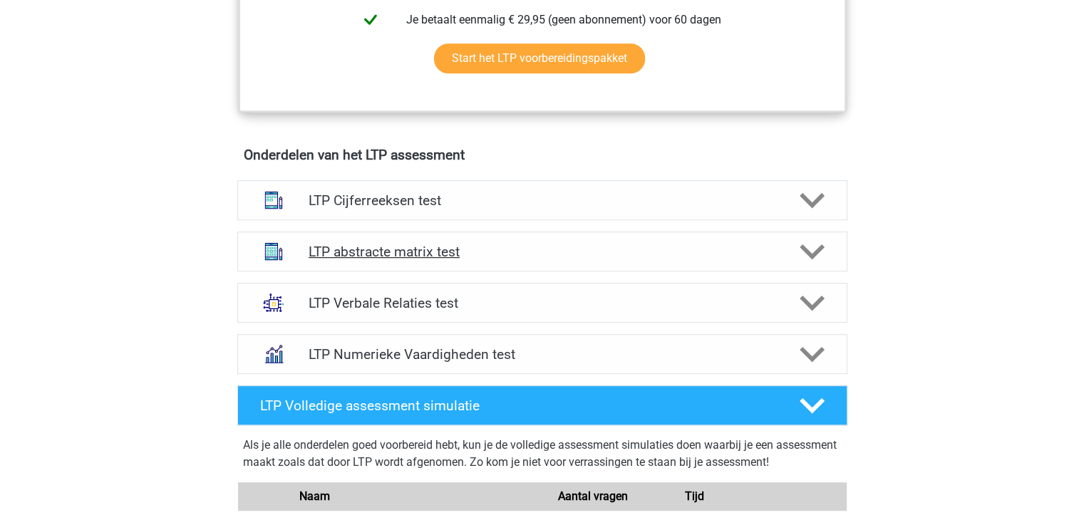
scroll to position [783, 0]
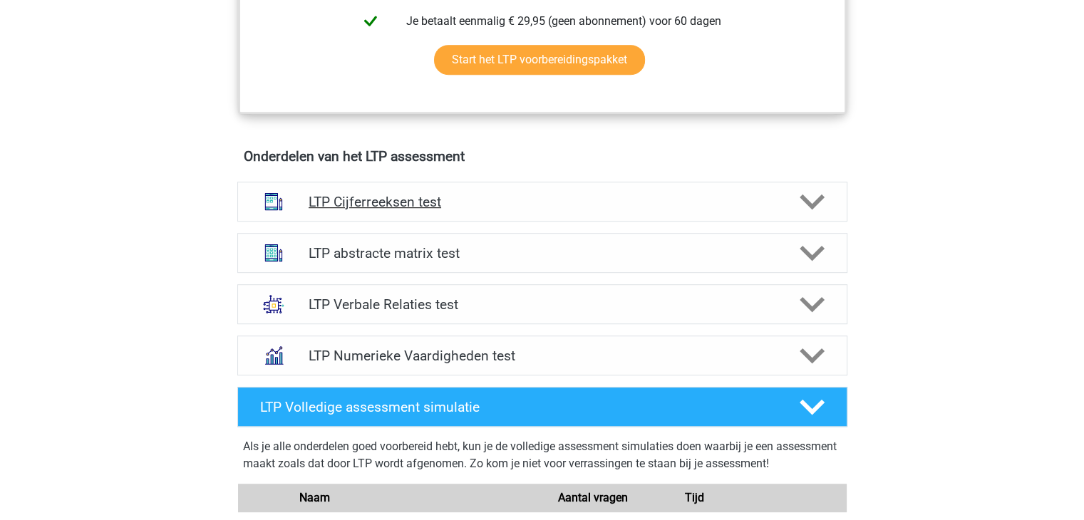
click at [428, 210] on div "LTP Cijferreeksen test" at bounding box center [542, 202] width 610 height 40
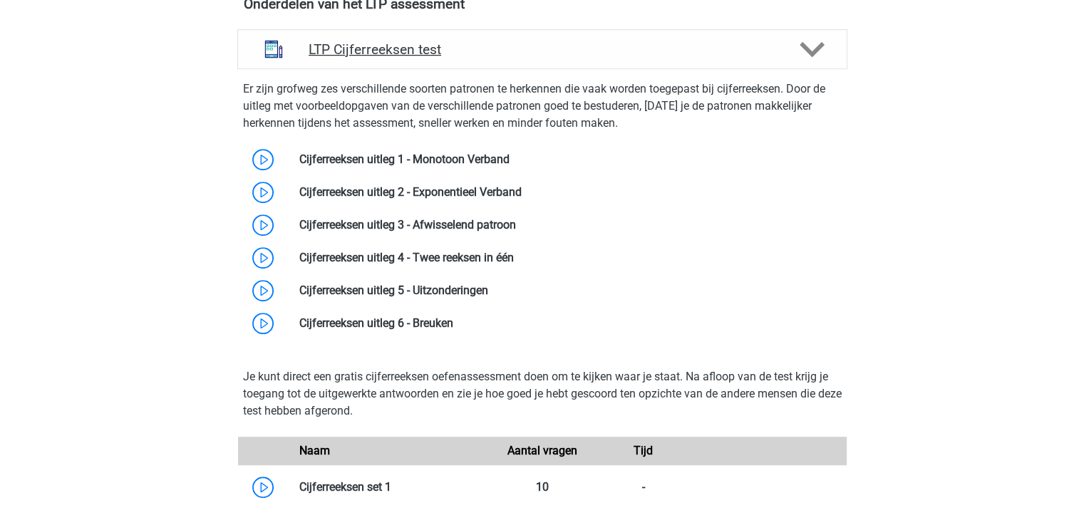
scroll to position [937, 0]
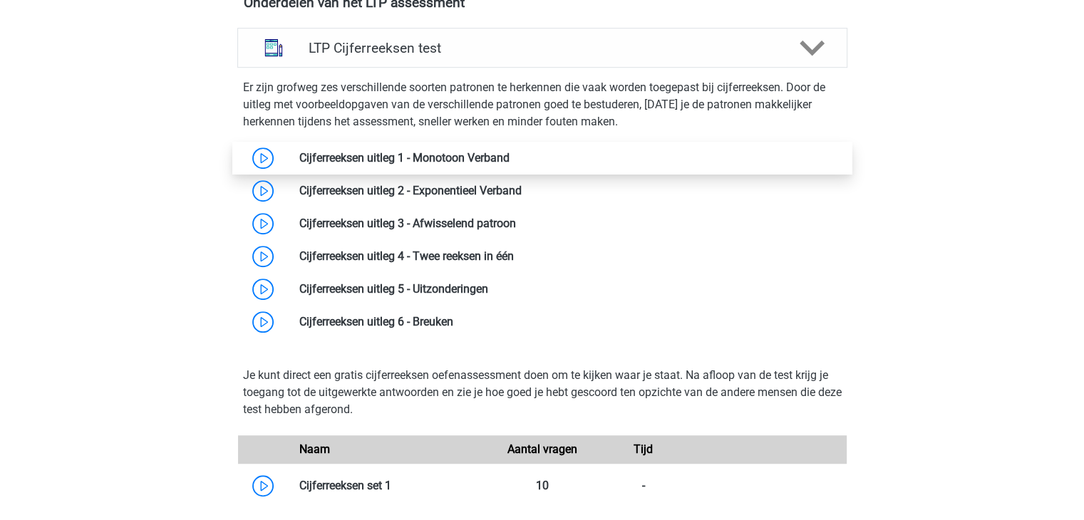
click at [510, 165] on link at bounding box center [510, 158] width 0 height 14
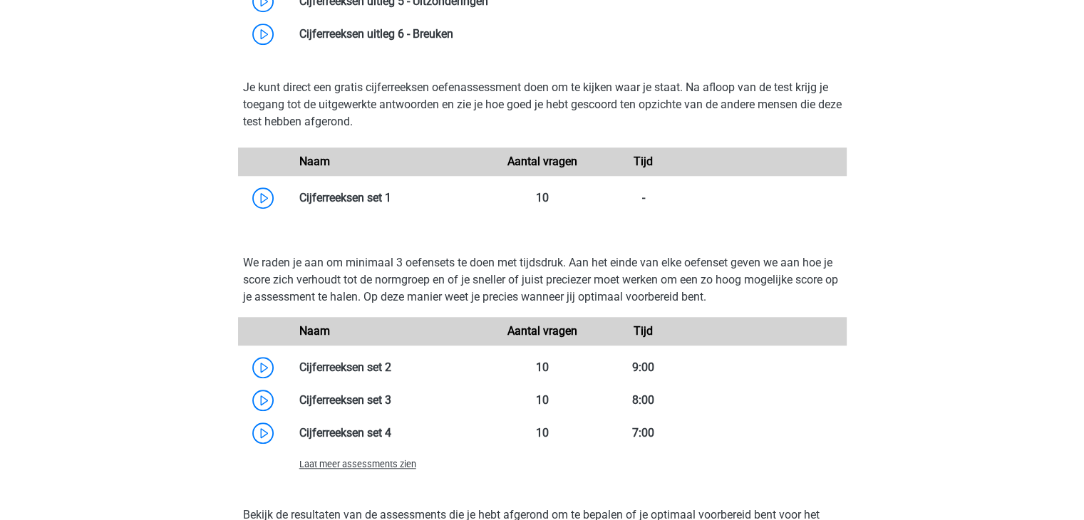
scroll to position [1253, 0]
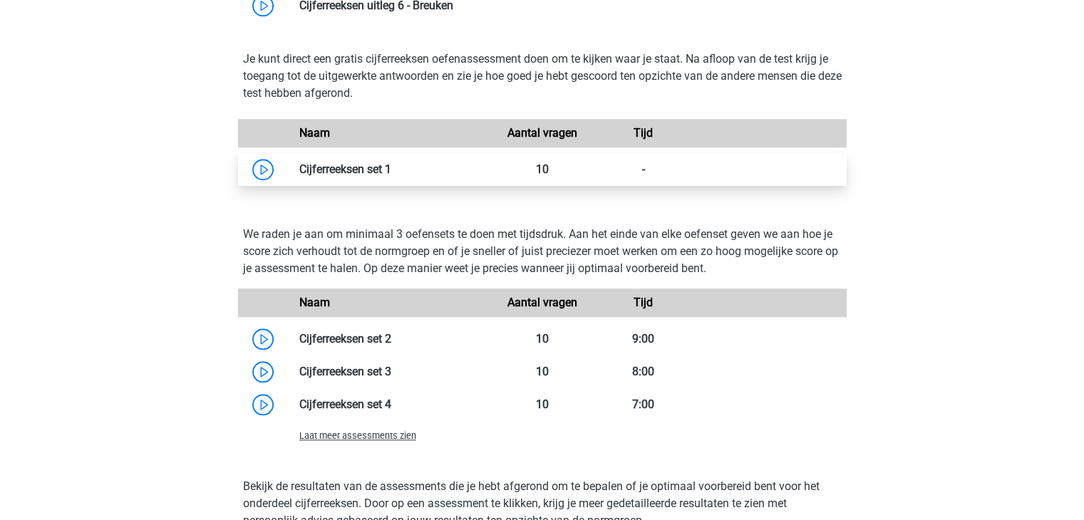
click at [391, 164] on link at bounding box center [391, 170] width 0 height 14
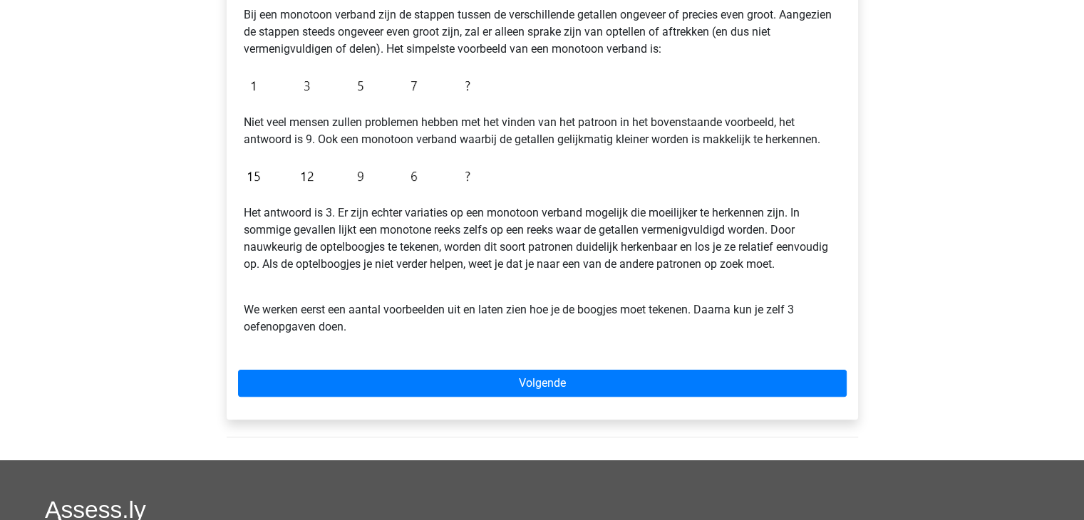
scroll to position [294, 0]
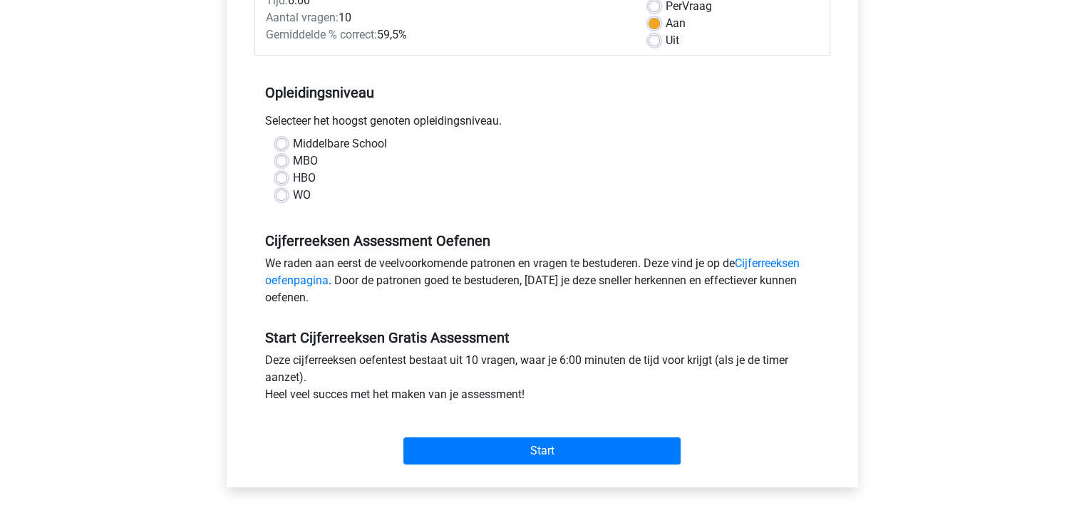
scroll to position [221, 0]
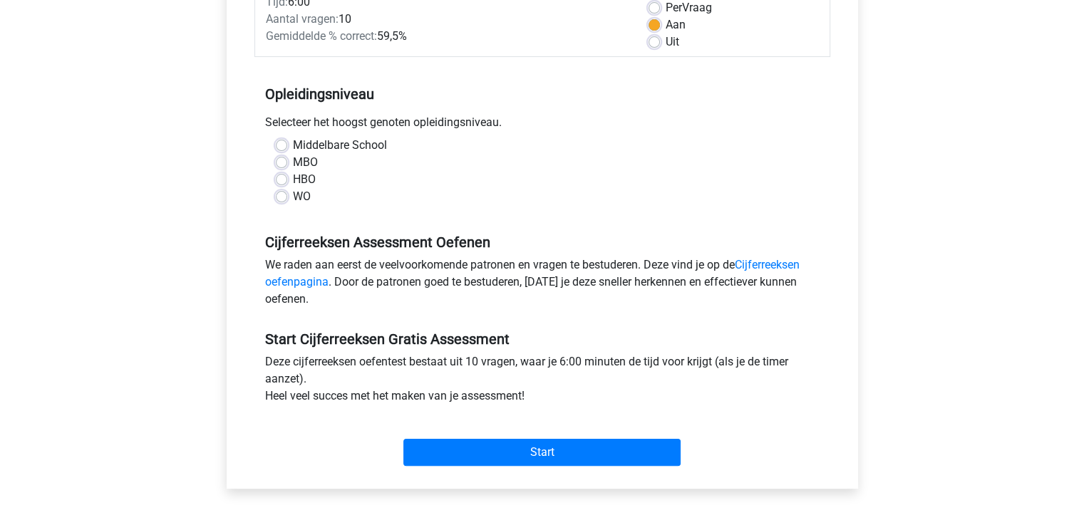
click at [293, 197] on label "WO" at bounding box center [302, 196] width 18 height 17
click at [286, 197] on input "WO" at bounding box center [281, 195] width 11 height 14
radio input "true"
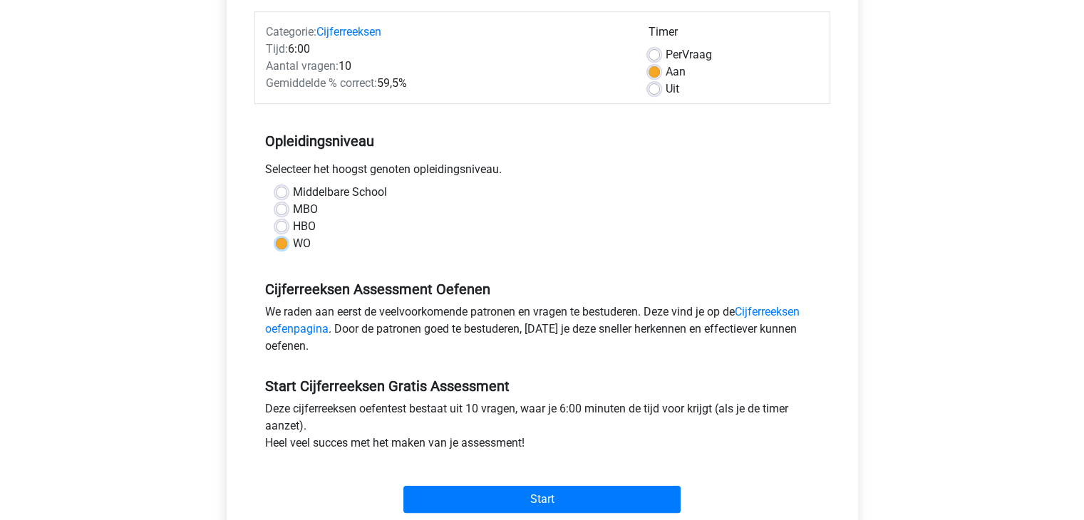
scroll to position [179, 0]
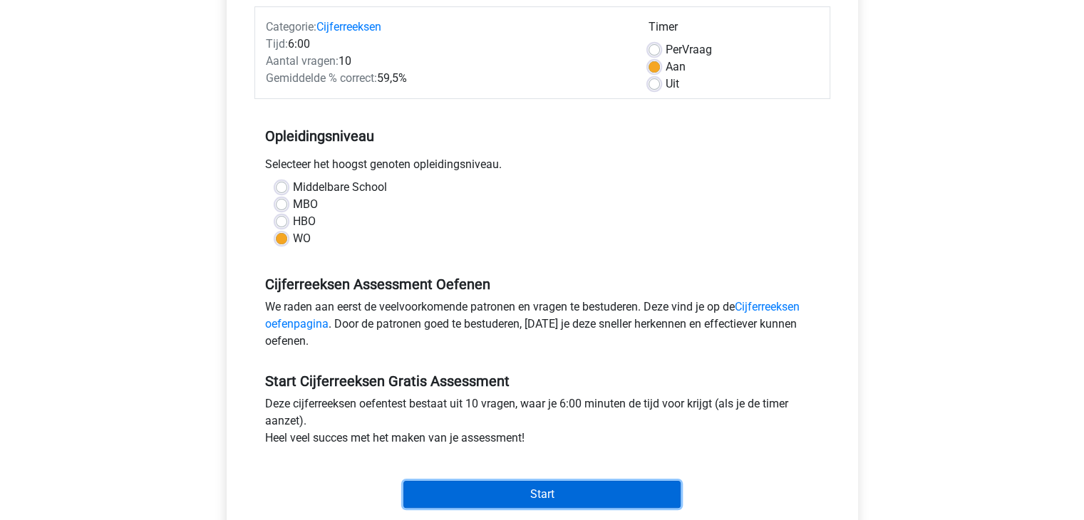
click at [458, 498] on input "Start" at bounding box center [541, 494] width 277 height 27
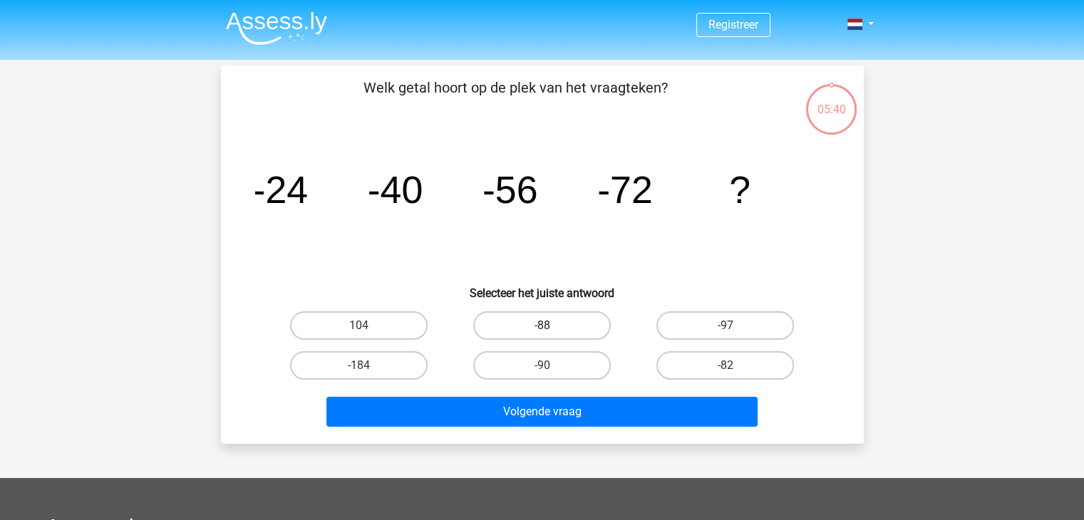
click at [570, 318] on label "-88" at bounding box center [542, 325] width 138 height 29
click at [551, 326] on input "-88" at bounding box center [546, 330] width 9 height 9
radio input "true"
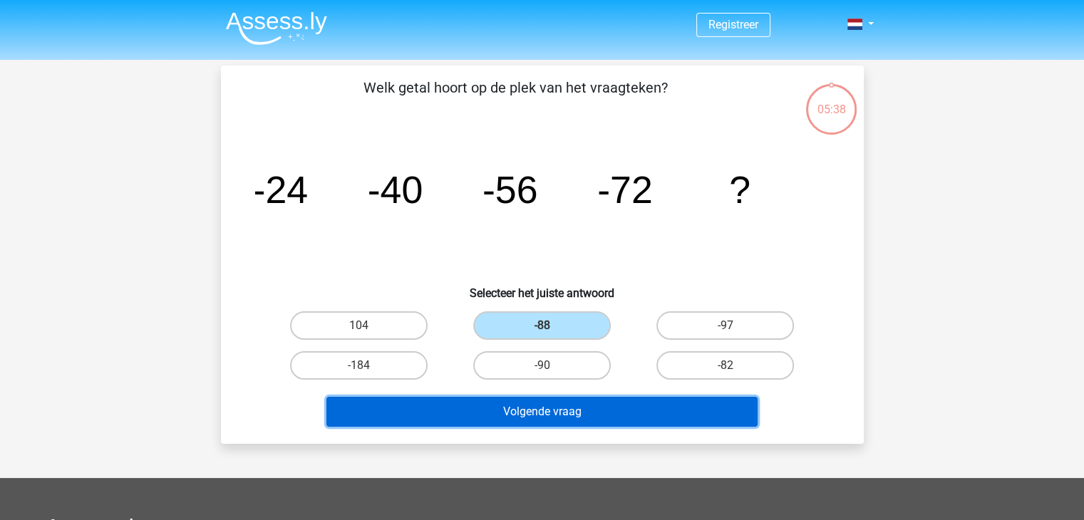
click at [579, 411] on button "Volgende vraag" at bounding box center [541, 412] width 431 height 30
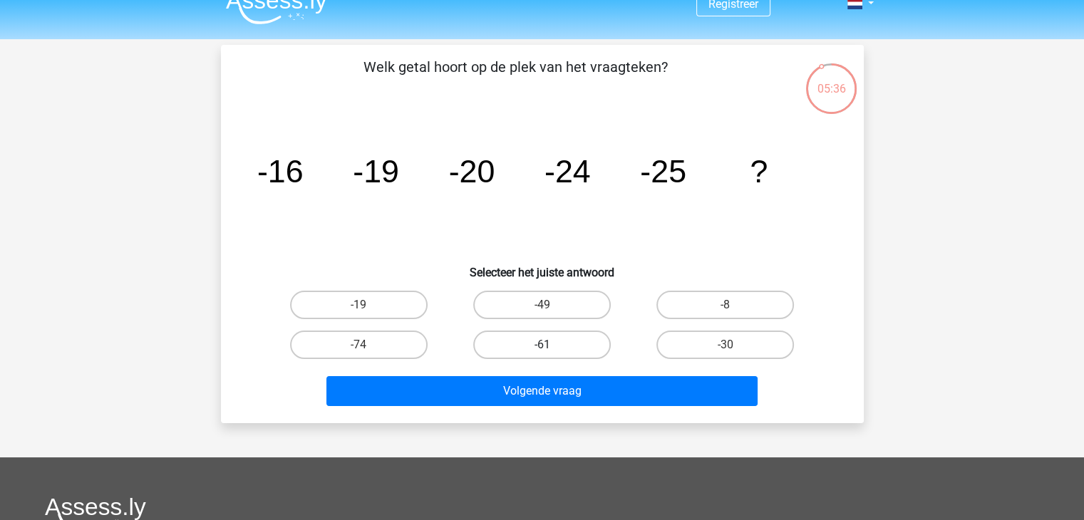
scroll to position [19, 0]
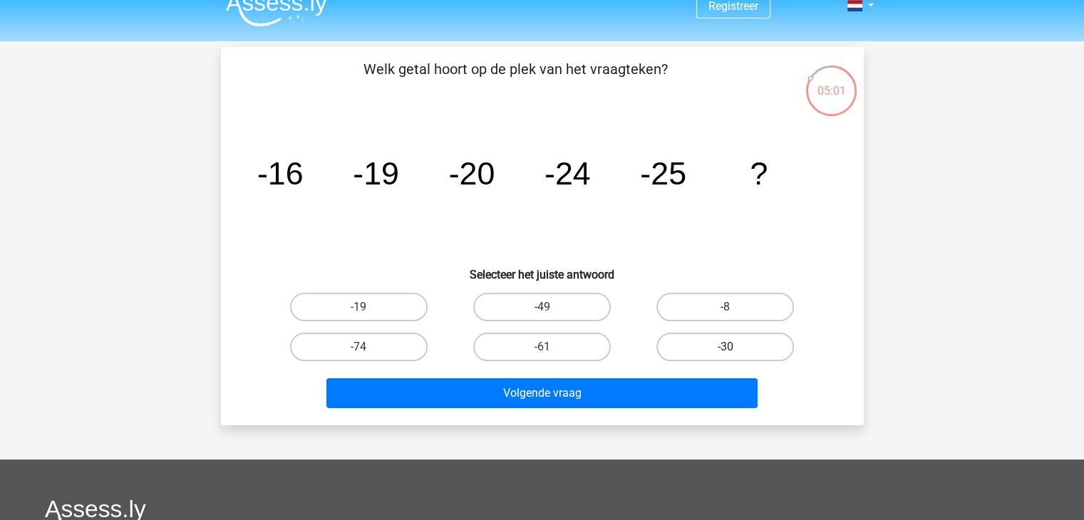
click at [710, 341] on label "-30" at bounding box center [725, 347] width 138 height 29
click at [726, 347] on input "-30" at bounding box center [730, 351] width 9 height 9
radio input "true"
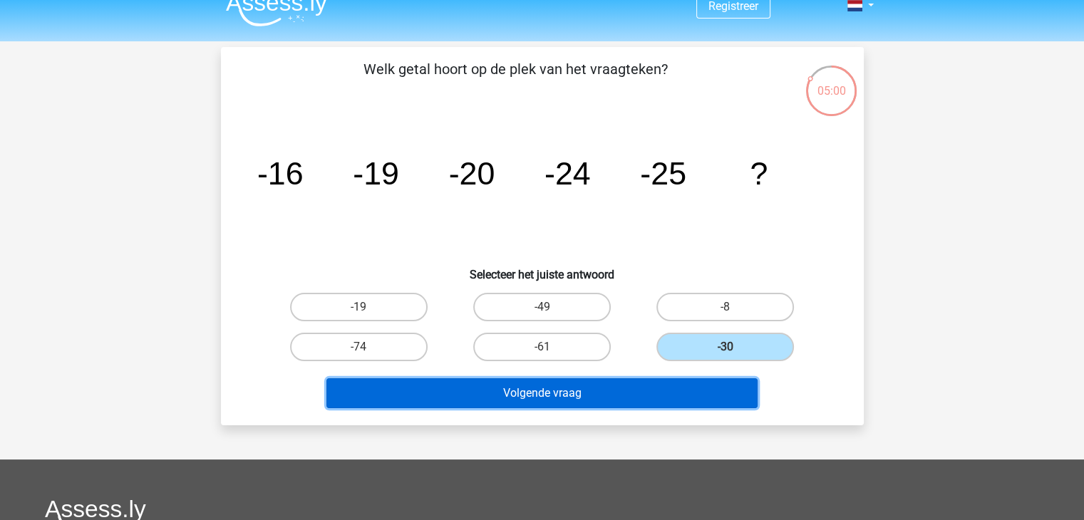
click at [556, 398] on button "Volgende vraag" at bounding box center [541, 394] width 431 height 30
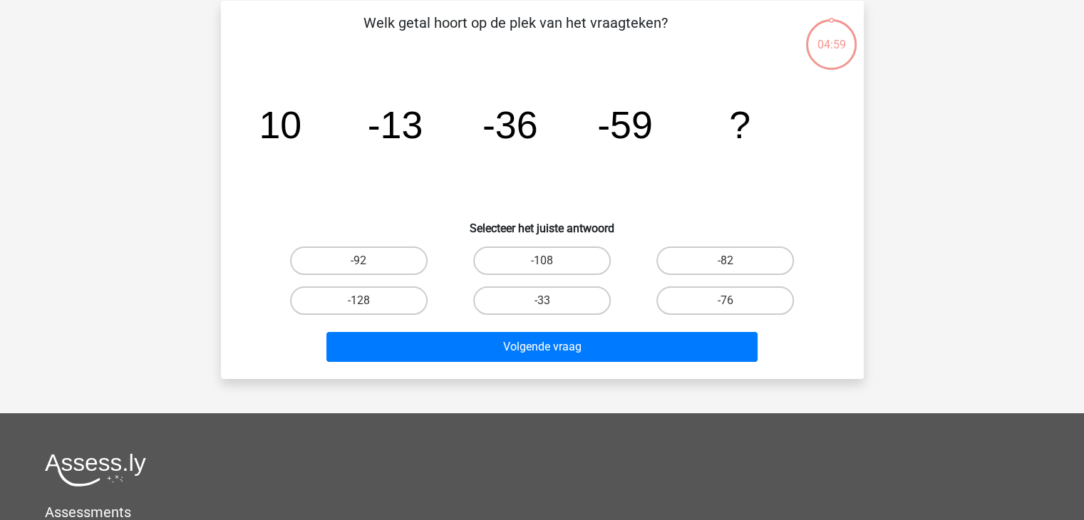
scroll to position [66, 0]
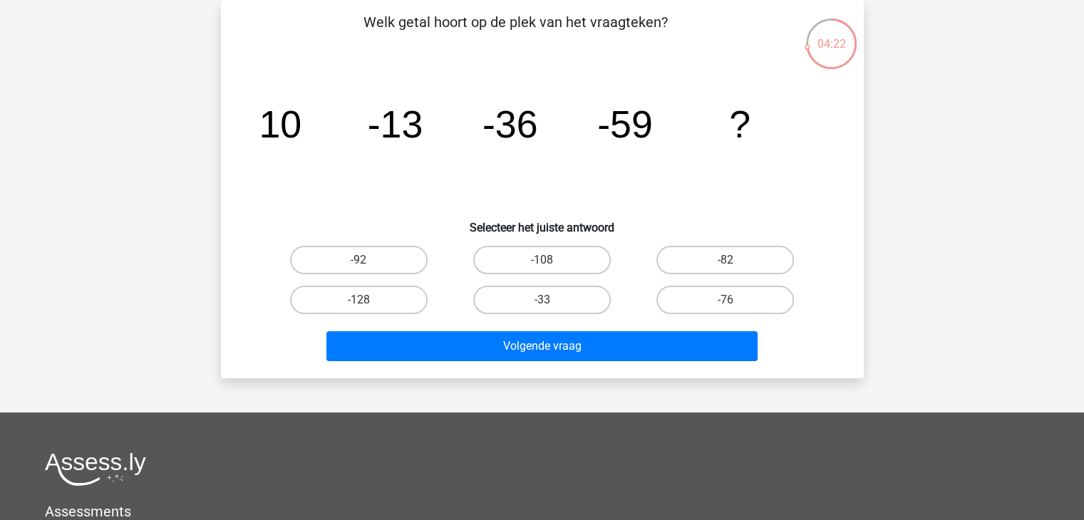
click at [716, 240] on div "-82" at bounding box center [725, 260] width 183 height 40
click at [715, 246] on label "-82" at bounding box center [725, 260] width 138 height 29
click at [726, 260] on input "-82" at bounding box center [730, 264] width 9 height 9
radio input "true"
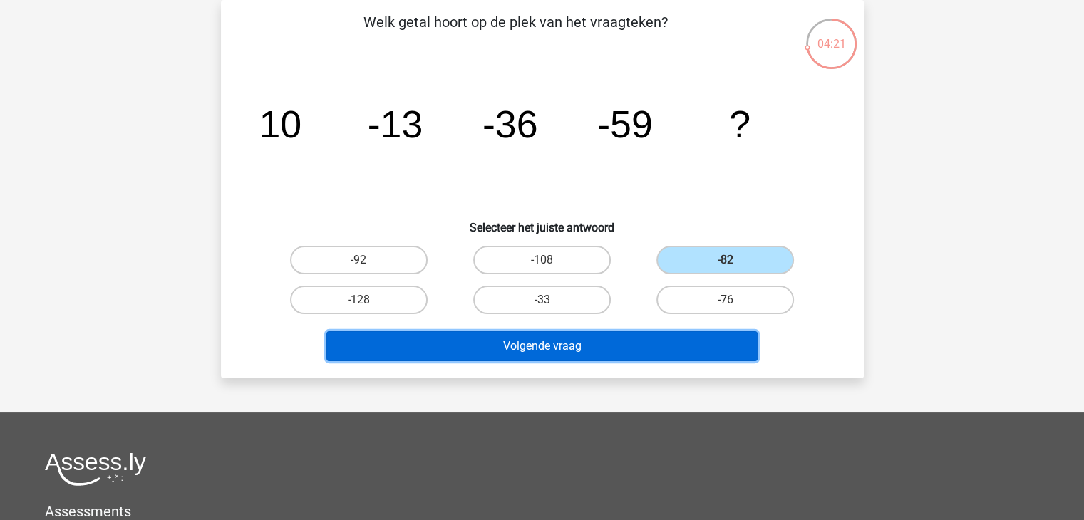
click at [593, 356] on button "Volgende vraag" at bounding box center [541, 346] width 431 height 30
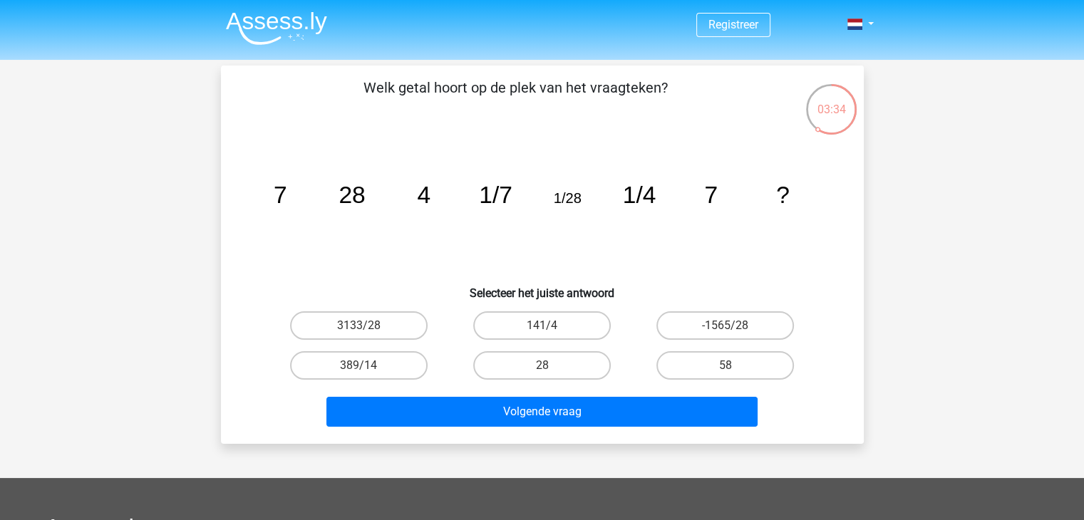
scroll to position [0, 0]
click at [523, 363] on label "28" at bounding box center [542, 365] width 138 height 29
click at [542, 366] on input "28" at bounding box center [546, 370] width 9 height 9
radio input "true"
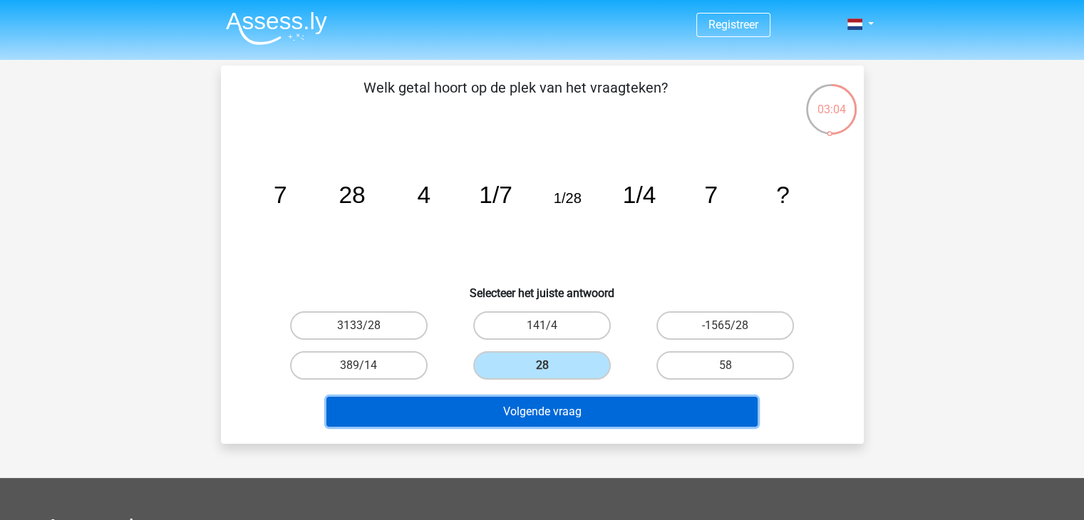
click at [575, 417] on button "Volgende vraag" at bounding box center [541, 412] width 431 height 30
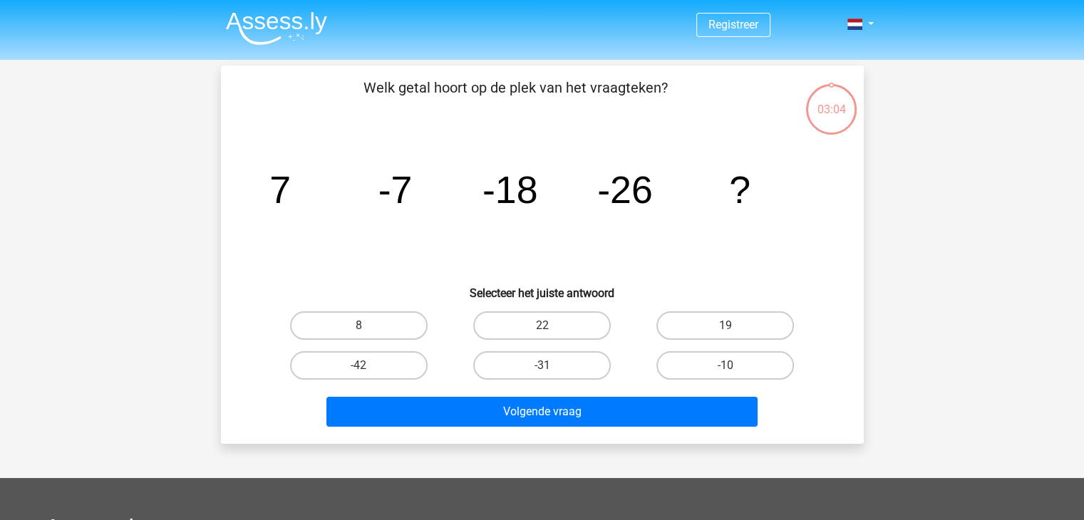
scroll to position [66, 0]
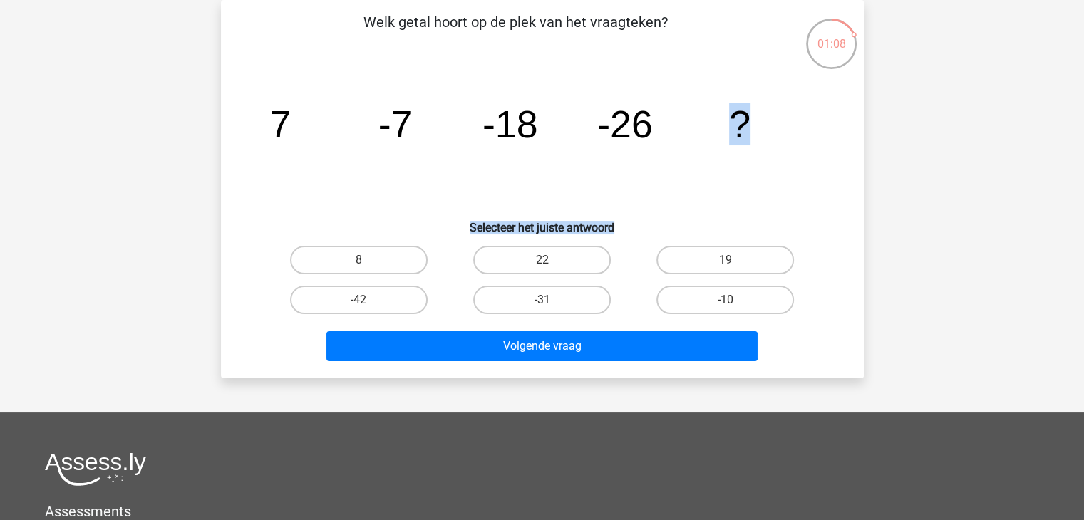
drag, startPoint x: 654, startPoint y: 88, endPoint x: 628, endPoint y: 227, distance: 141.3
click at [628, 227] on div "Welk getal hoort op de plek van het vraagteken? image/svg+xml 7 -7 -18 -26 ? Se…" at bounding box center [543, 189] width 632 height 356
click at [562, 306] on label "-31" at bounding box center [542, 300] width 138 height 29
click at [551, 306] on input "-31" at bounding box center [546, 304] width 9 height 9
radio input "true"
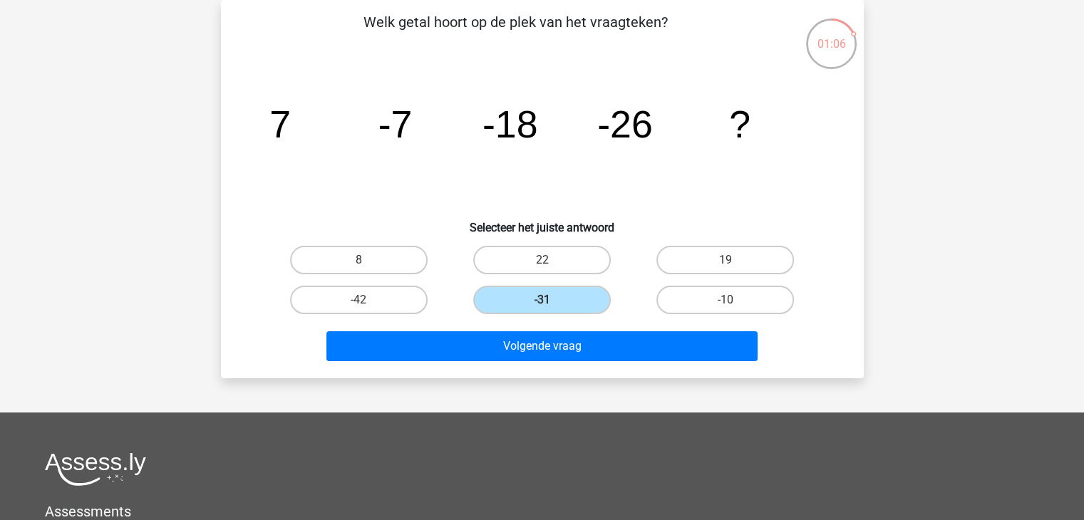
click at [551, 367] on div "Welk getal hoort op de plek van het vraagteken? image/svg+xml 7 -7 -18 -26 ? Se…" at bounding box center [542, 189] width 643 height 379
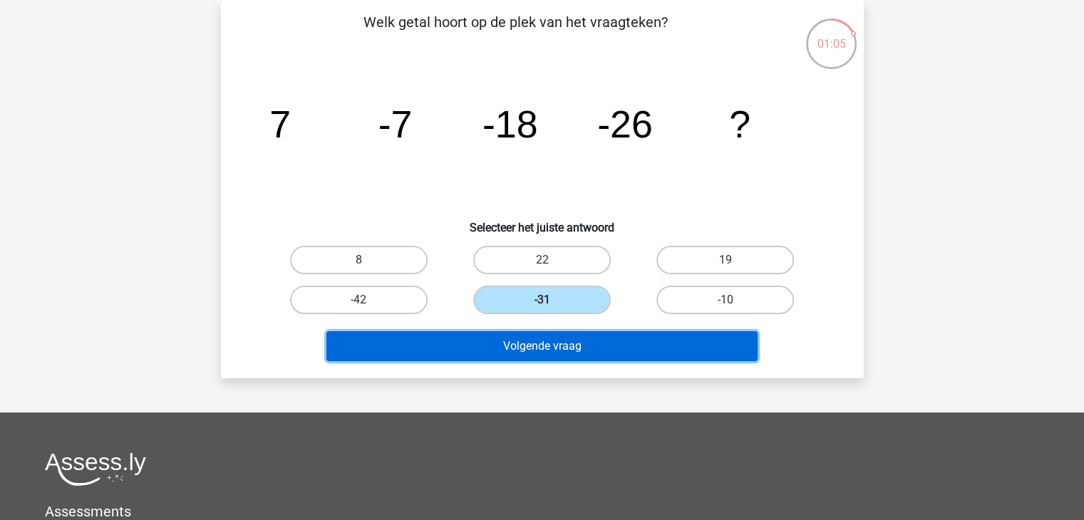
click at [553, 359] on button "Volgende vraag" at bounding box center [541, 346] width 431 height 30
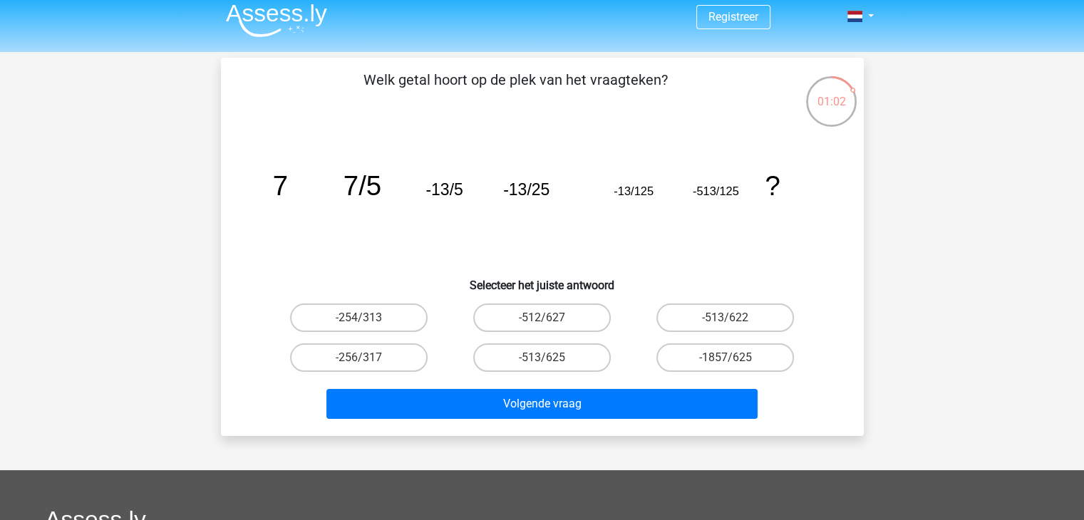
scroll to position [13, 0]
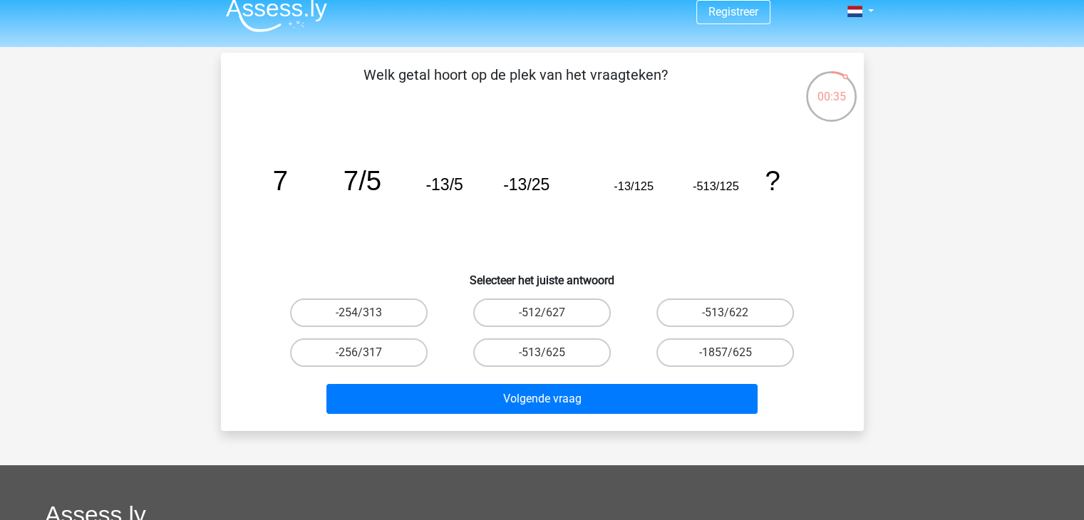
click at [458, 415] on div "Volgende vraag" at bounding box center [542, 402] width 550 height 36
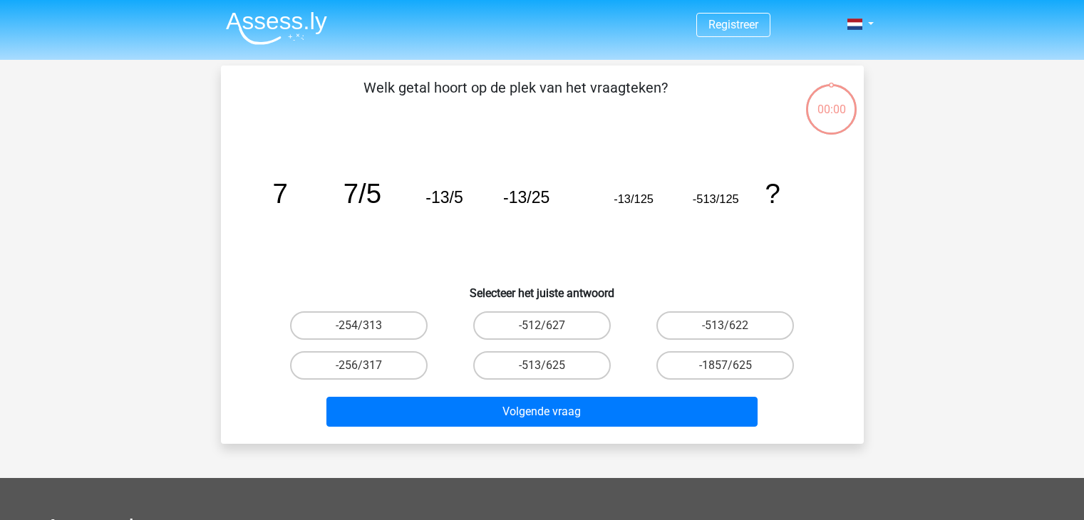
scroll to position [13, 0]
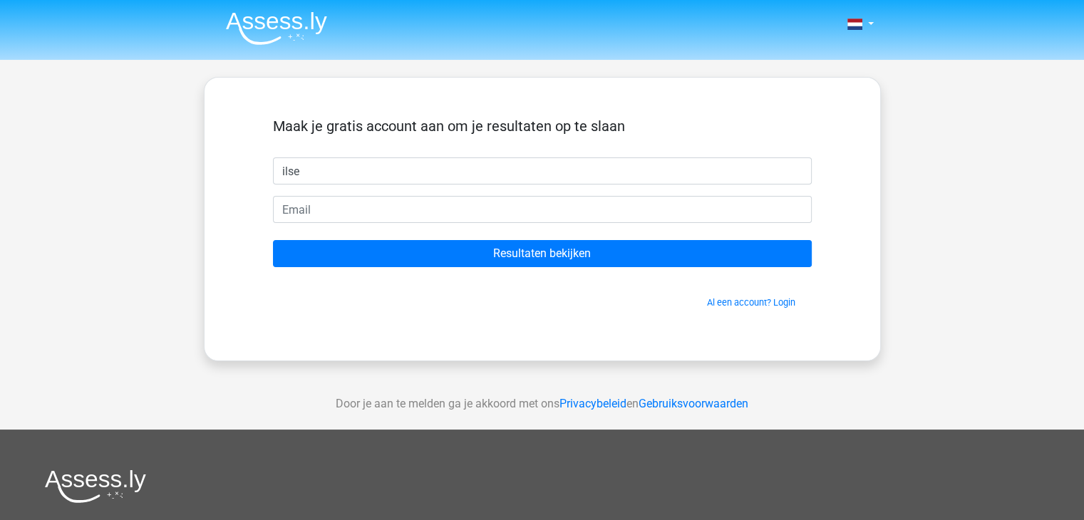
type input "ilse"
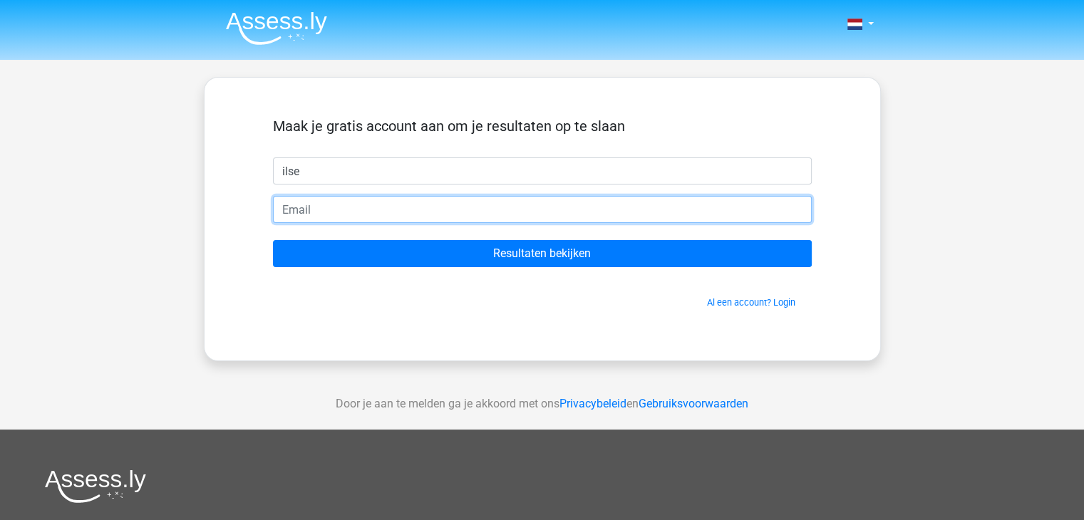
click at [586, 220] on input "email" at bounding box center [542, 209] width 539 height 27
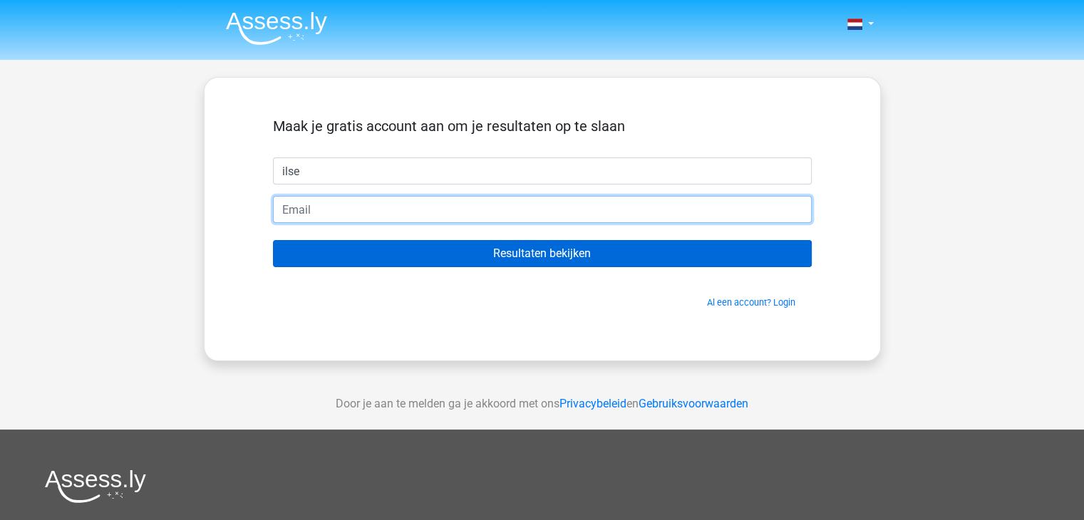
type input "[EMAIL_ADDRESS][DOMAIN_NAME]"
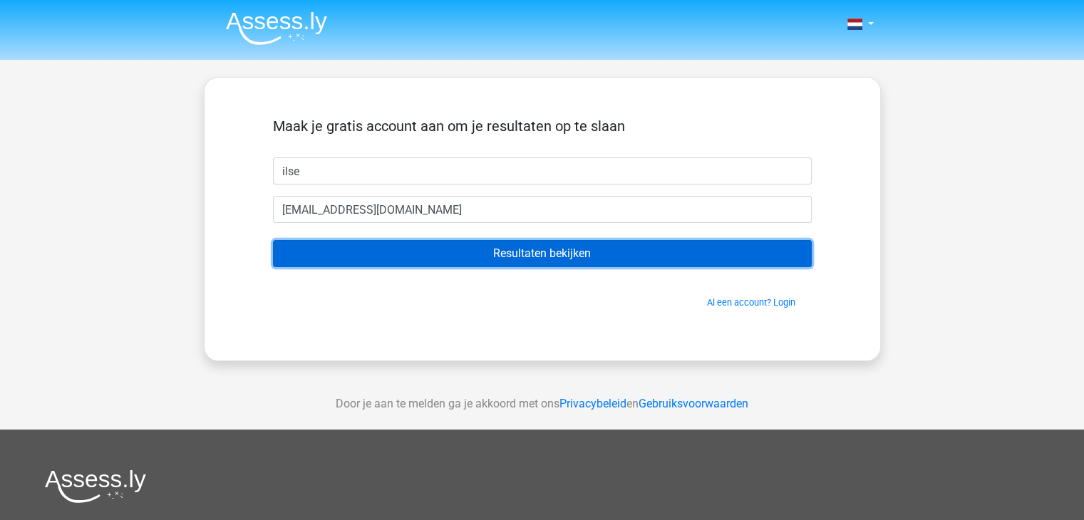
click at [462, 254] on input "Resultaten bekijken" at bounding box center [542, 253] width 539 height 27
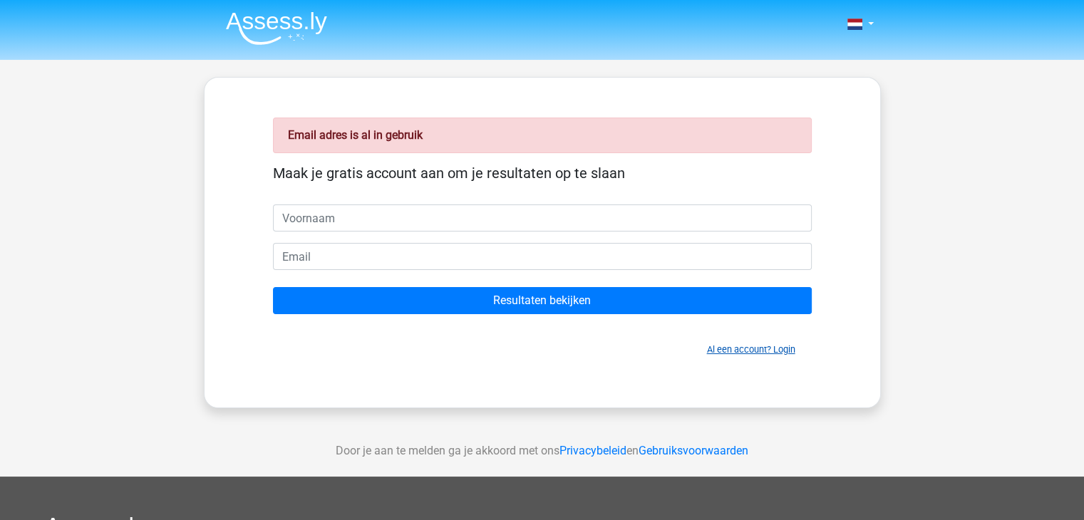
click at [754, 344] on link "Al een account? Login" at bounding box center [751, 349] width 88 height 11
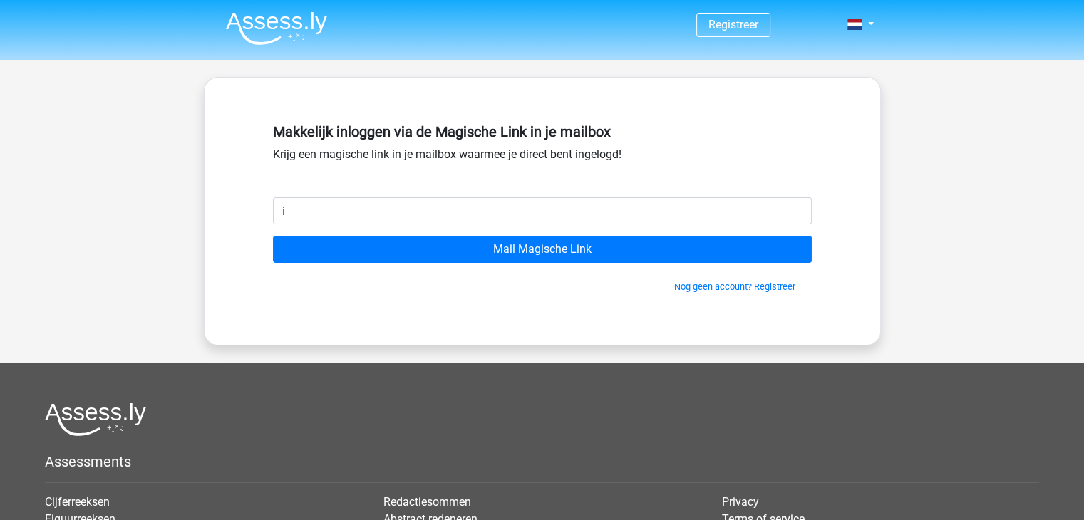
type input "ilse.vdhaar@hotmail.com"
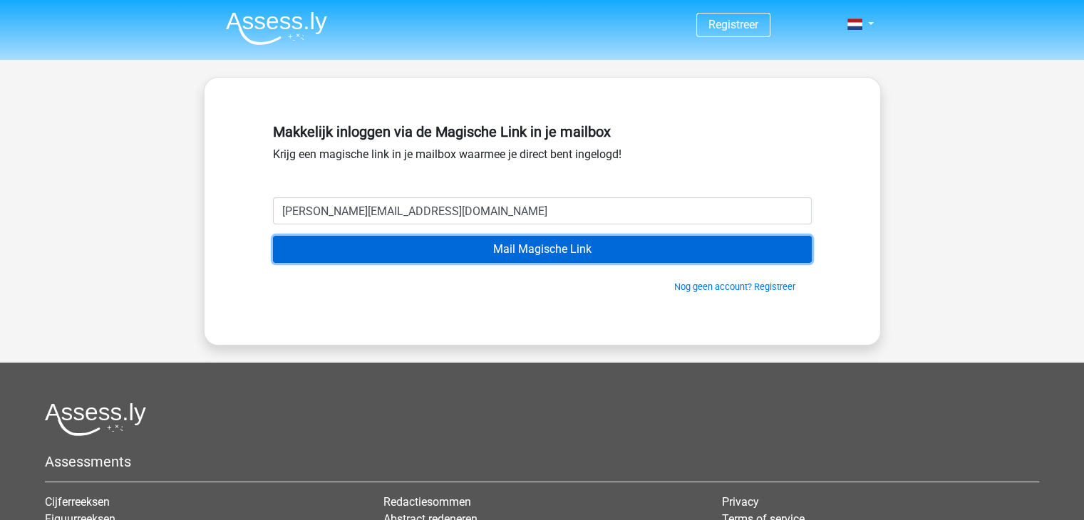
click at [407, 254] on input "Mail Magische Link" at bounding box center [542, 249] width 539 height 27
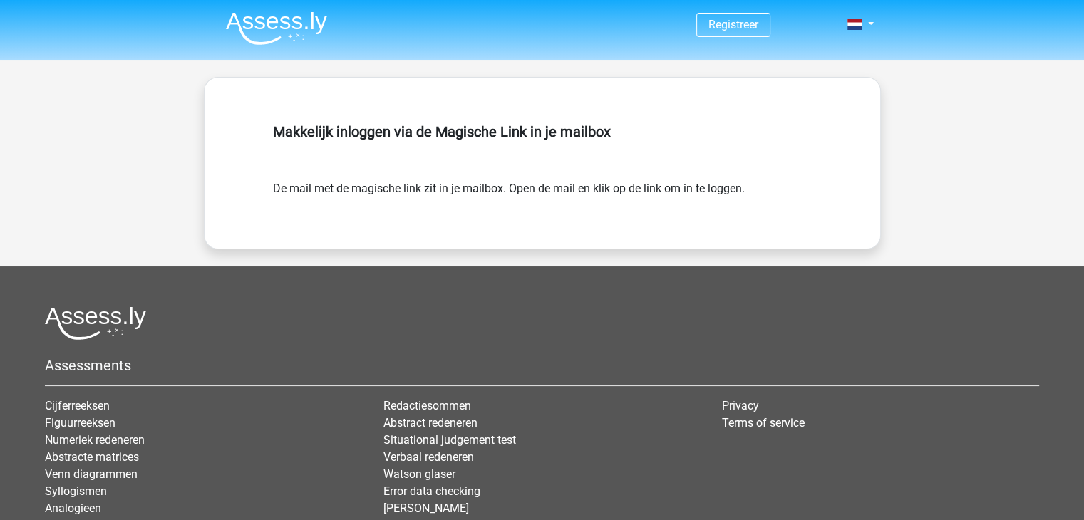
click at [272, 45] on nav "Registreer Login" at bounding box center [543, 25] width 656 height 46
click at [289, 12] on img at bounding box center [276, 28] width 101 height 34
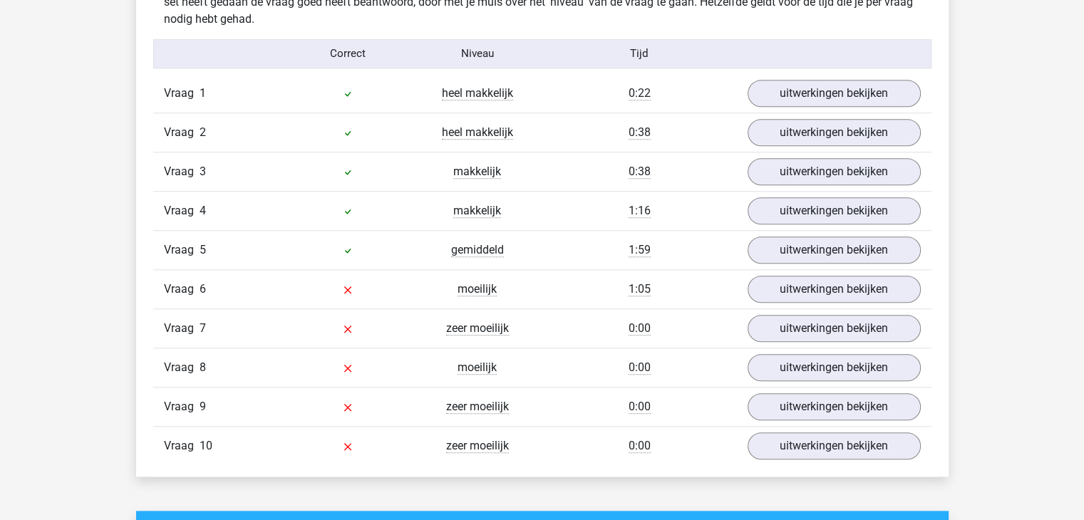
scroll to position [1232, 0]
click at [804, 295] on link "uitwerkingen bekijken" at bounding box center [833, 289] width 199 height 31
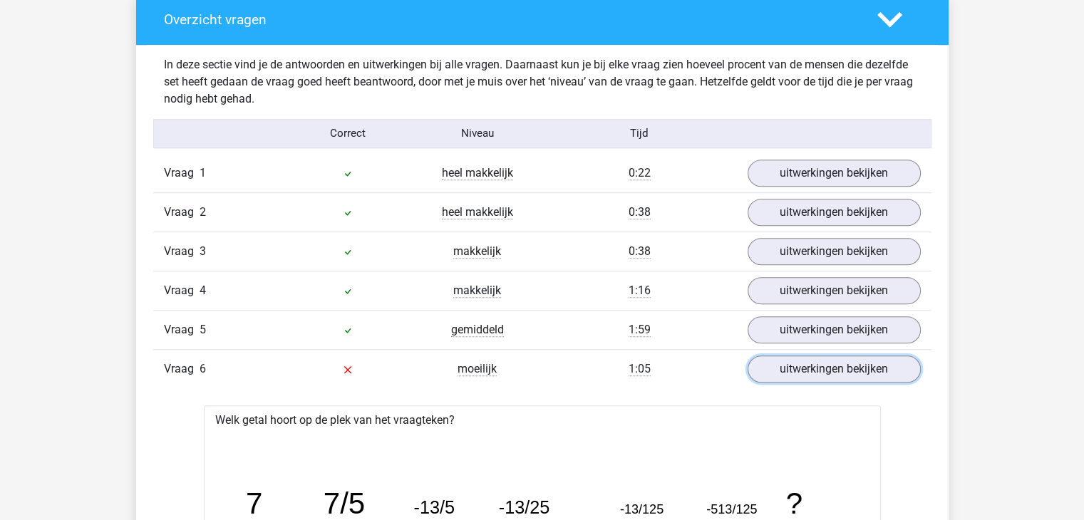
scroll to position [1163, 0]
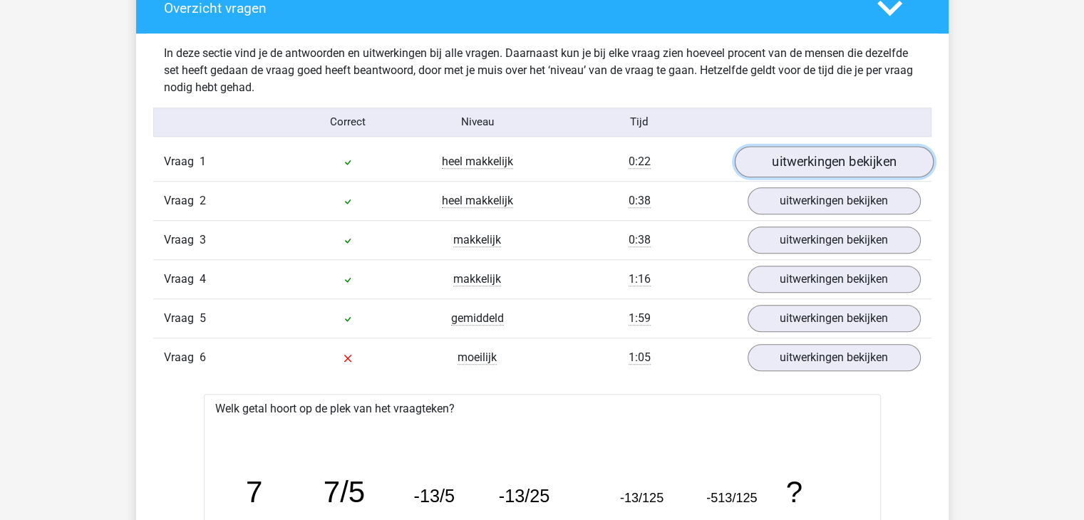
click at [841, 158] on link "uitwerkingen bekijken" at bounding box center [833, 161] width 199 height 31
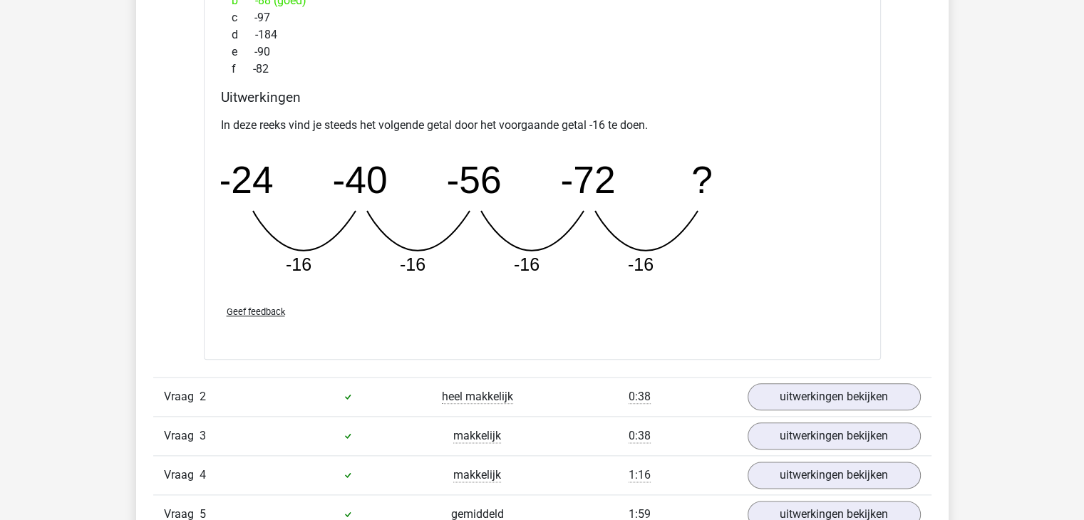
scroll to position [1592, 0]
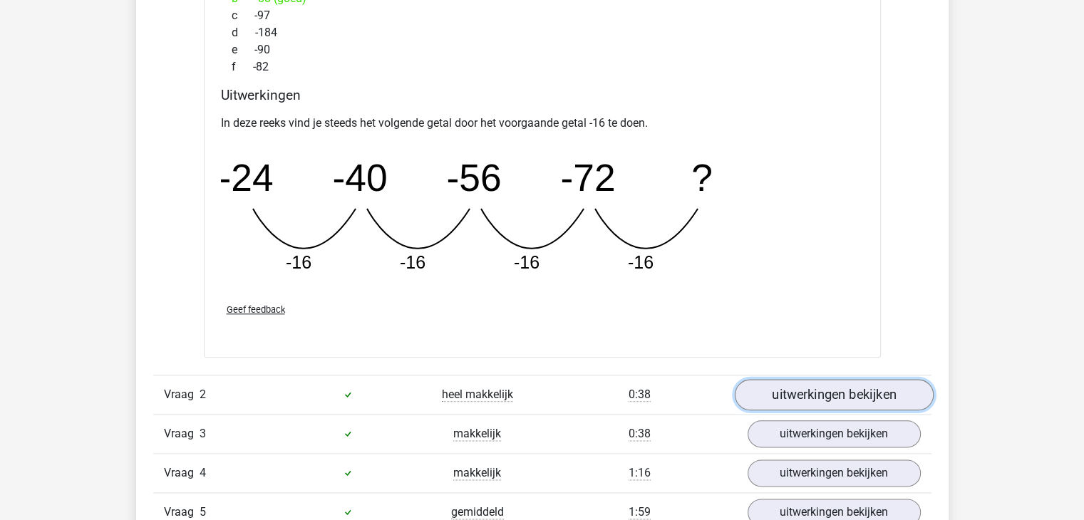
click at [799, 393] on link "uitwerkingen bekijken" at bounding box center [833, 394] width 199 height 31
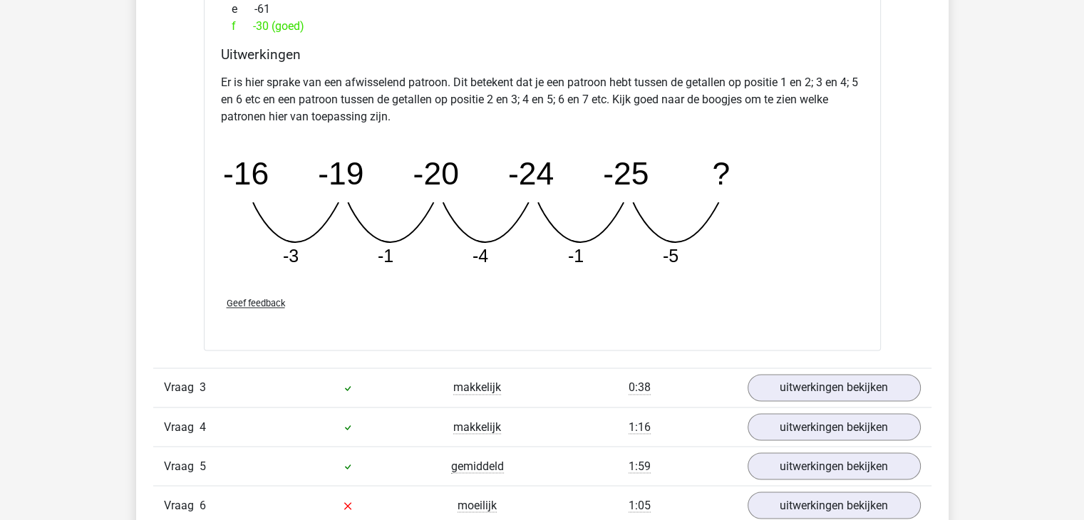
scroll to position [2297, 0]
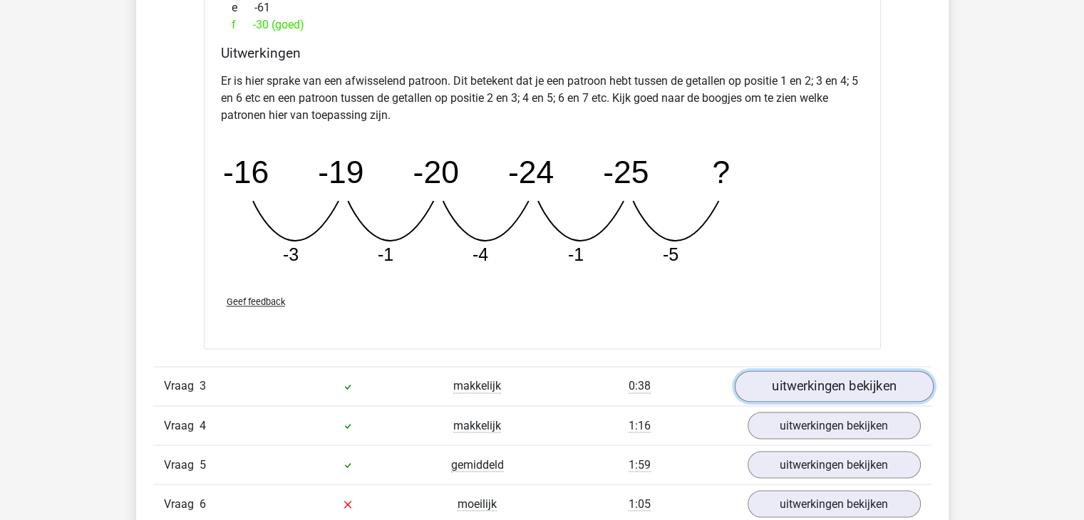
click at [836, 394] on link "uitwerkingen bekijken" at bounding box center [833, 386] width 199 height 31
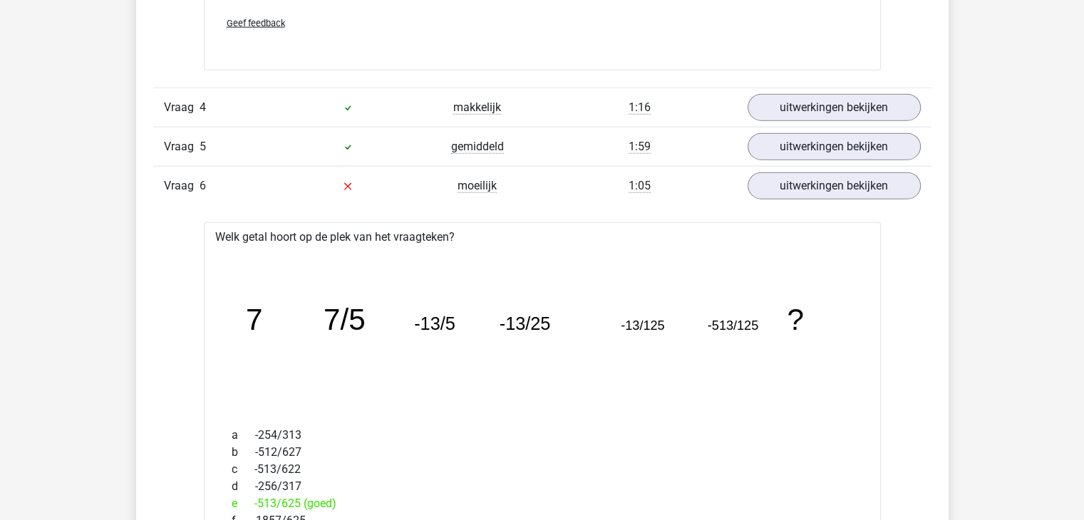
scroll to position [3487, 0]
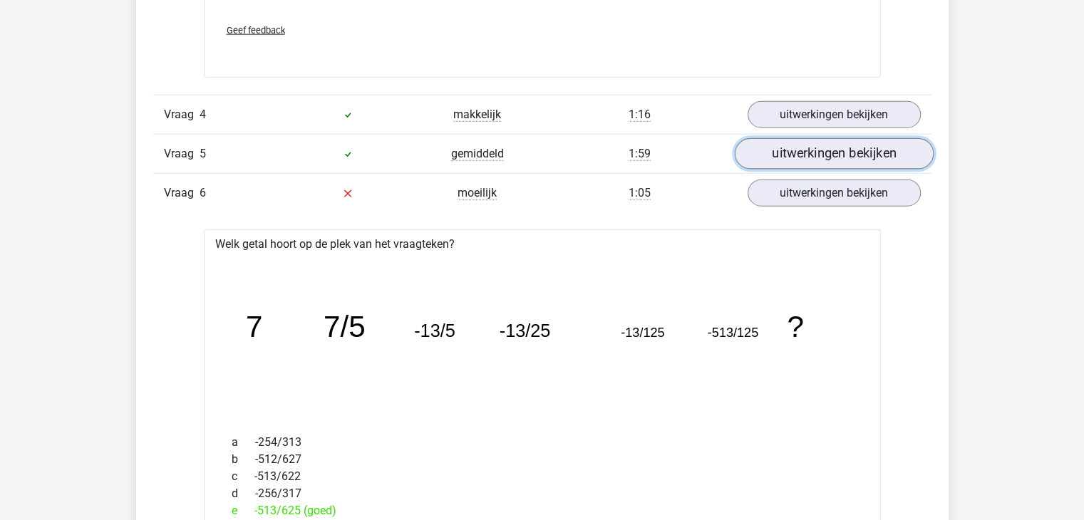
click at [871, 153] on link "uitwerkingen bekijken" at bounding box center [833, 153] width 199 height 31
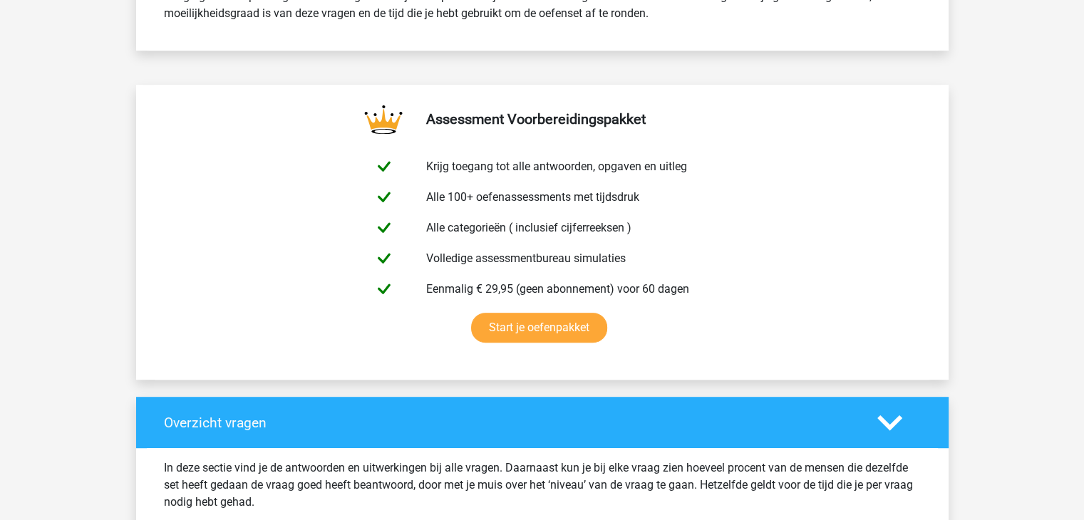
scroll to position [749, 0]
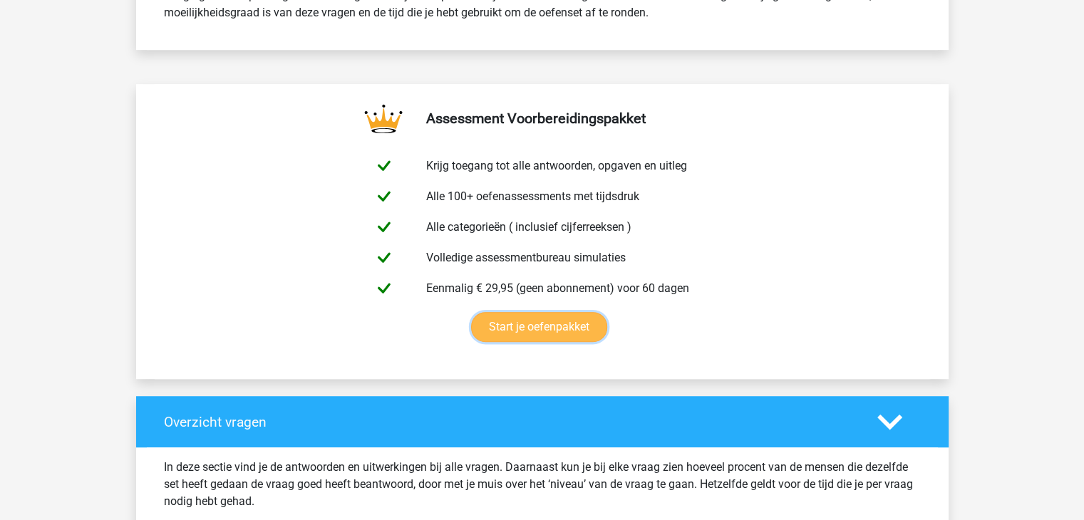
click at [517, 312] on link "Start je oefenpakket" at bounding box center [539, 327] width 136 height 30
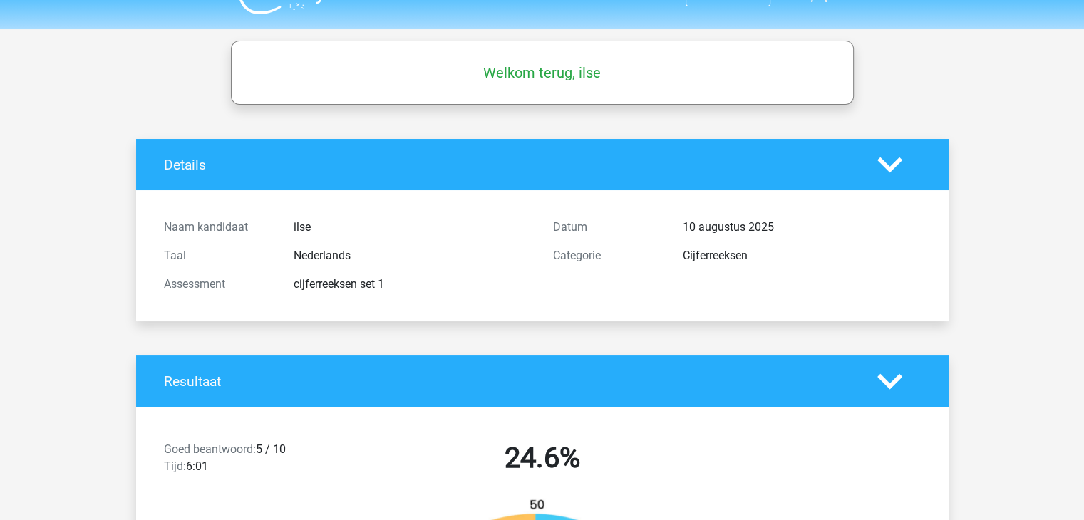
scroll to position [0, 0]
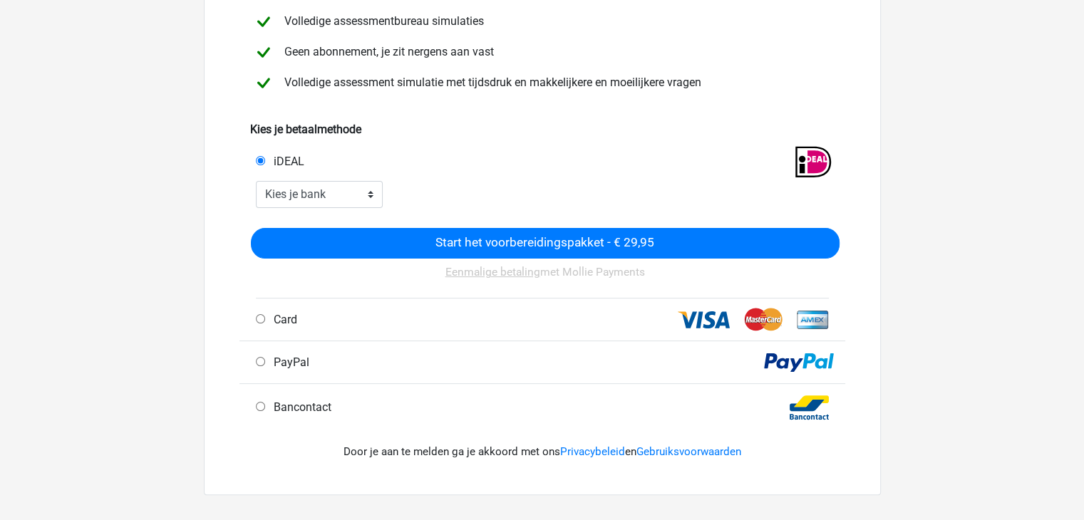
scroll to position [231, 0]
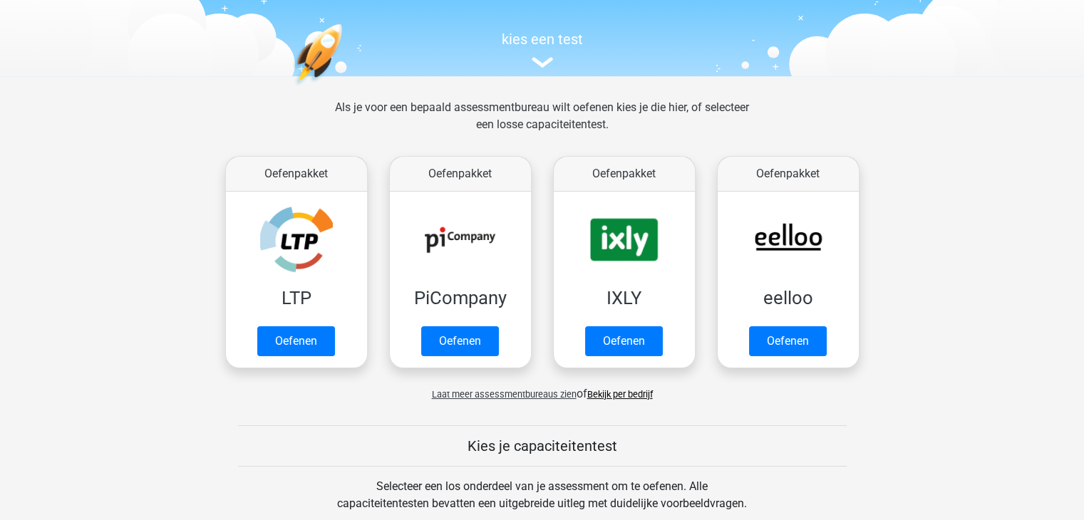
scroll to position [145, 0]
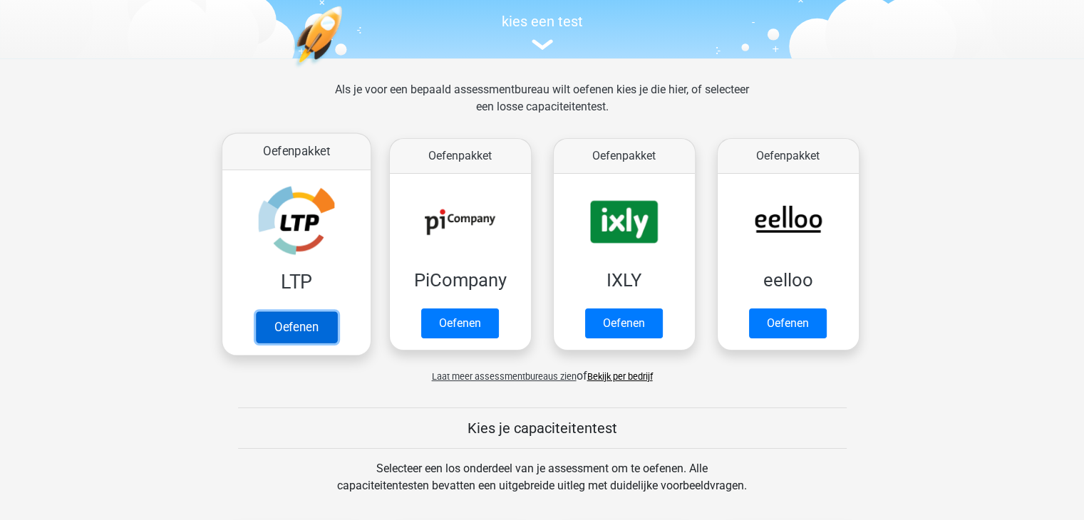
click at [280, 311] on link "Oefenen" at bounding box center [295, 326] width 81 height 31
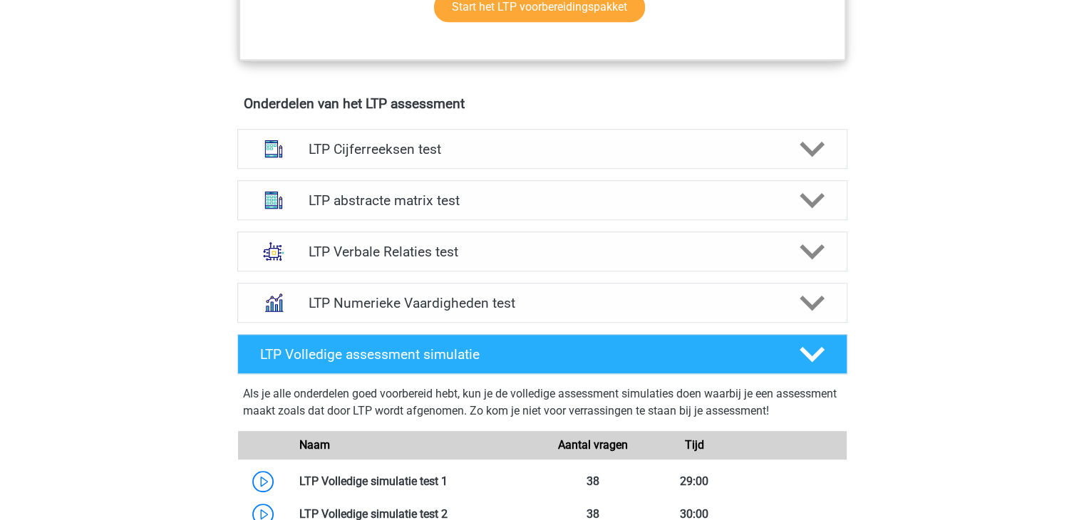
scroll to position [835, 0]
click at [421, 215] on div "LTP abstracte matrix test" at bounding box center [542, 200] width 610 height 40
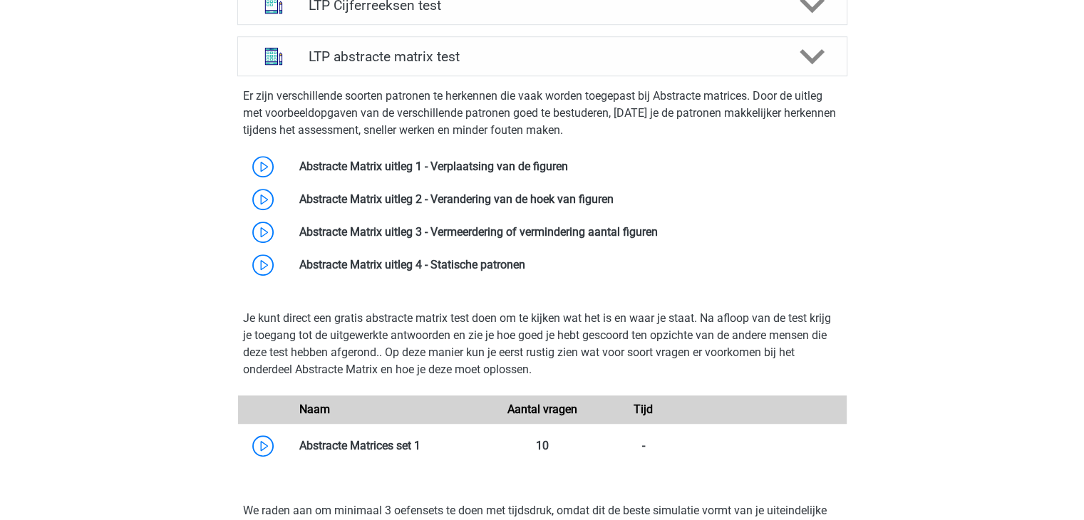
scroll to position [984, 0]
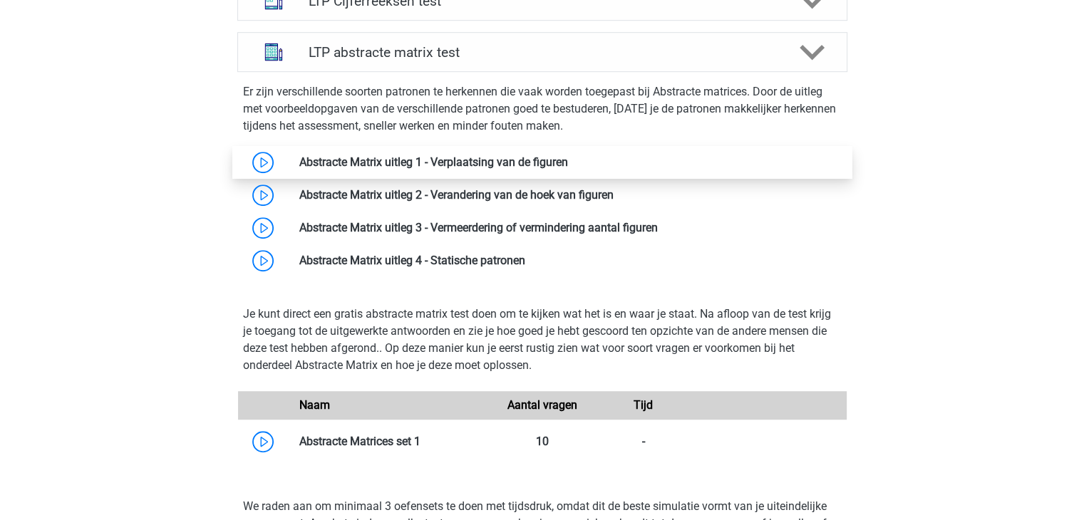
click at [568, 169] on link at bounding box center [568, 162] width 0 height 14
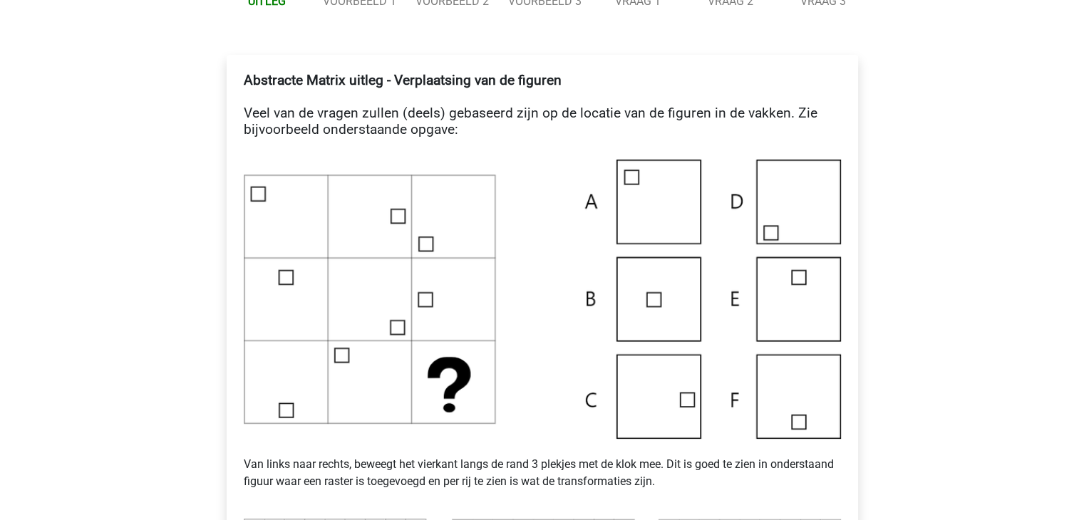
scroll to position [220, 0]
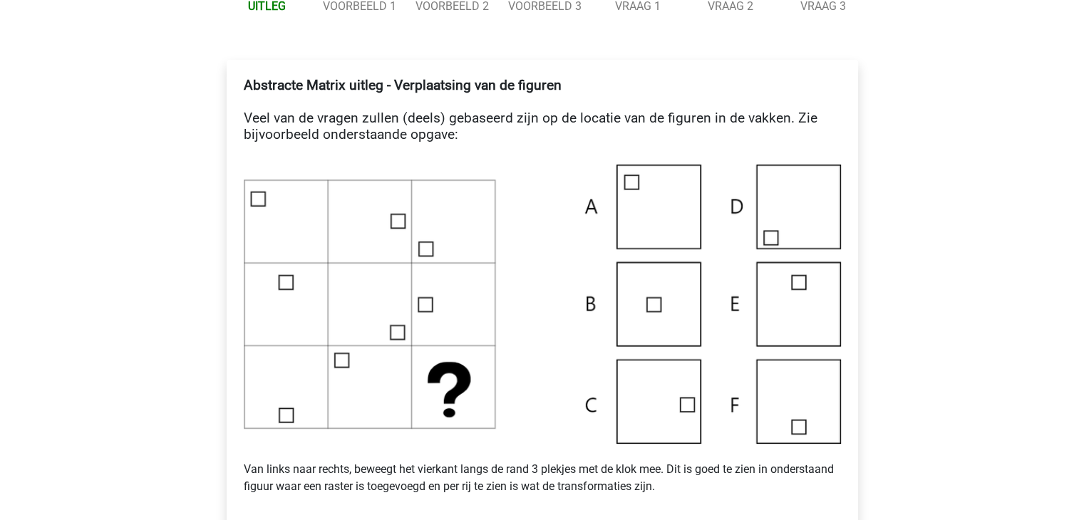
click at [632, 401] on img at bounding box center [542, 304] width 597 height 279
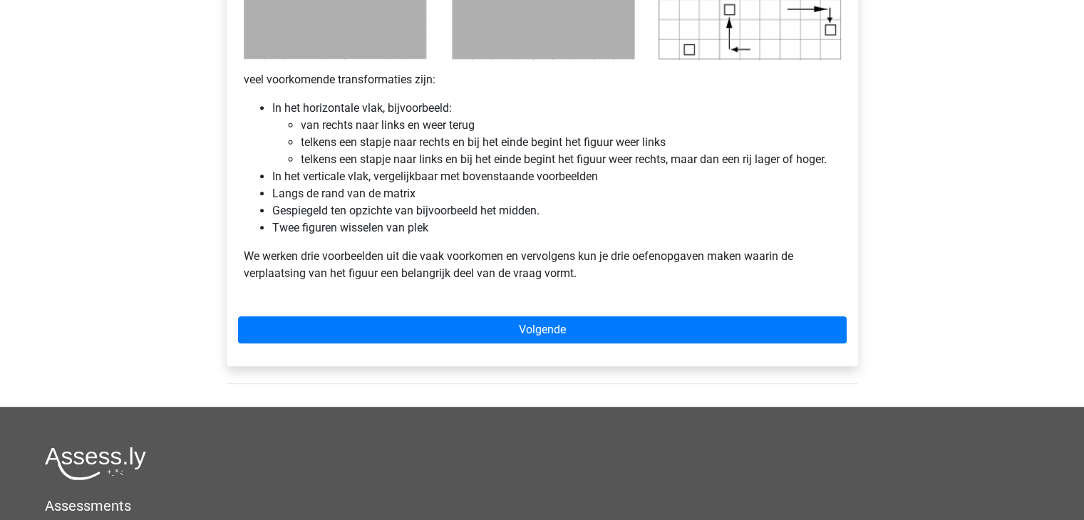
scroll to position [875, 0]
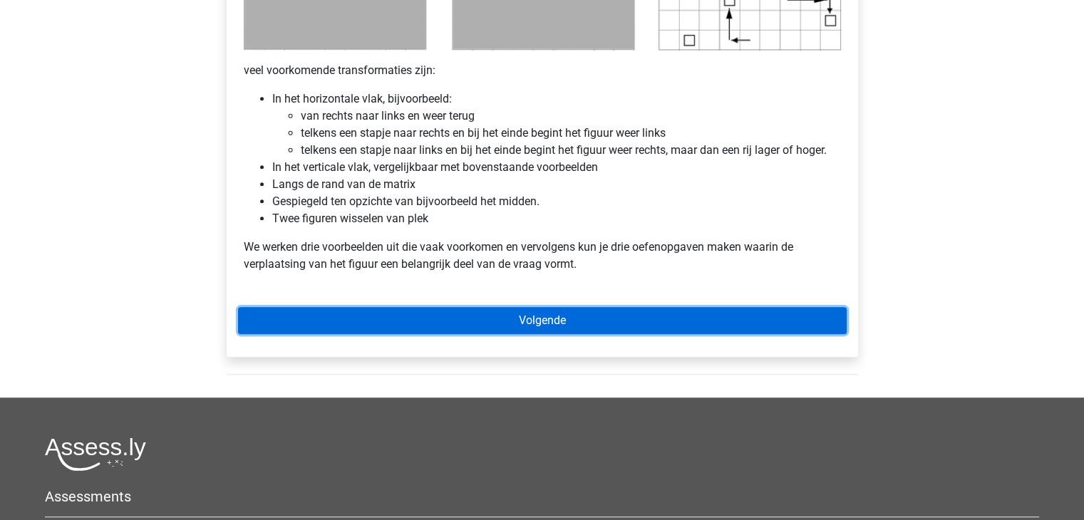
click at [537, 327] on link "Volgende" at bounding box center [542, 320] width 609 height 27
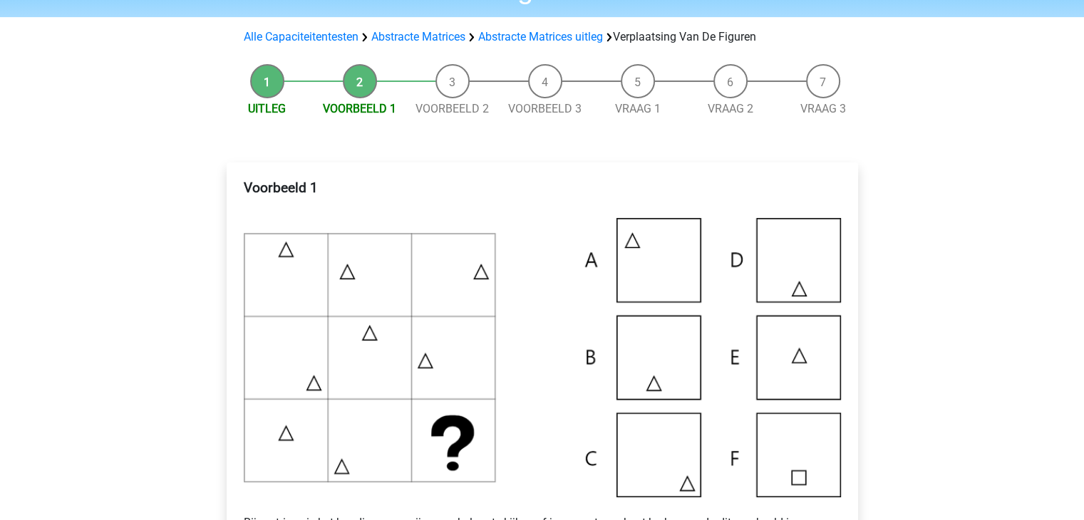
scroll to position [96, 0]
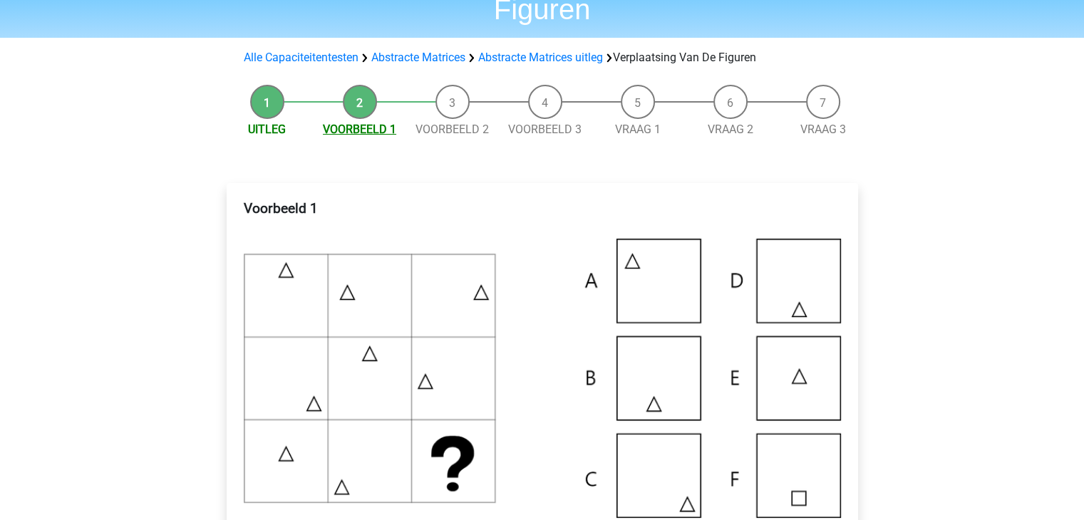
click at [379, 128] on link "Voorbeeld 1" at bounding box center [359, 130] width 73 height 14
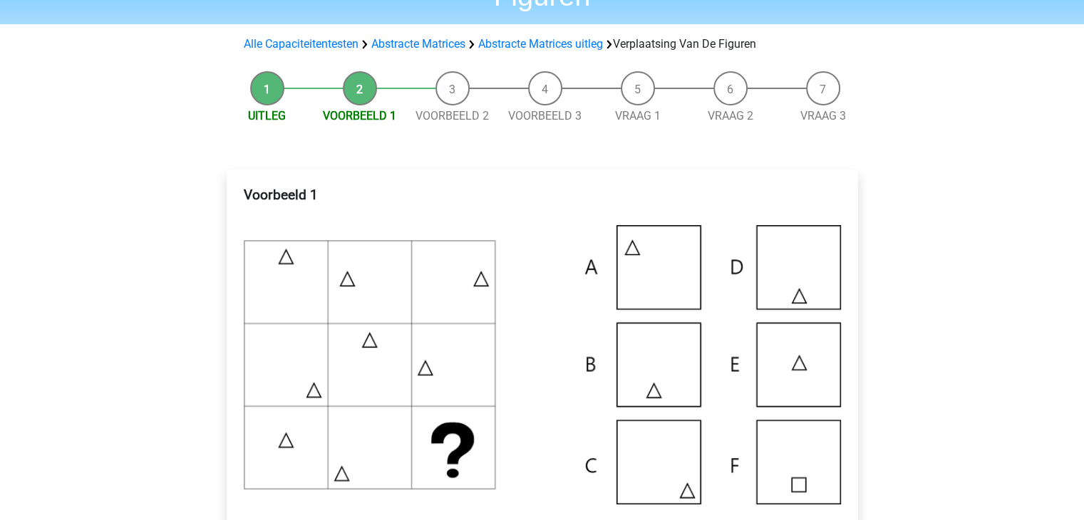
scroll to position [110, 0]
click at [276, 109] on link "Uitleg" at bounding box center [267, 115] width 38 height 14
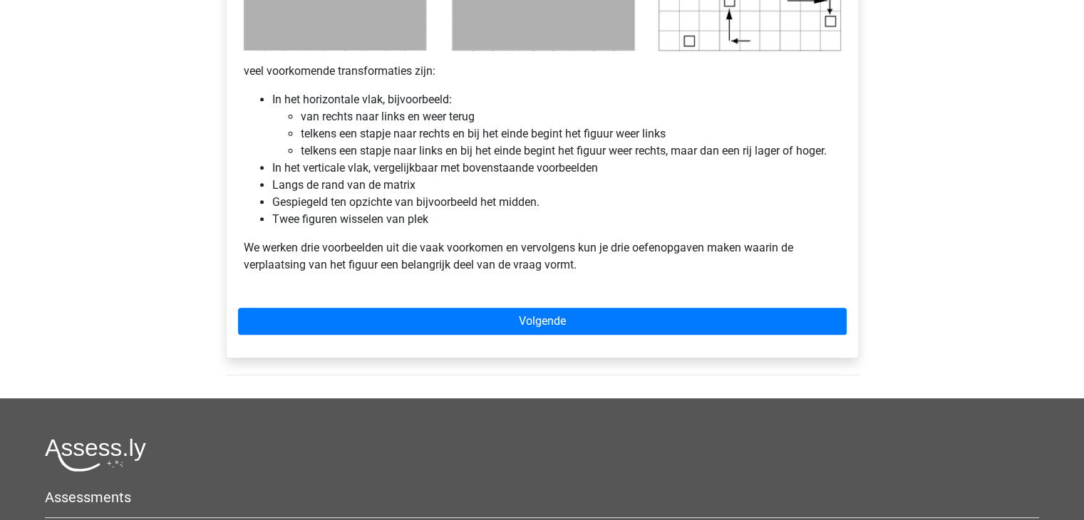
scroll to position [890, 0]
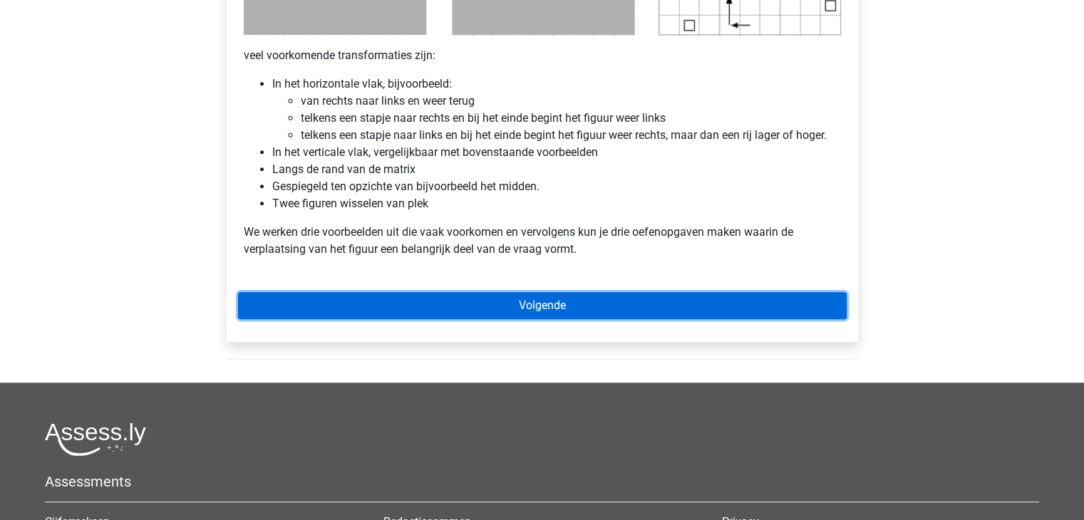
click at [304, 309] on link "Volgende" at bounding box center [542, 305] width 609 height 27
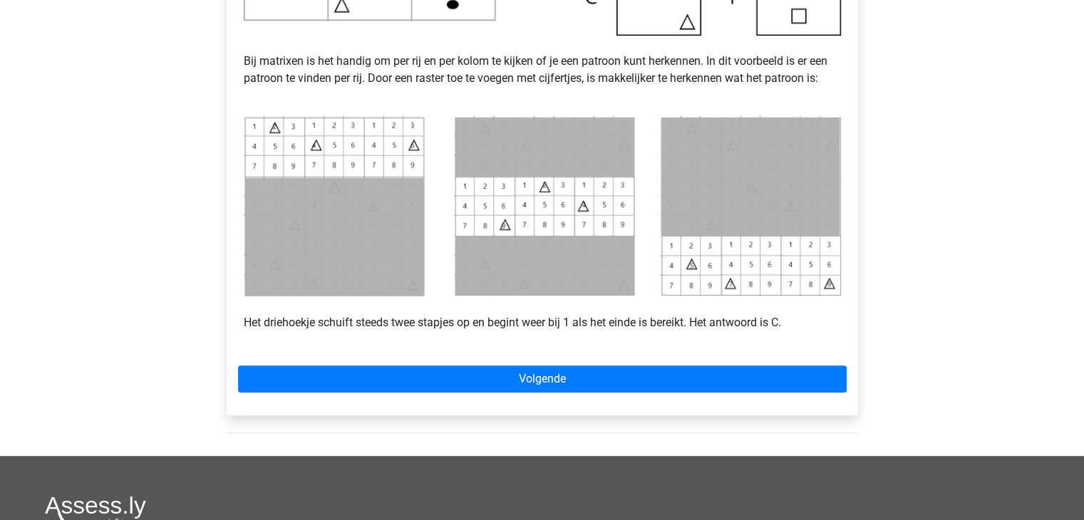
scroll to position [566, 0]
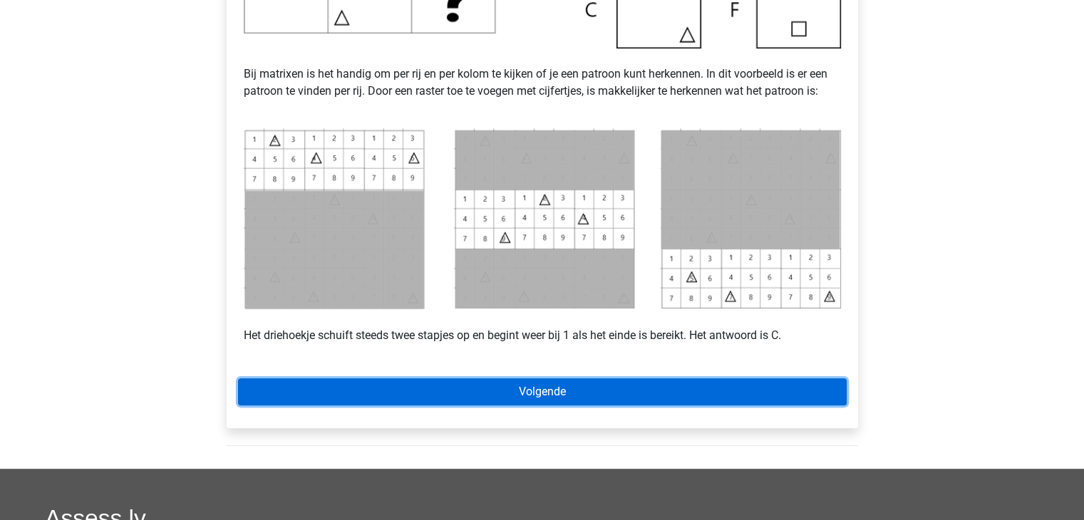
click at [376, 397] on link "Volgende" at bounding box center [542, 392] width 609 height 27
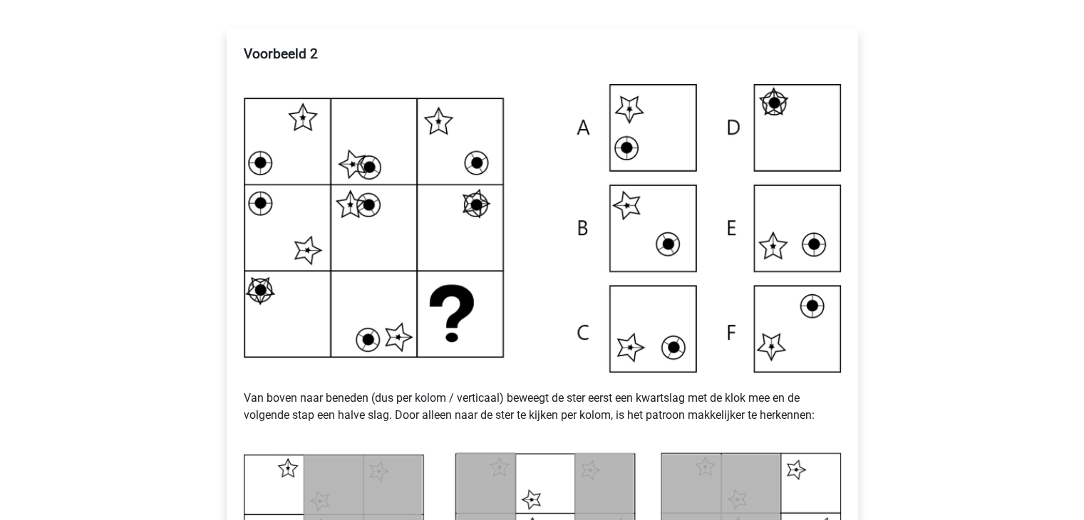
scroll to position [165, 0]
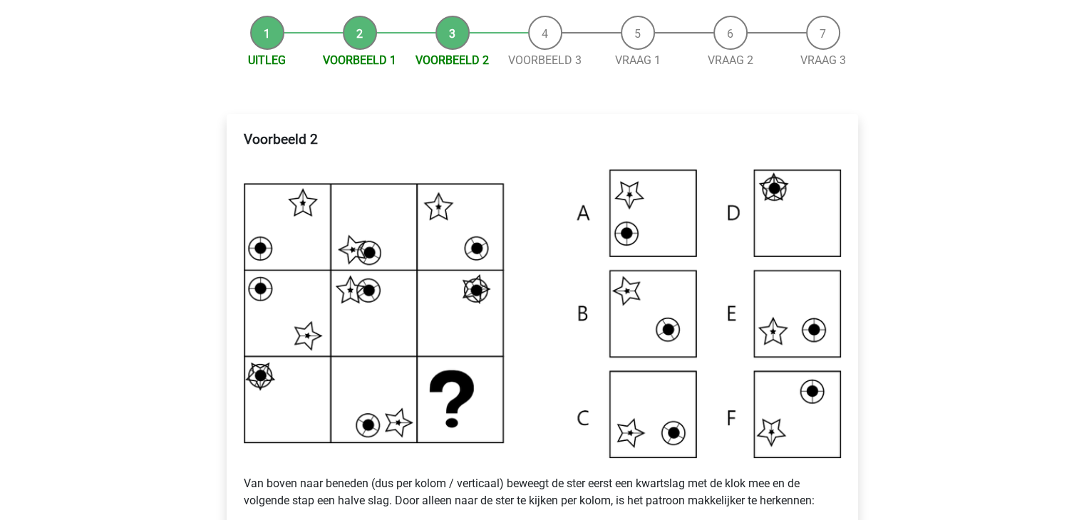
click at [452, 38] on li "Voorbeeld 2" at bounding box center [452, 42] width 93 height 53
click at [364, 35] on li "Voorbeeld 1" at bounding box center [360, 42] width 93 height 53
click at [364, 55] on link "Voorbeeld 1" at bounding box center [359, 60] width 73 height 14
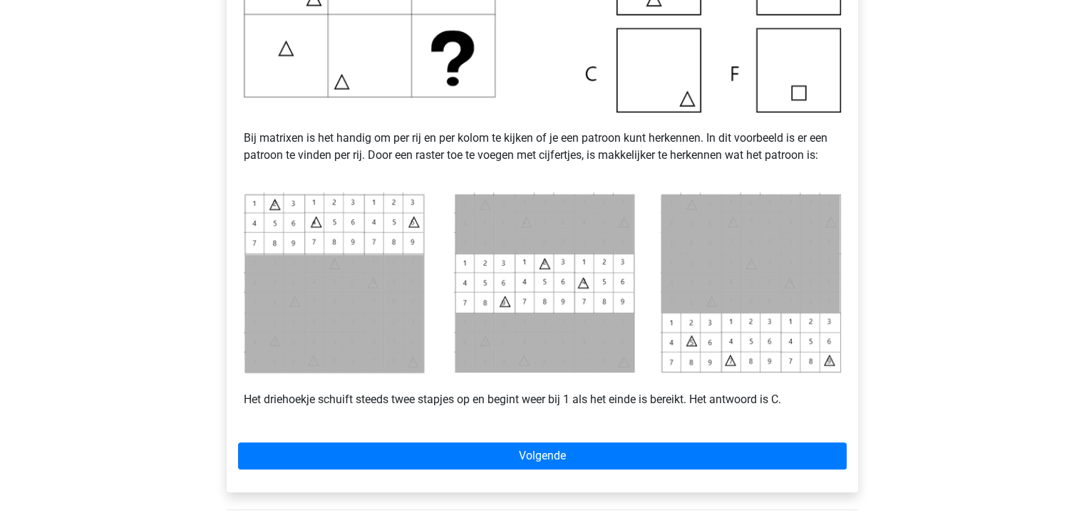
scroll to position [500, 0]
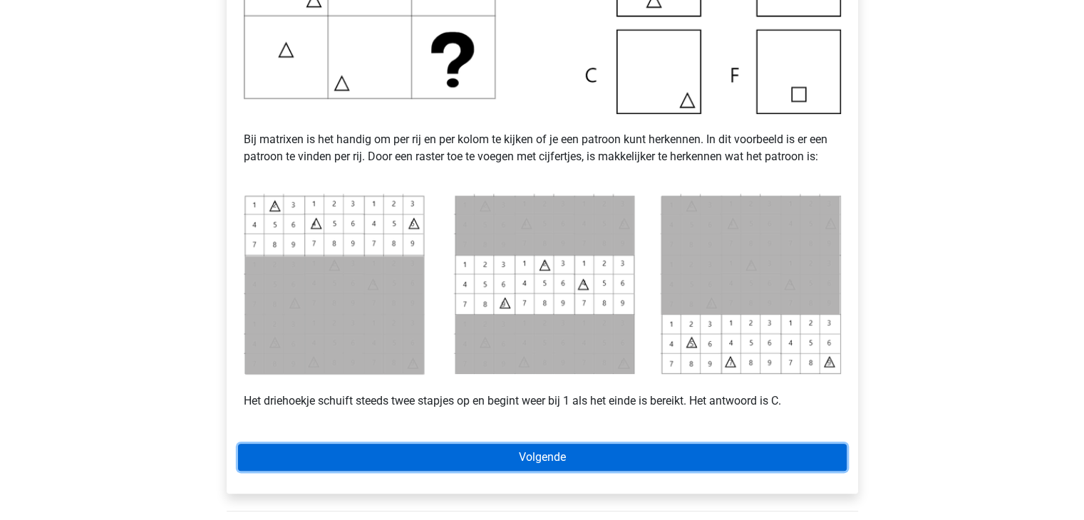
click at [445, 448] on link "Volgende" at bounding box center [542, 457] width 609 height 27
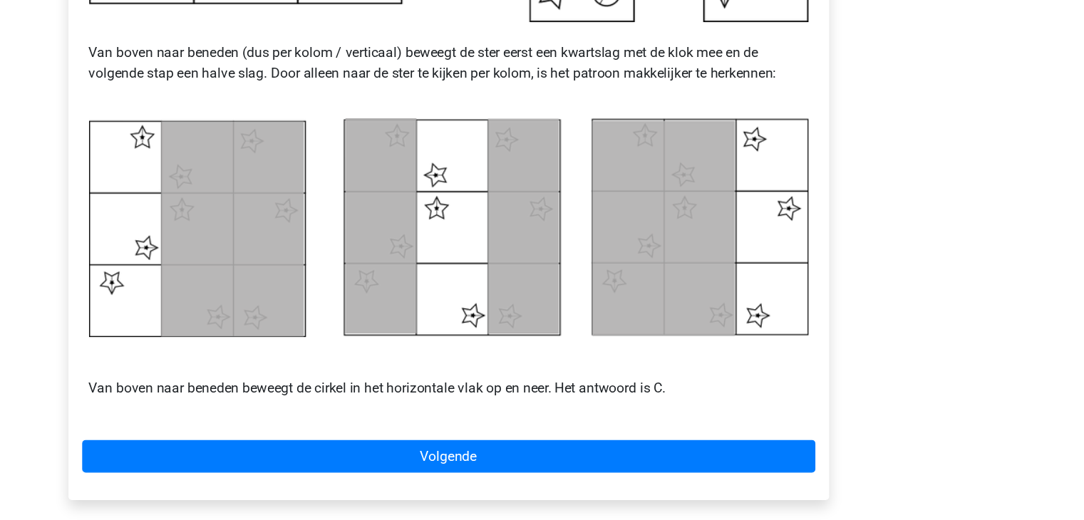
scroll to position [604, 0]
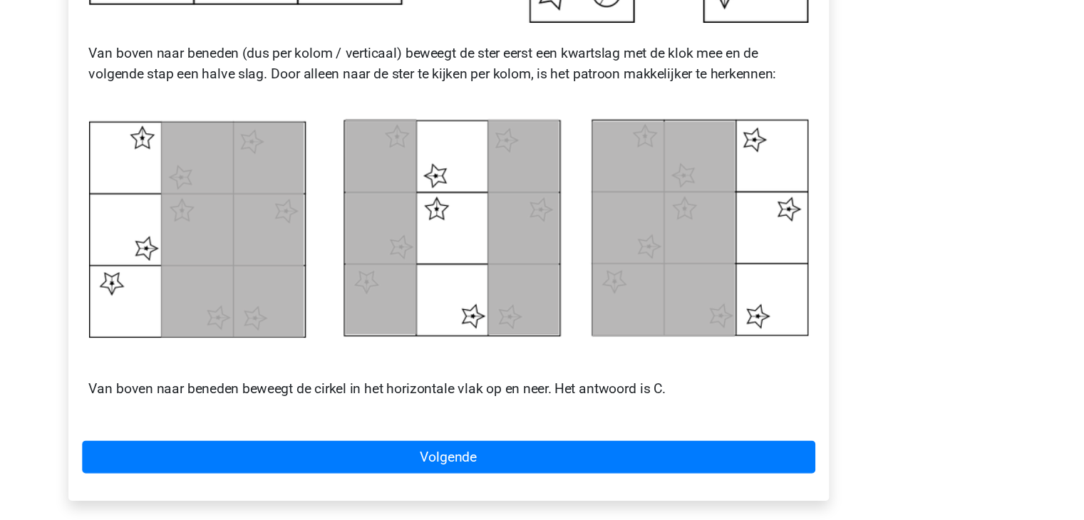
click at [693, 396] on div "Voorbeeld 2 Van boven naar beneden (dus per kolom / verticaal) beweegt de ster …" at bounding box center [543, 45] width 632 height 741
click at [691, 393] on div "Voorbeeld 2 Van boven naar beneden (dus per kolom / verticaal) beweegt de ster …" at bounding box center [543, 45] width 632 height 741
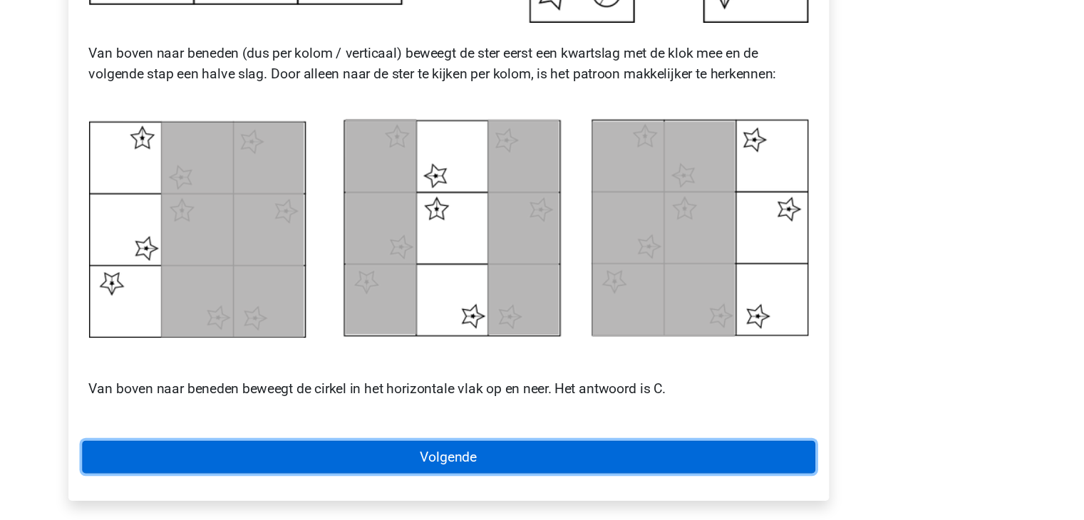
click at [685, 383] on link "Volgende" at bounding box center [542, 379] width 609 height 27
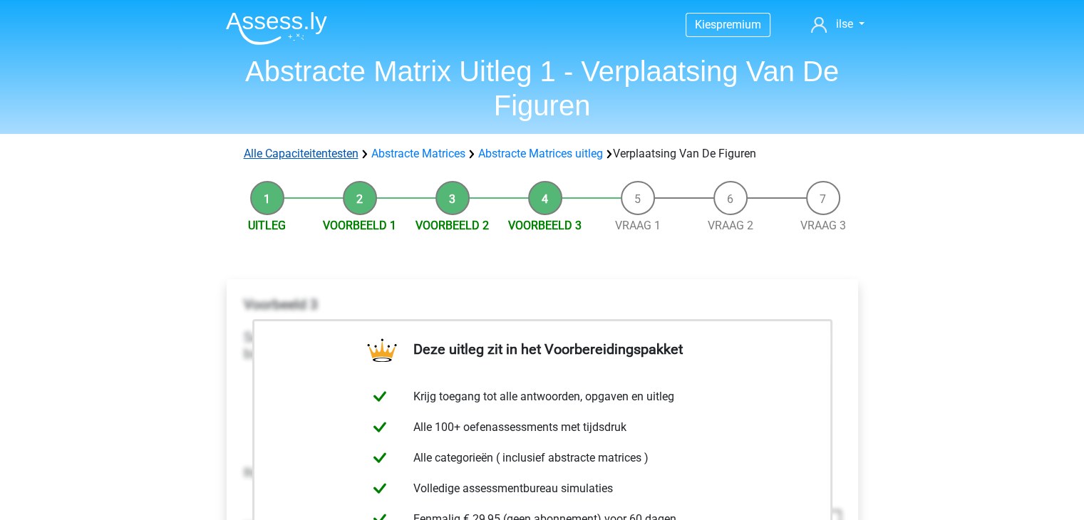
click at [309, 153] on link "Alle Capaciteitentesten" at bounding box center [301, 154] width 115 height 14
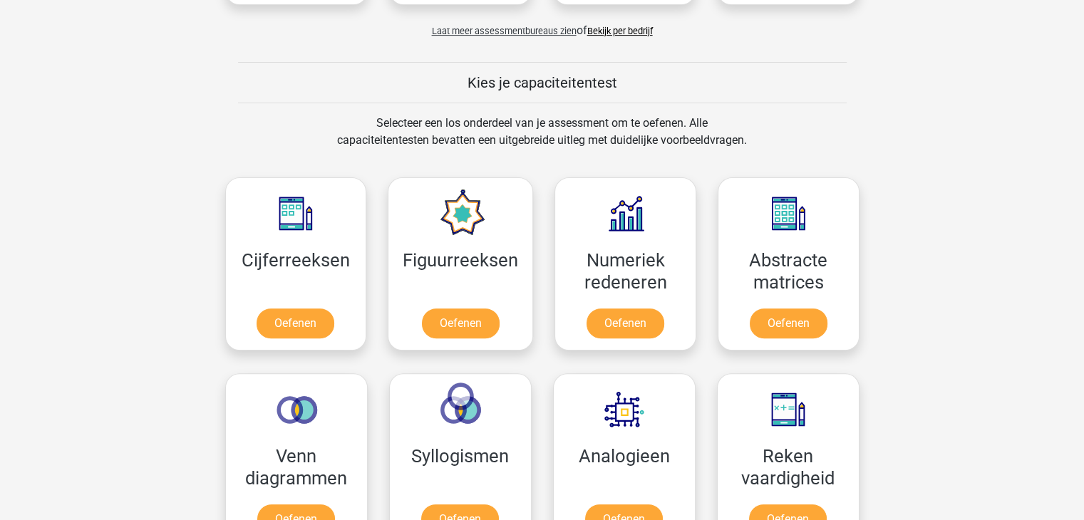
scroll to position [490, 0]
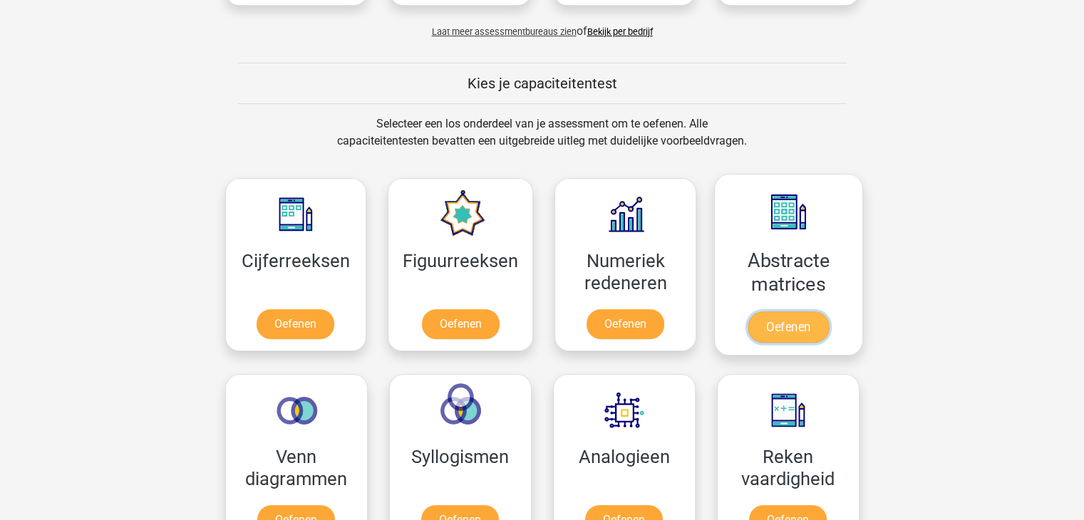
click at [773, 327] on link "Oefenen" at bounding box center [788, 326] width 81 height 31
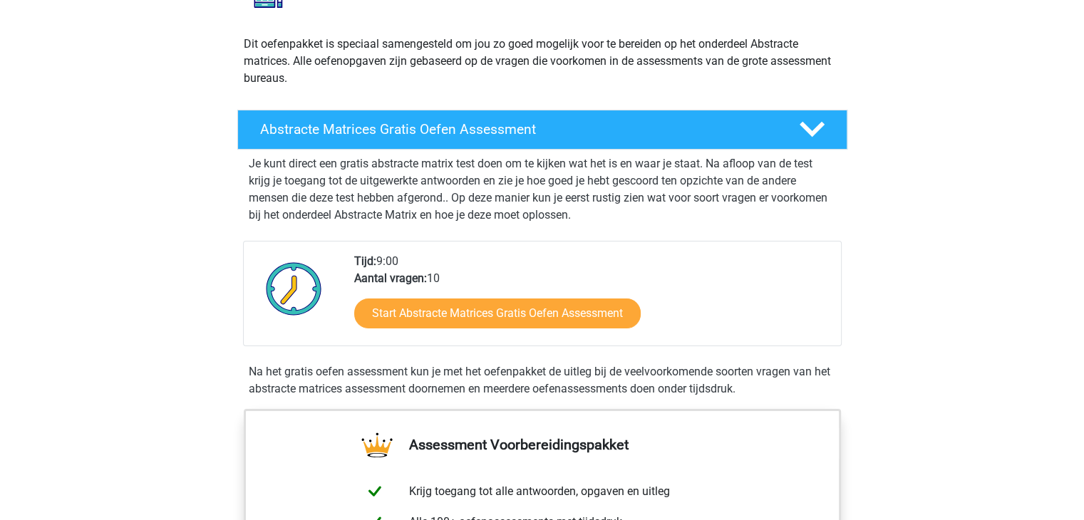
scroll to position [153, 0]
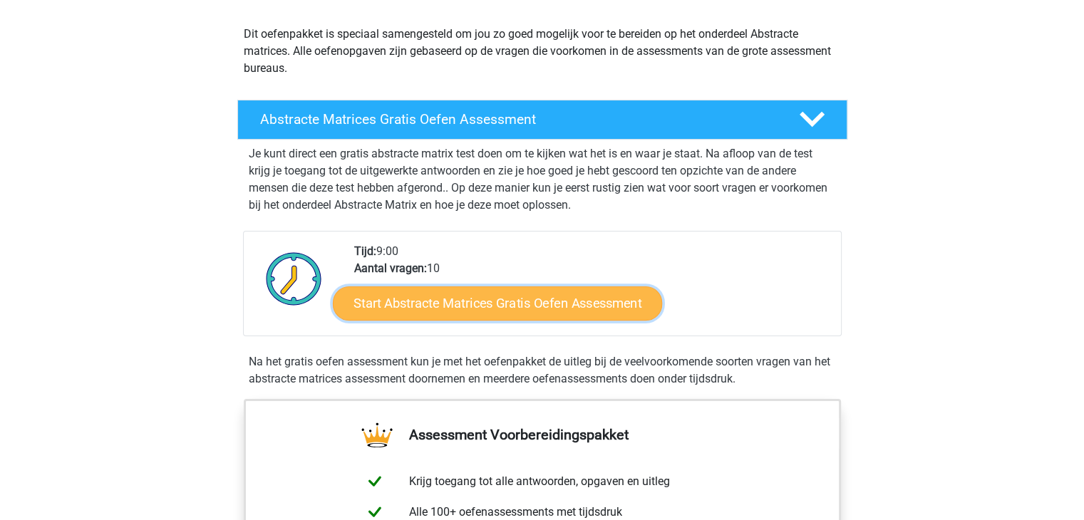
click at [547, 306] on link "Start Abstracte Matrices Gratis Oefen Assessment" at bounding box center [497, 303] width 329 height 34
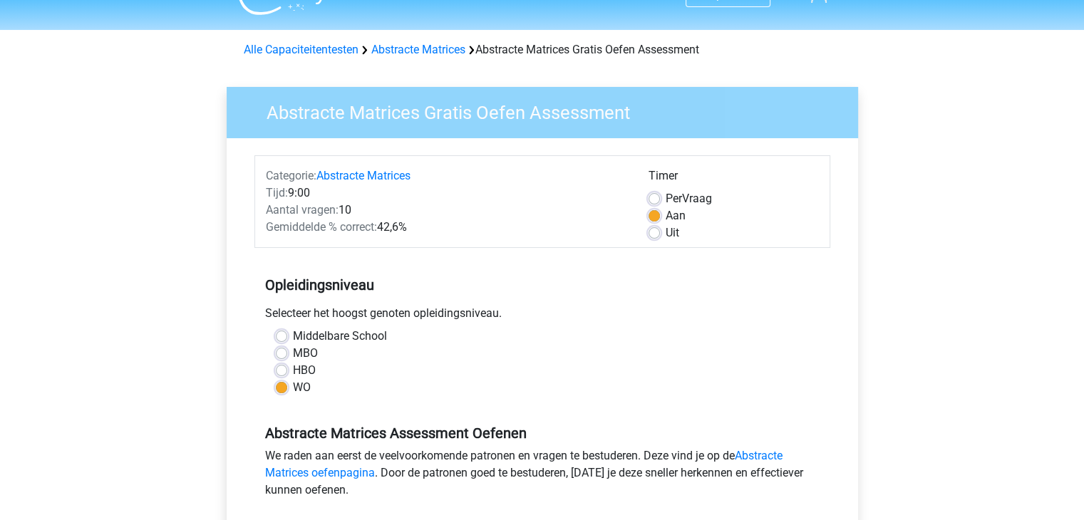
scroll to position [29, 0]
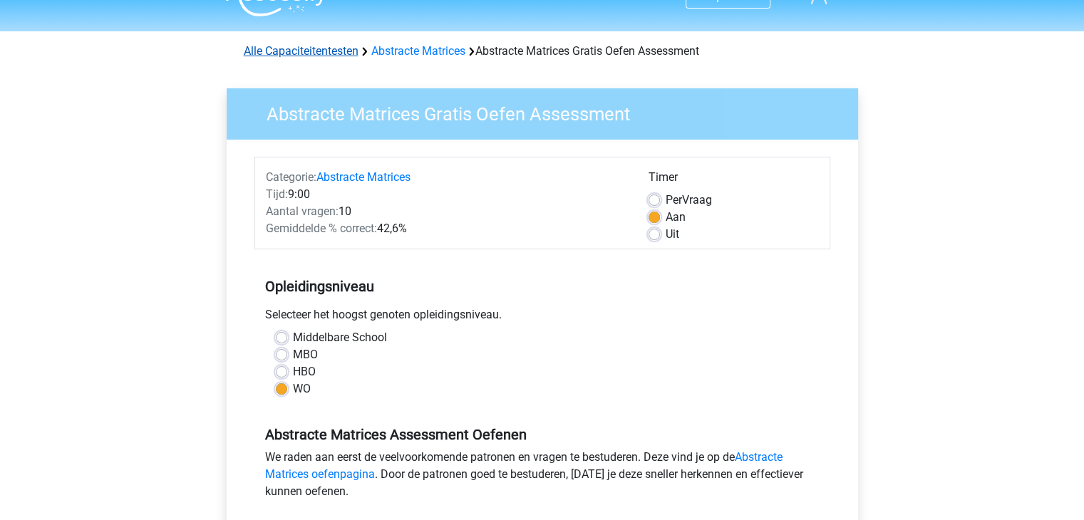
click at [290, 56] on link "Alle Capaciteitentesten" at bounding box center [301, 51] width 115 height 14
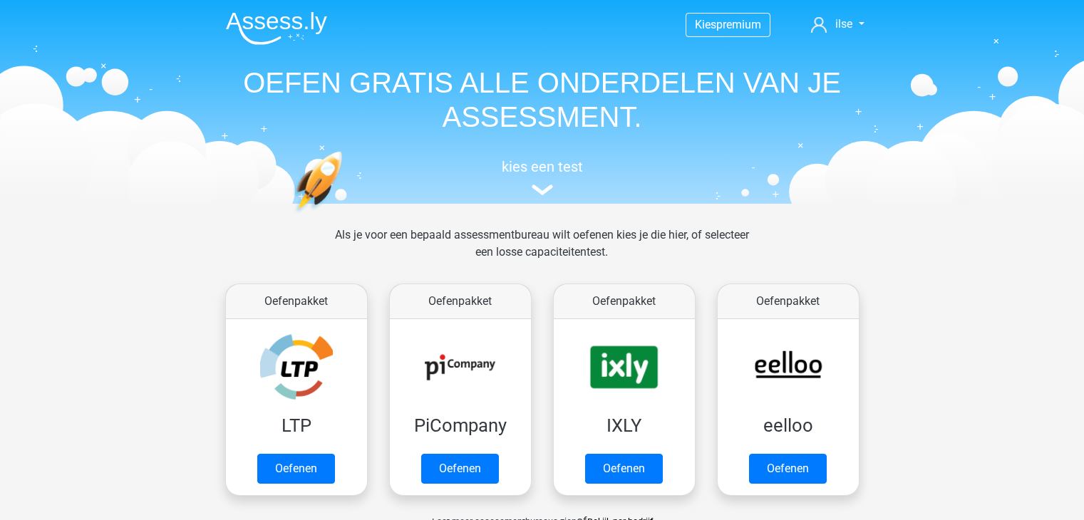
scroll to position [604, 0]
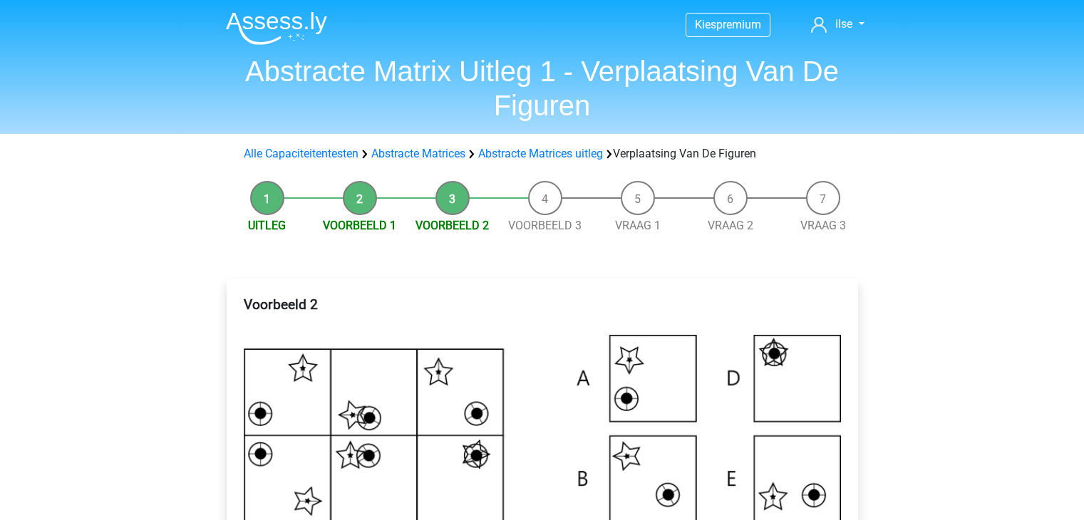
scroll to position [165, 0]
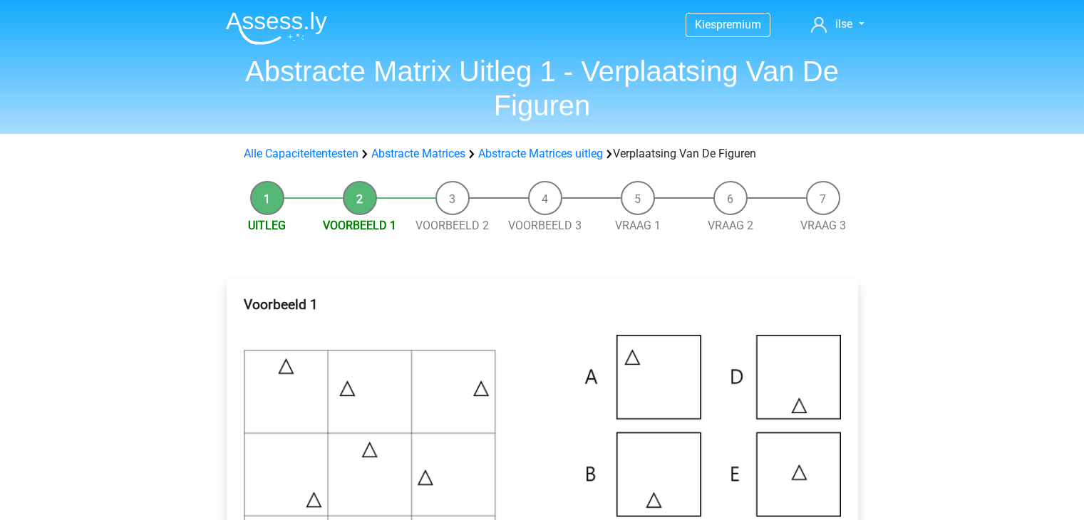
scroll to position [566, 0]
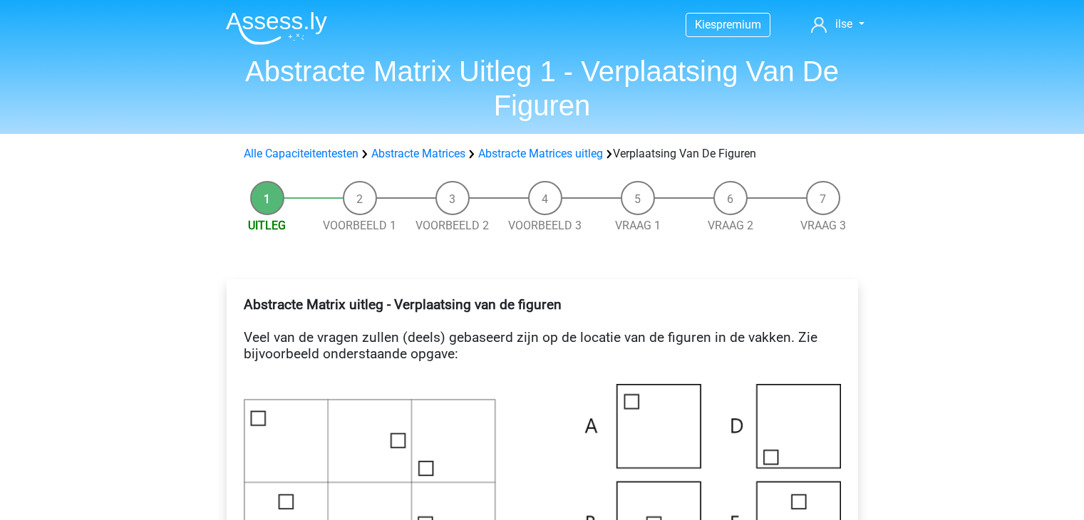
scroll to position [890, 0]
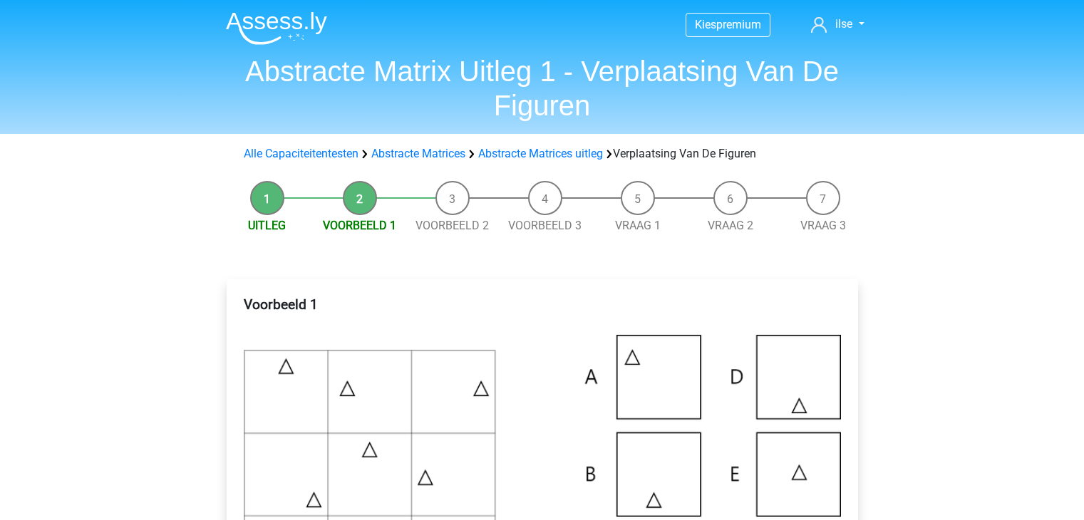
scroll to position [110, 0]
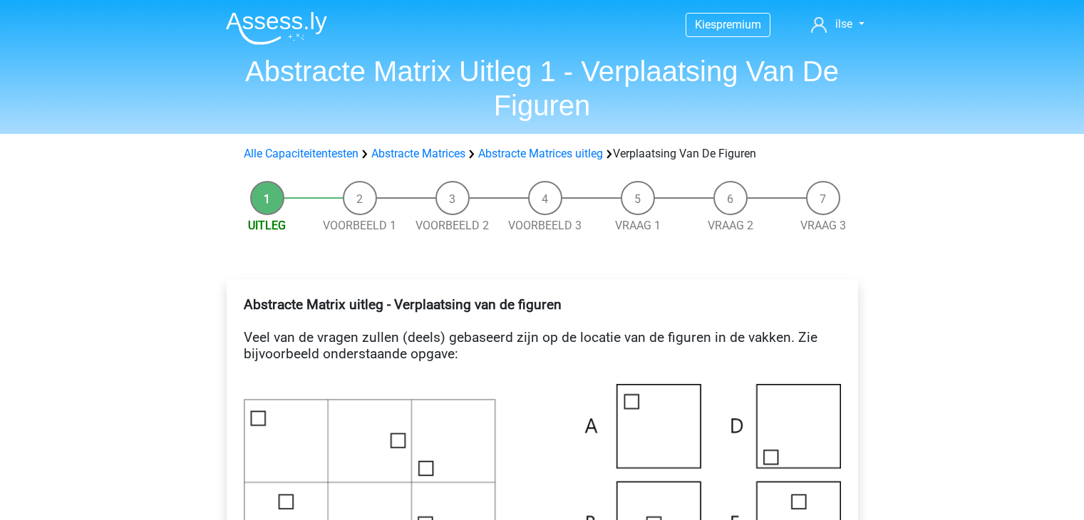
scroll to position [875, 0]
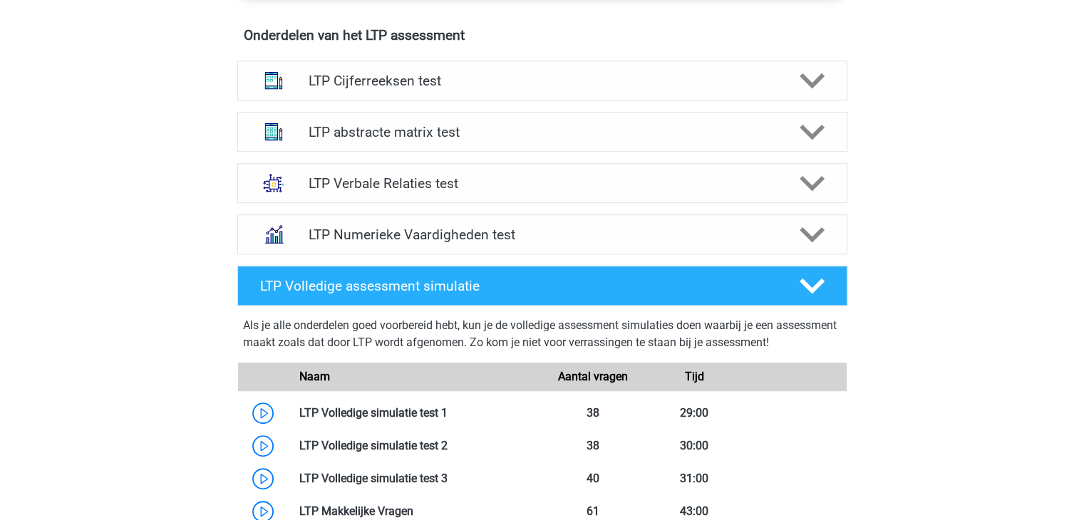
scroll to position [892, 0]
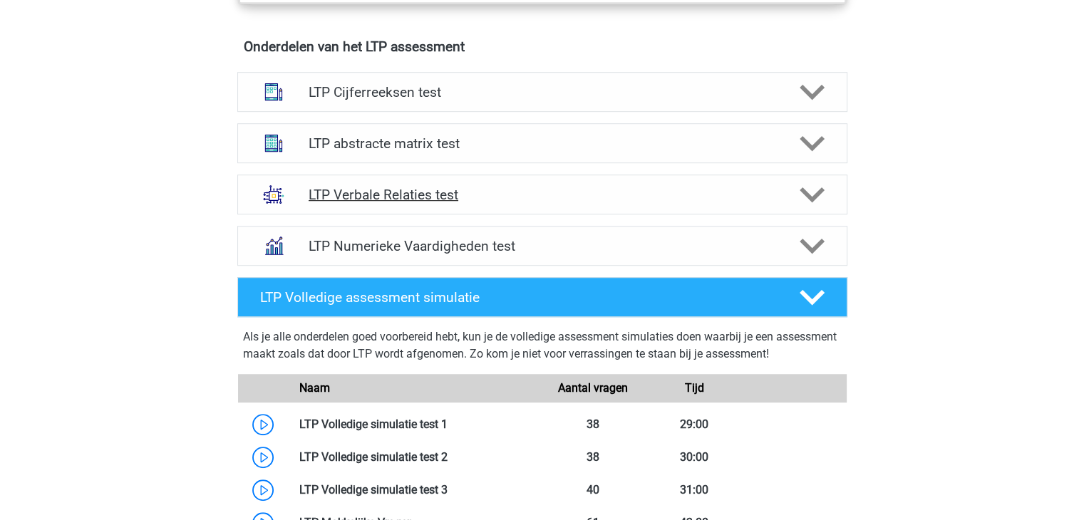
click at [359, 195] on h4 "LTP Verbale Relaties test" at bounding box center [542, 195] width 467 height 16
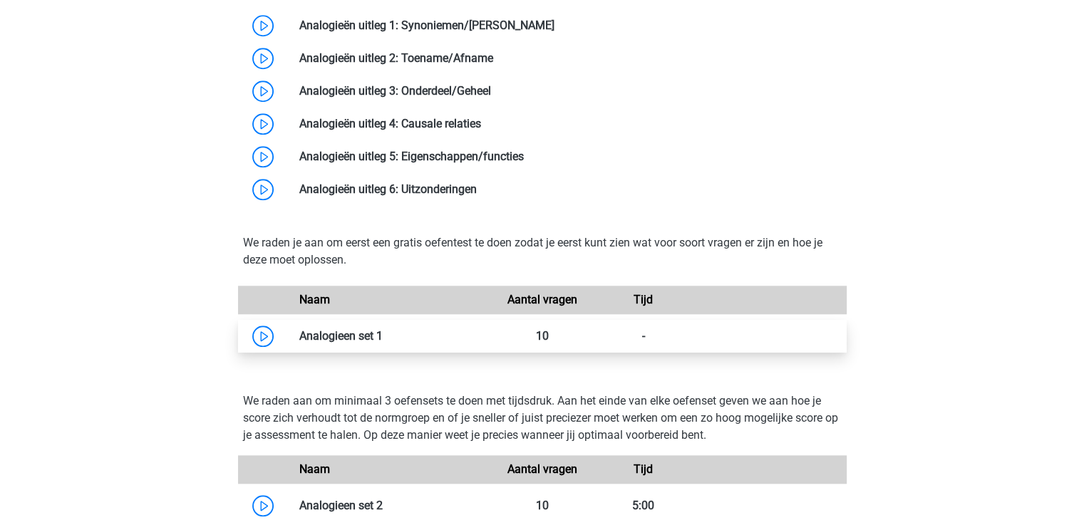
scroll to position [1327, 0]
click at [383, 337] on link at bounding box center [383, 336] width 0 height 14
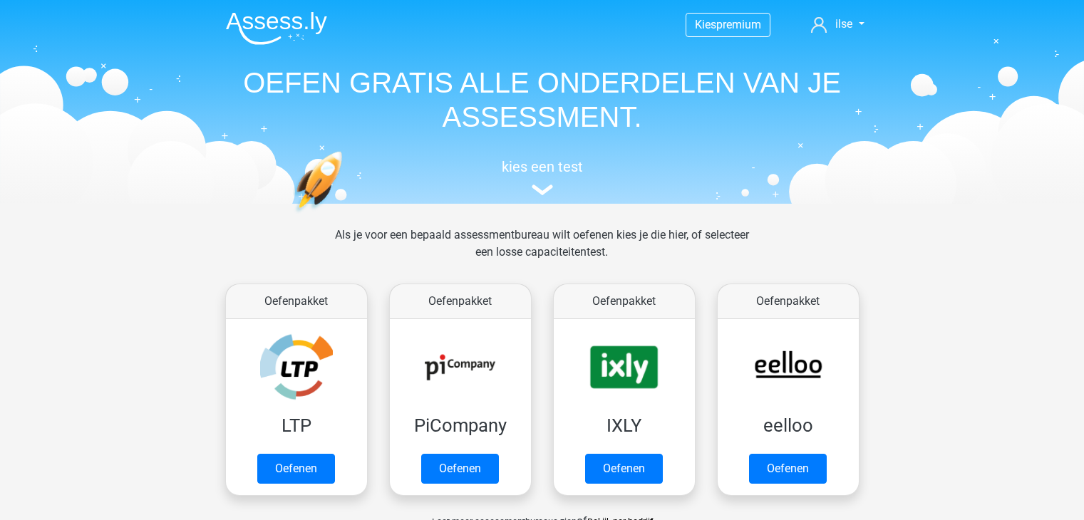
scroll to position [145, 0]
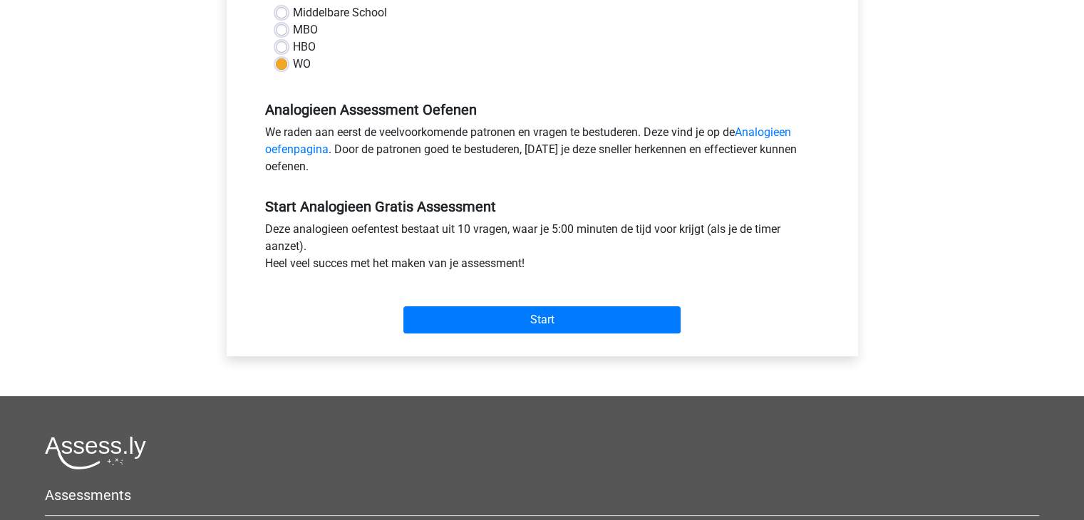
scroll to position [356, 0]
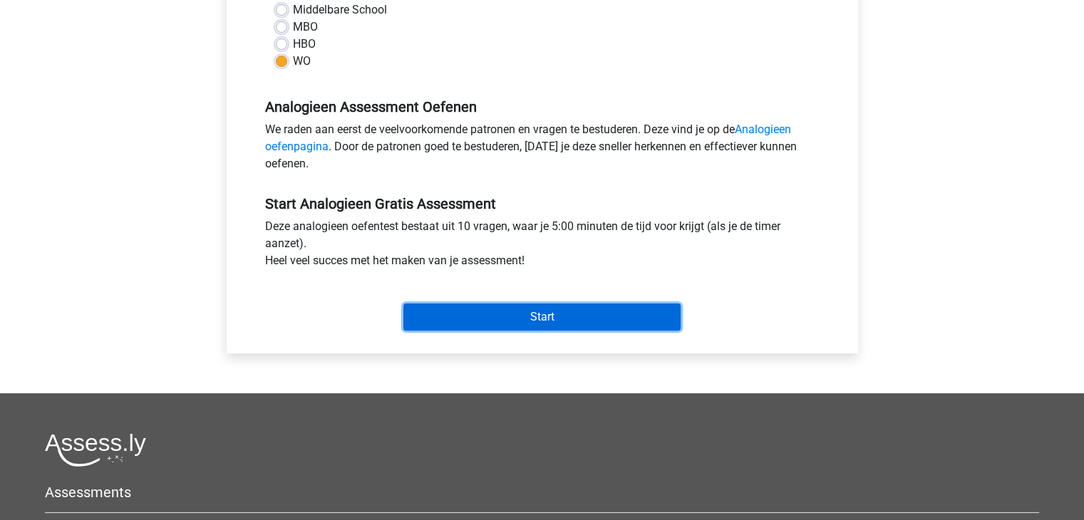
click at [432, 322] on input "Start" at bounding box center [541, 317] width 277 height 27
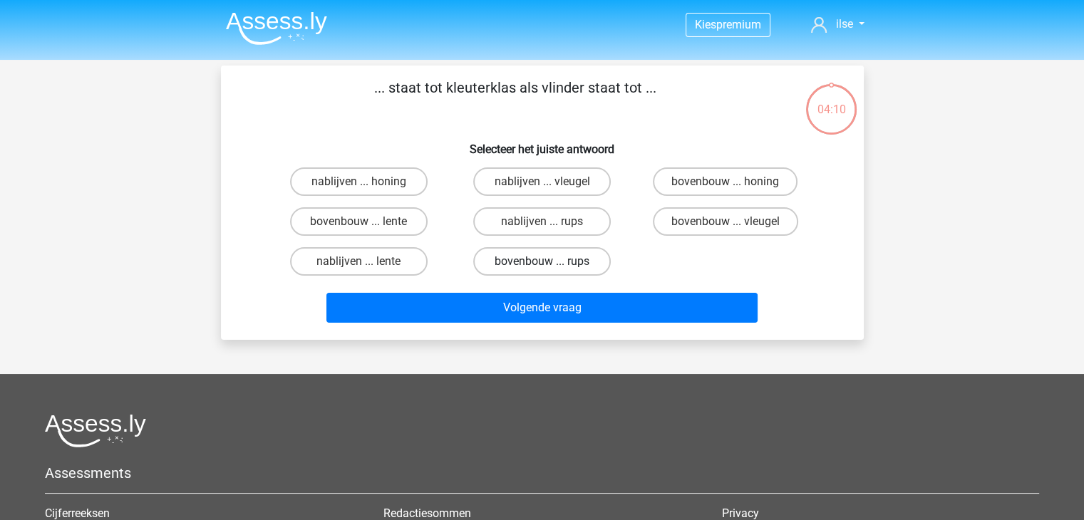
click at [543, 262] on input "bovenbouw ... rups" at bounding box center [546, 266] width 9 height 9
radio input "true"
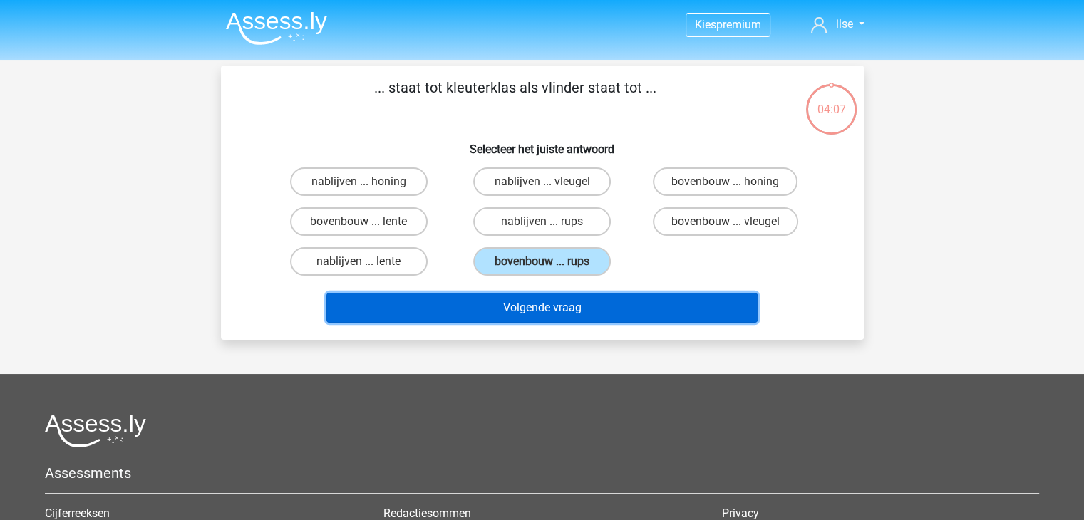
click at [525, 309] on button "Volgende vraag" at bounding box center [541, 308] width 431 height 30
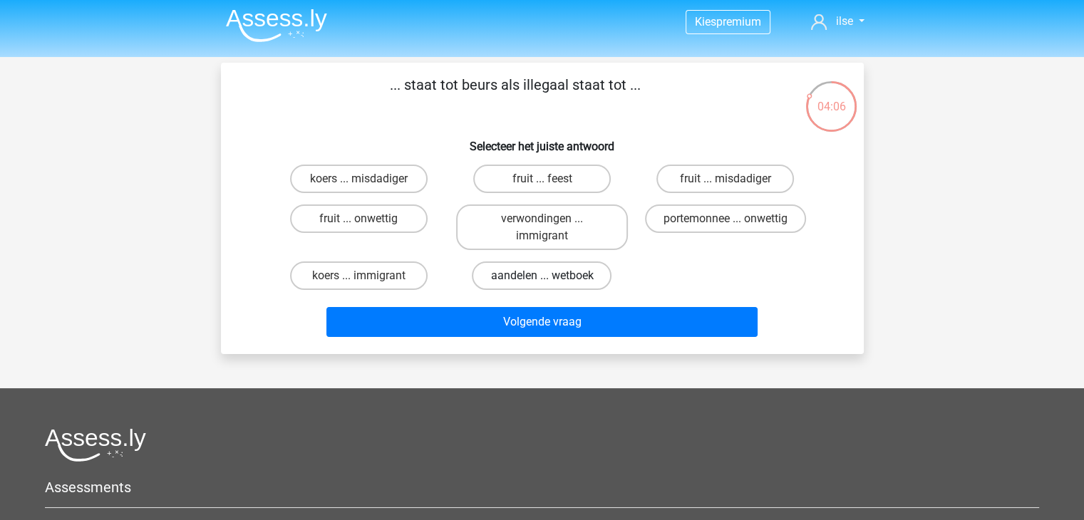
scroll to position [2, 0]
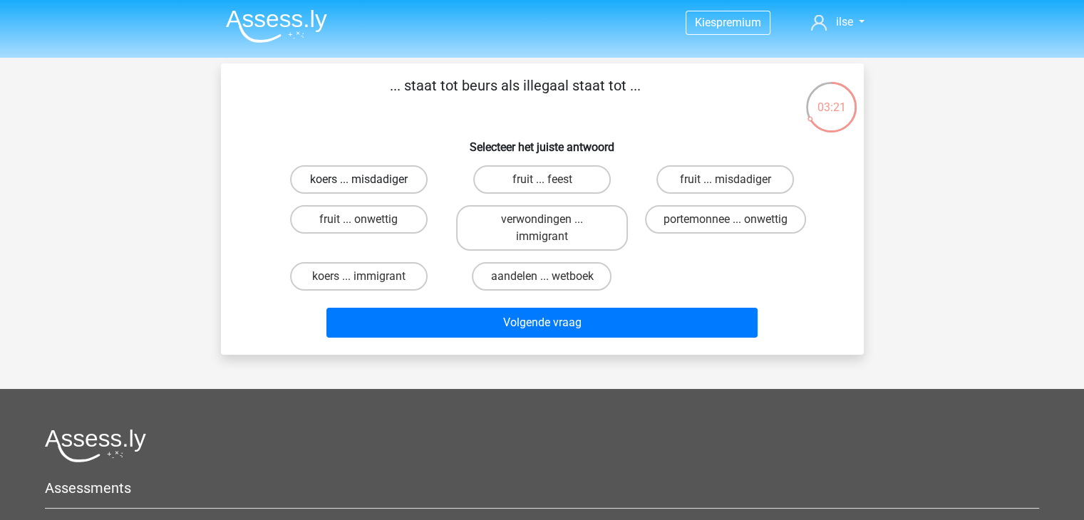
click at [384, 190] on label "koers ... misdadiger" at bounding box center [359, 179] width 138 height 29
click at [368, 189] on input "koers ... misdadiger" at bounding box center [363, 184] width 9 height 9
radio input "true"
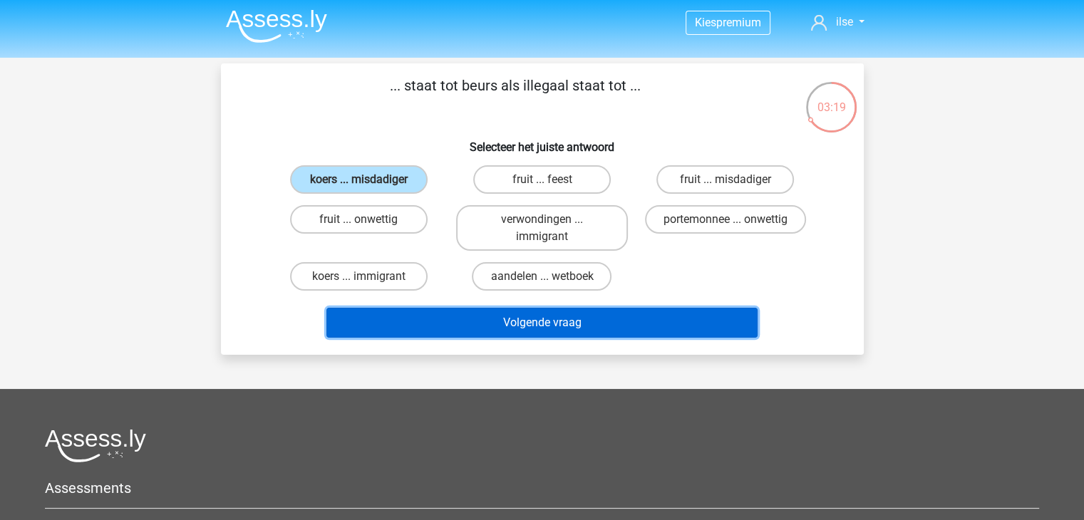
click at [380, 330] on button "Volgende vraag" at bounding box center [541, 323] width 431 height 30
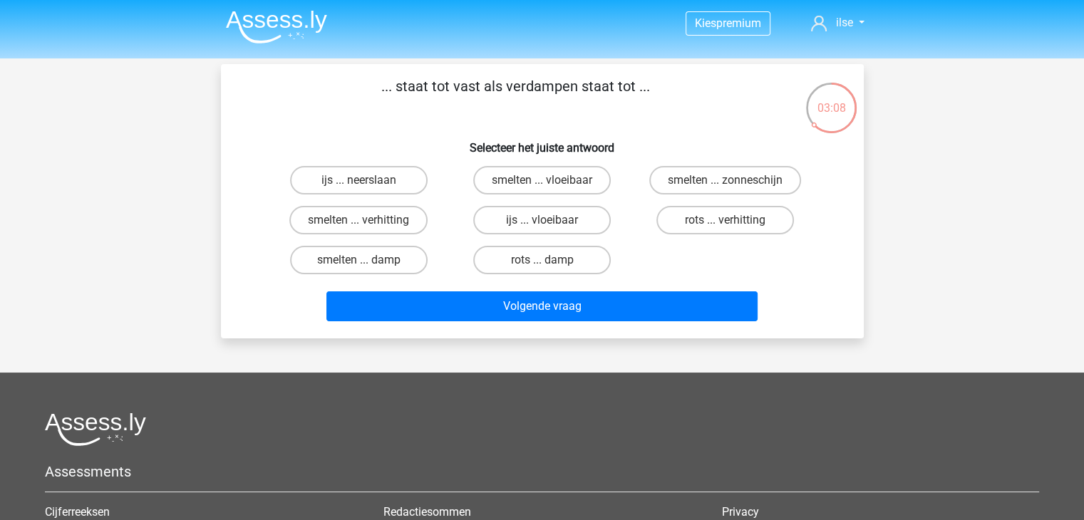
scroll to position [3, 0]
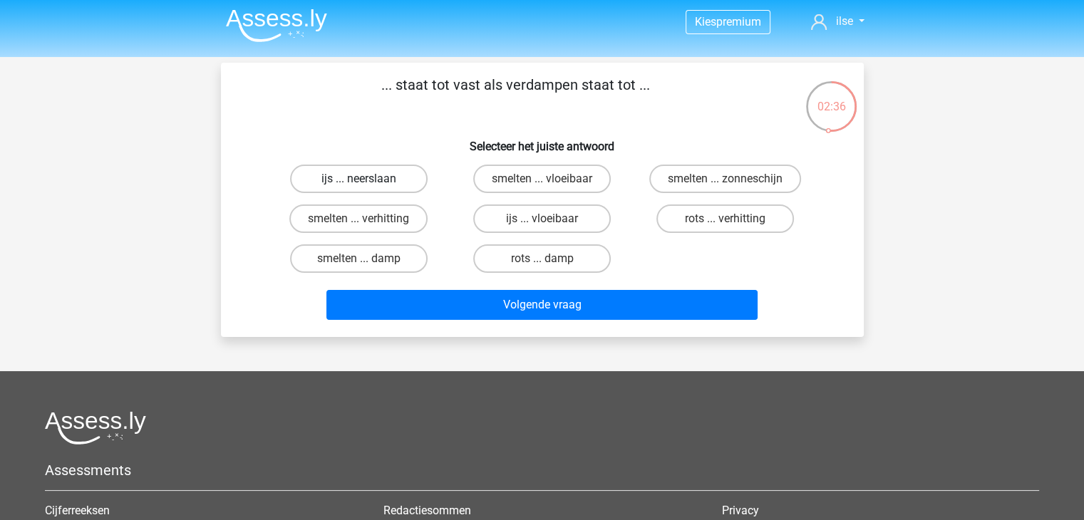
click at [397, 184] on label "ijs ... neerslaan" at bounding box center [359, 179] width 138 height 29
click at [368, 184] on input "ijs ... neerslaan" at bounding box center [363, 183] width 9 height 9
radio input "true"
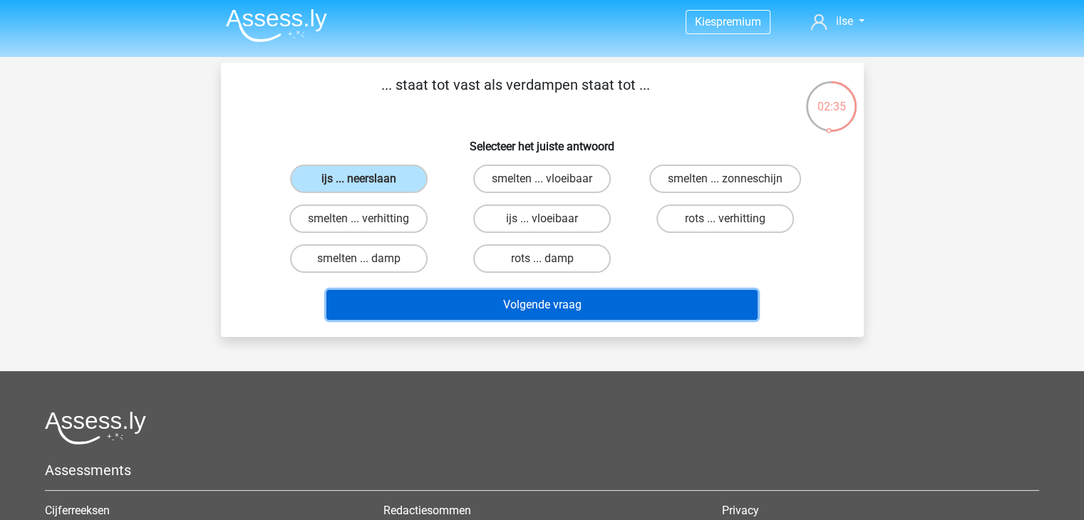
click at [464, 307] on button "Volgende vraag" at bounding box center [541, 305] width 431 height 30
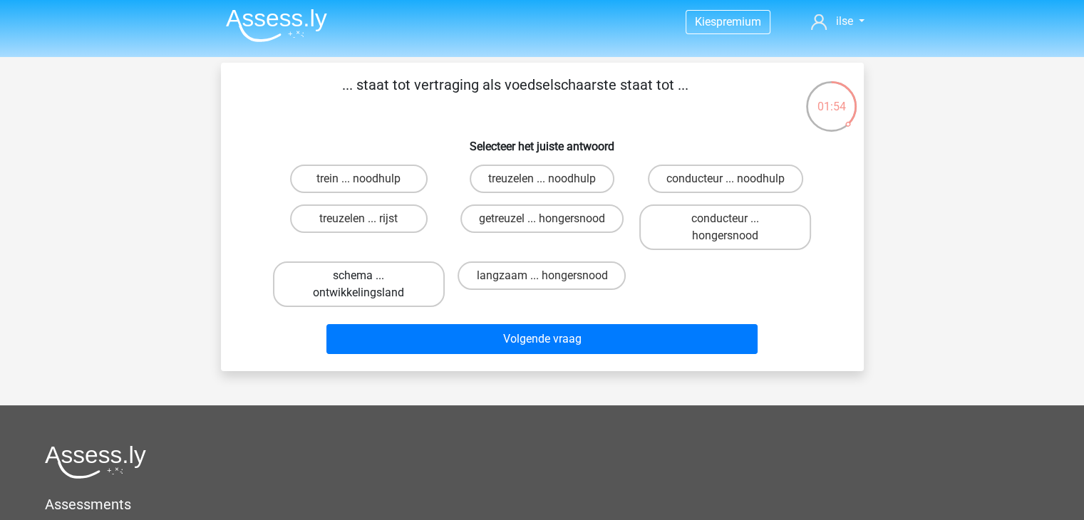
click at [321, 286] on label "schema ... ontwikkelingsland" at bounding box center [359, 285] width 172 height 46
click at [359, 285] on input "schema ... ontwikkelingsland" at bounding box center [363, 280] width 9 height 9
radio input "true"
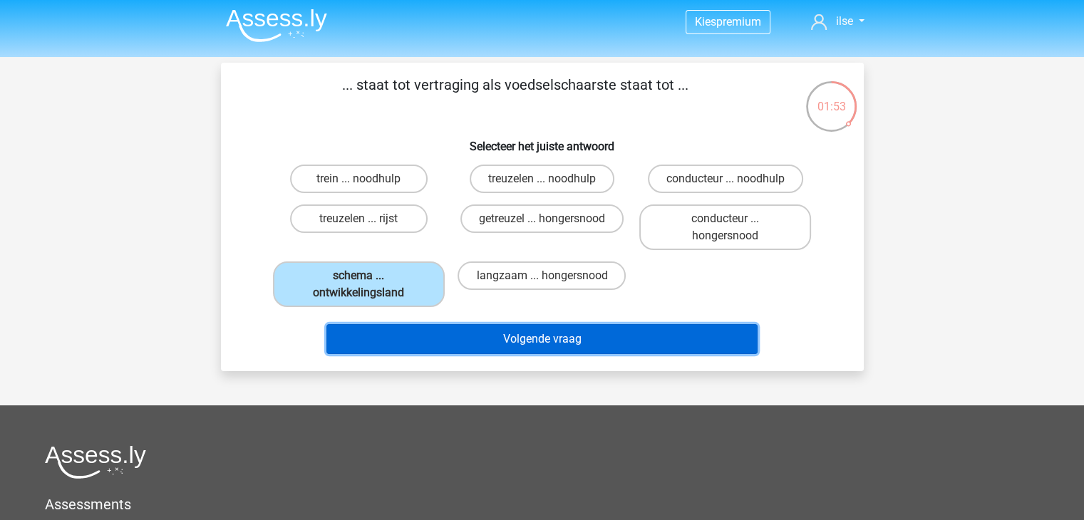
click at [403, 348] on button "Volgende vraag" at bounding box center [541, 339] width 431 height 30
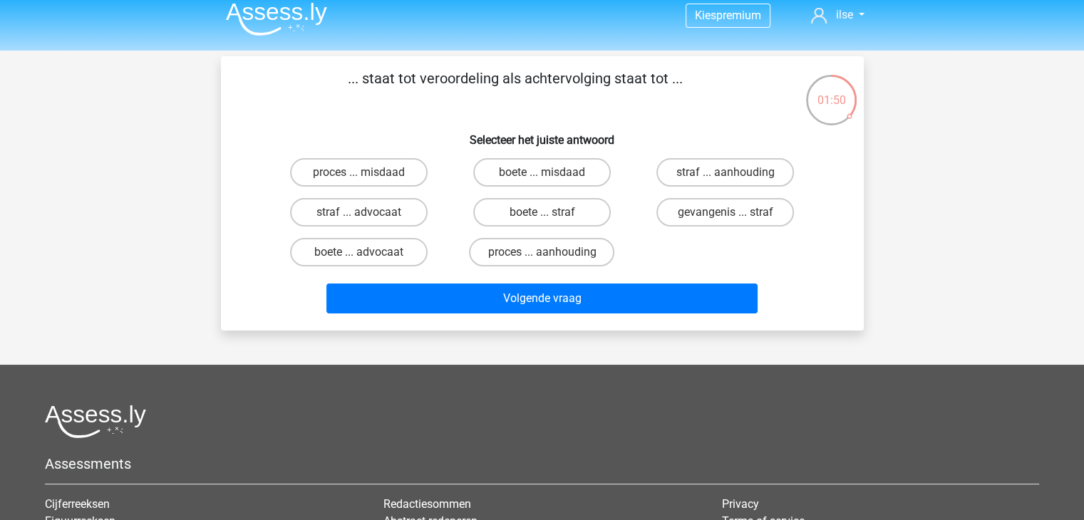
scroll to position [9, 0]
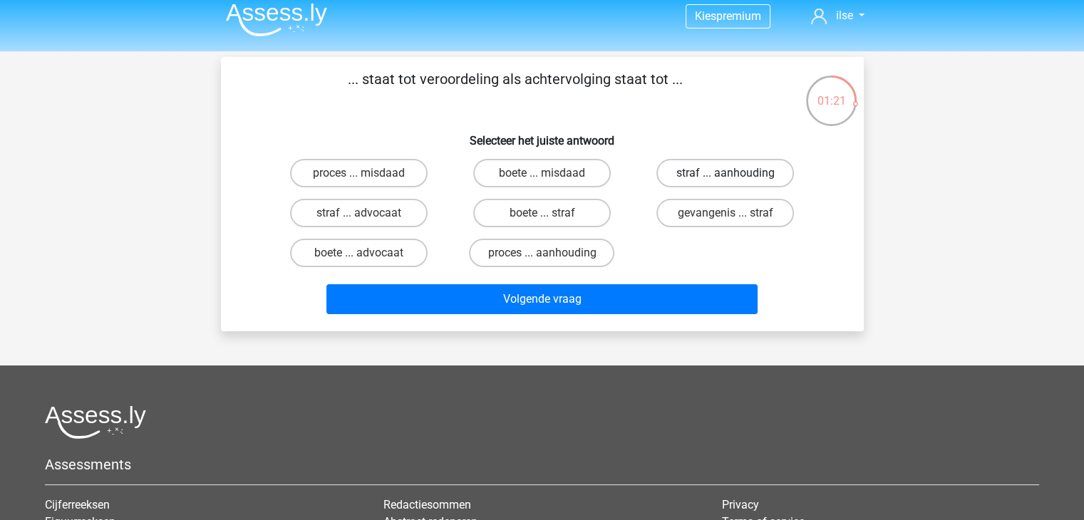
click at [704, 175] on label "straf ... aanhouding" at bounding box center [725, 173] width 138 height 29
click at [726, 175] on input "straf ... aanhouding" at bounding box center [730, 177] width 9 height 9
radio input "true"
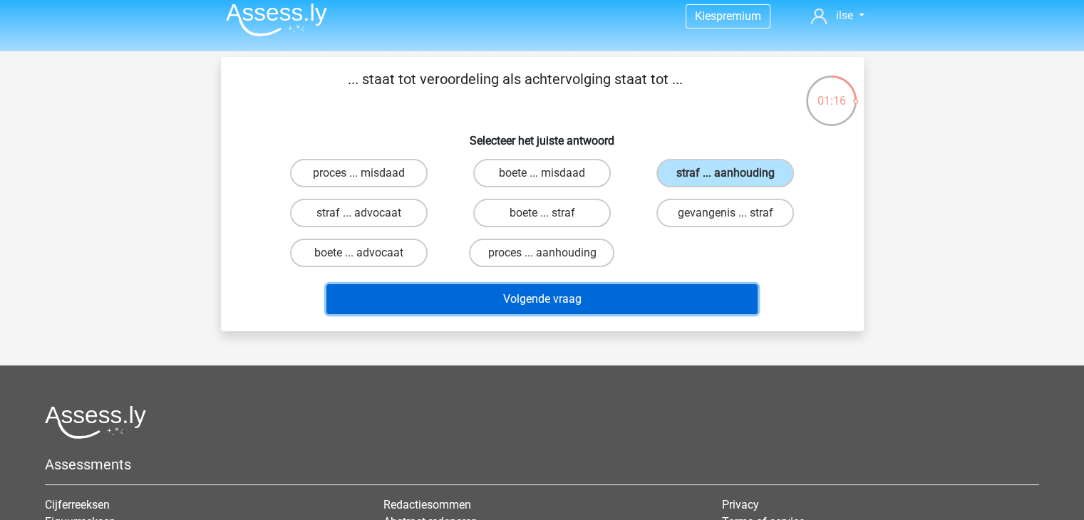
click at [567, 303] on button "Volgende vraag" at bounding box center [541, 299] width 431 height 30
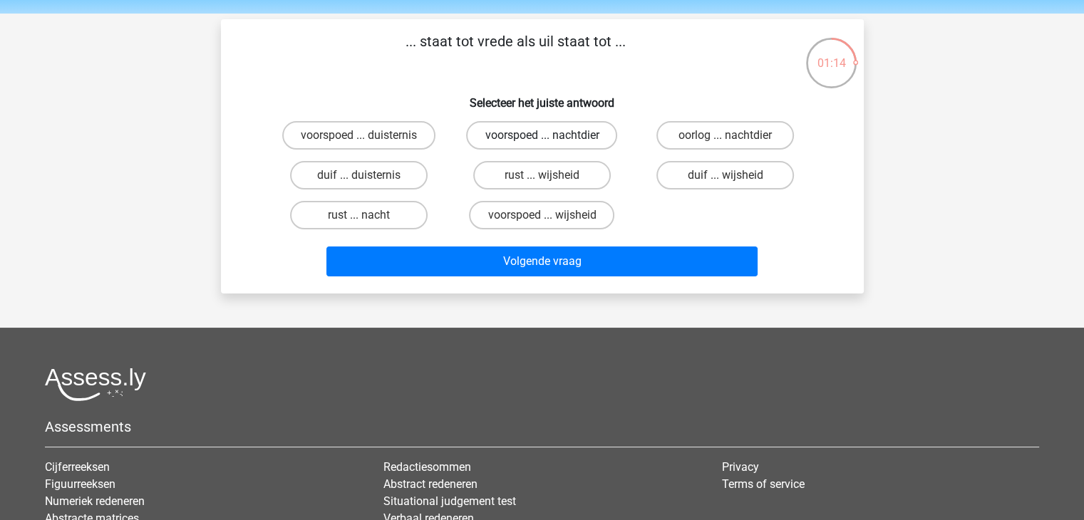
scroll to position [45, 0]
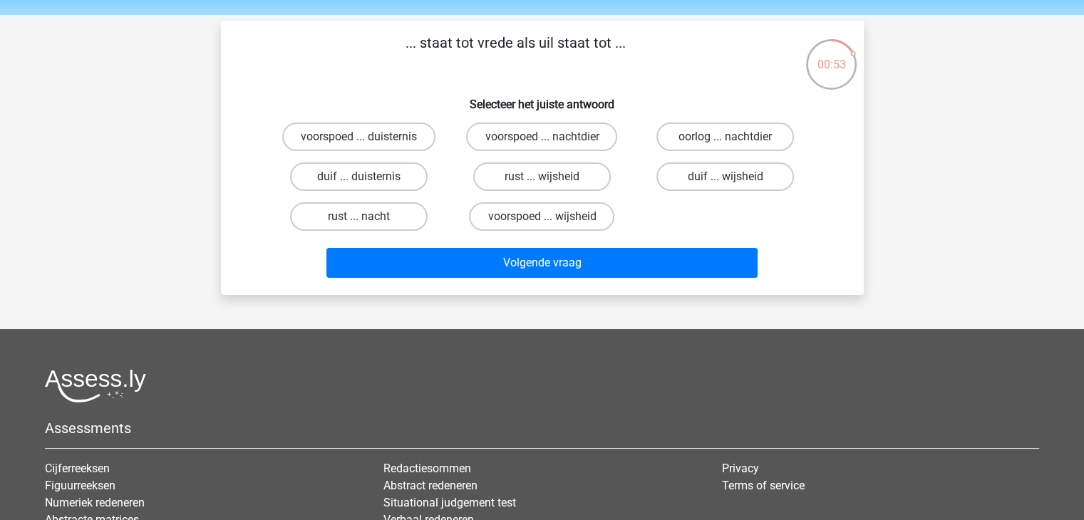
click at [364, 191] on div "duif ... duisternis" at bounding box center [358, 177] width 183 height 40
click at [364, 183] on input "duif ... duisternis" at bounding box center [363, 181] width 9 height 9
radio input "true"
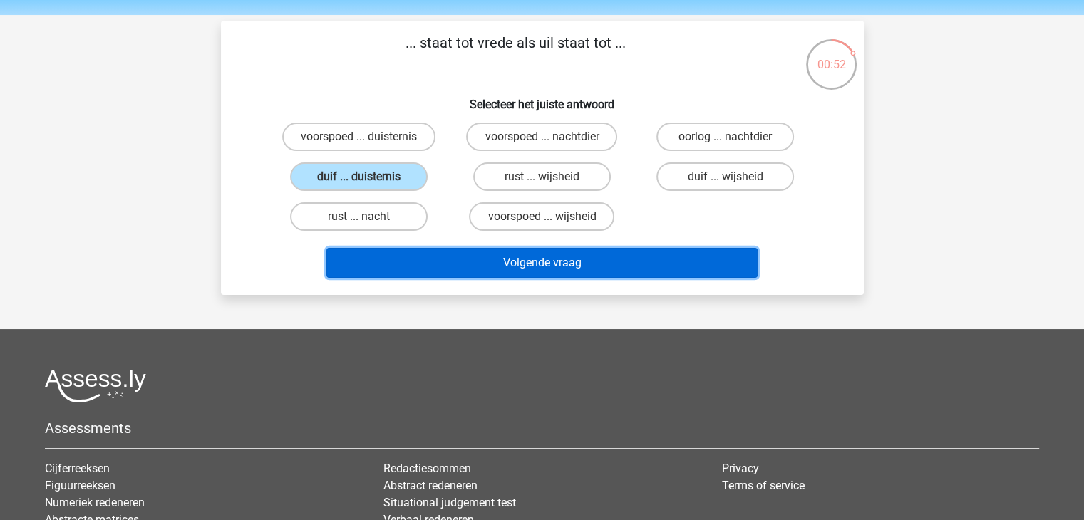
click at [435, 255] on button "Volgende vraag" at bounding box center [541, 263] width 431 height 30
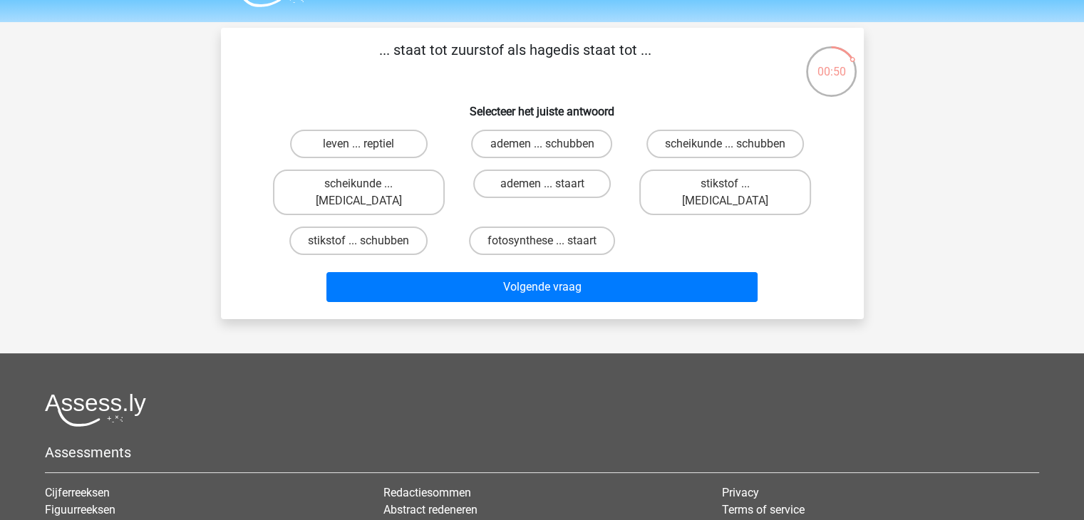
scroll to position [35, 0]
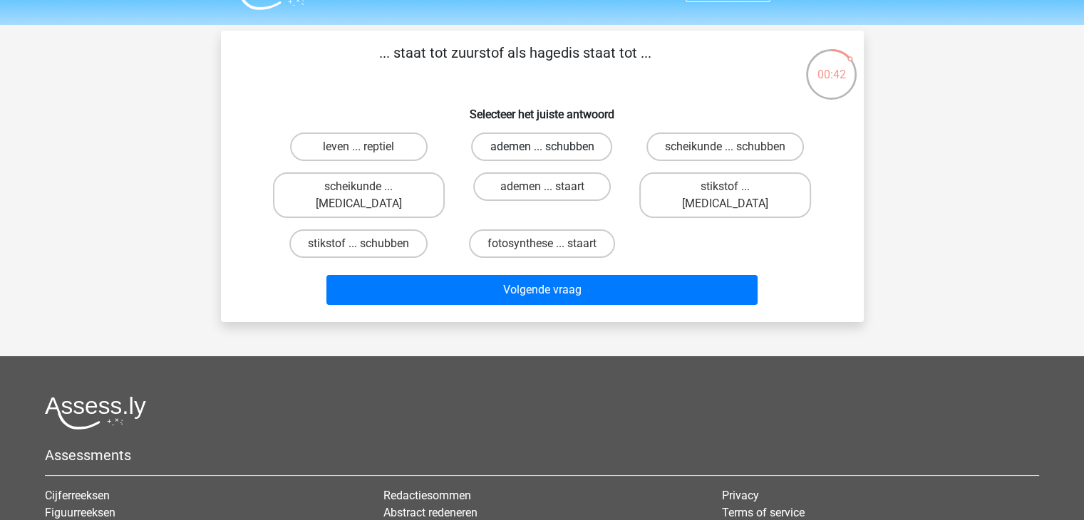
click at [537, 151] on label "ademen ... schubben" at bounding box center [541, 147] width 141 height 29
click at [542, 151] on input "ademen ... schubben" at bounding box center [546, 151] width 9 height 9
radio input "true"
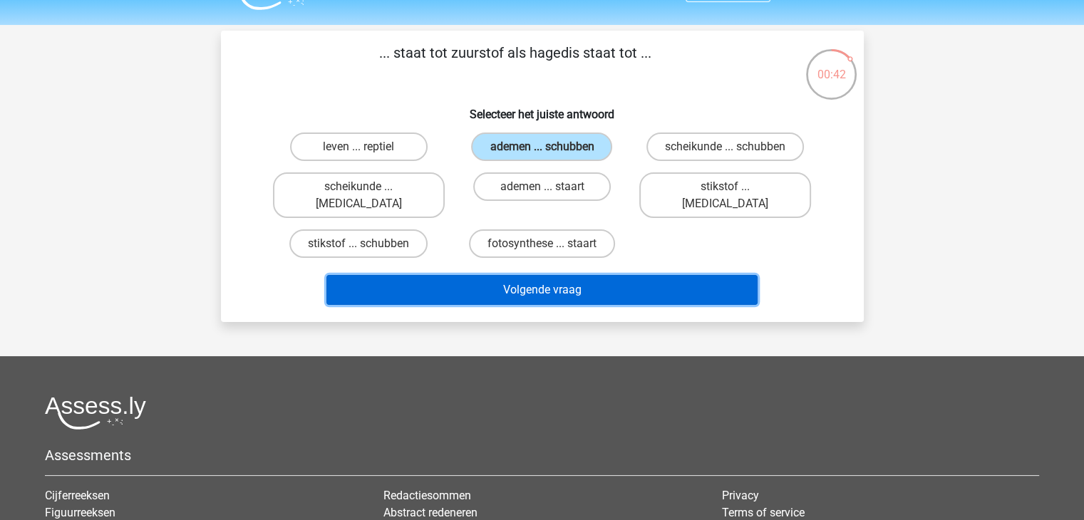
click at [505, 275] on button "Volgende vraag" at bounding box center [541, 290] width 431 height 30
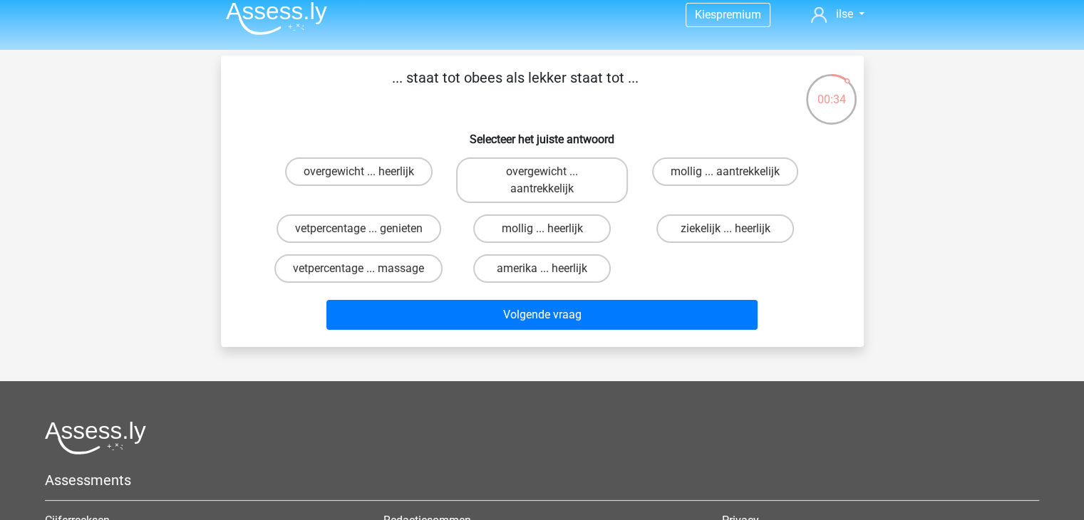
scroll to position [11, 0]
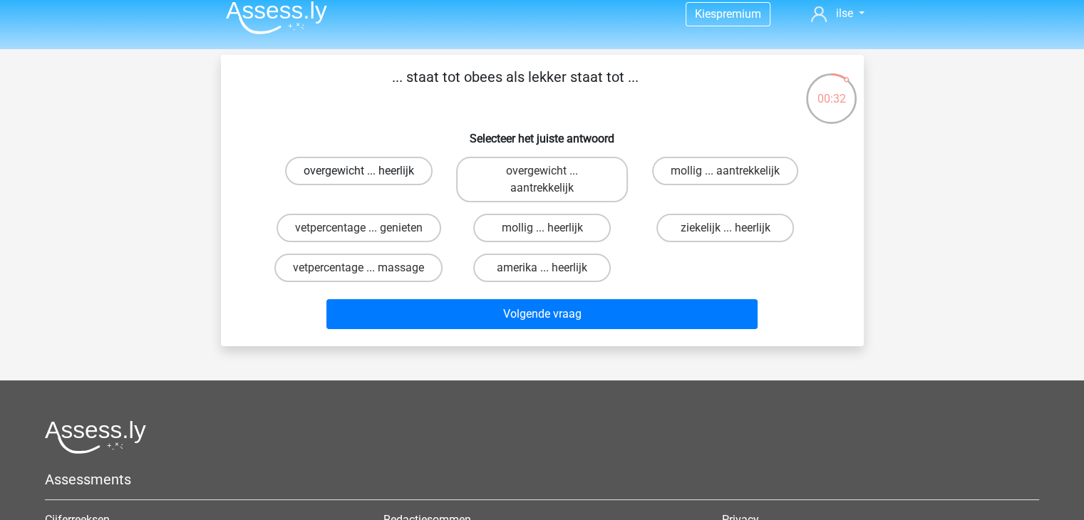
click at [371, 172] on label "overgewicht ... heerlijk" at bounding box center [359, 171] width 148 height 29
click at [368, 172] on input "overgewicht ... heerlijk" at bounding box center [363, 175] width 9 height 9
radio input "true"
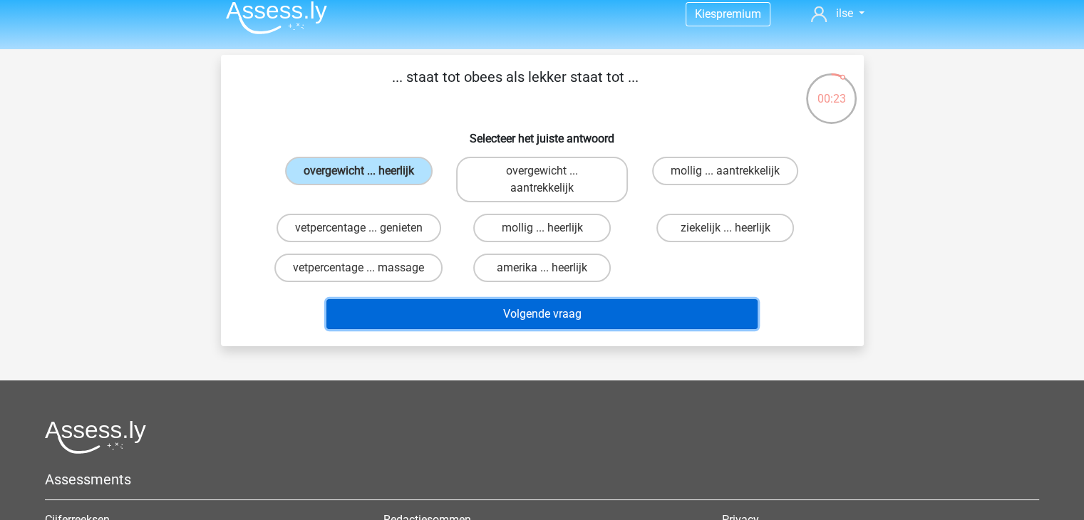
click at [394, 316] on button "Volgende vraag" at bounding box center [541, 314] width 431 height 30
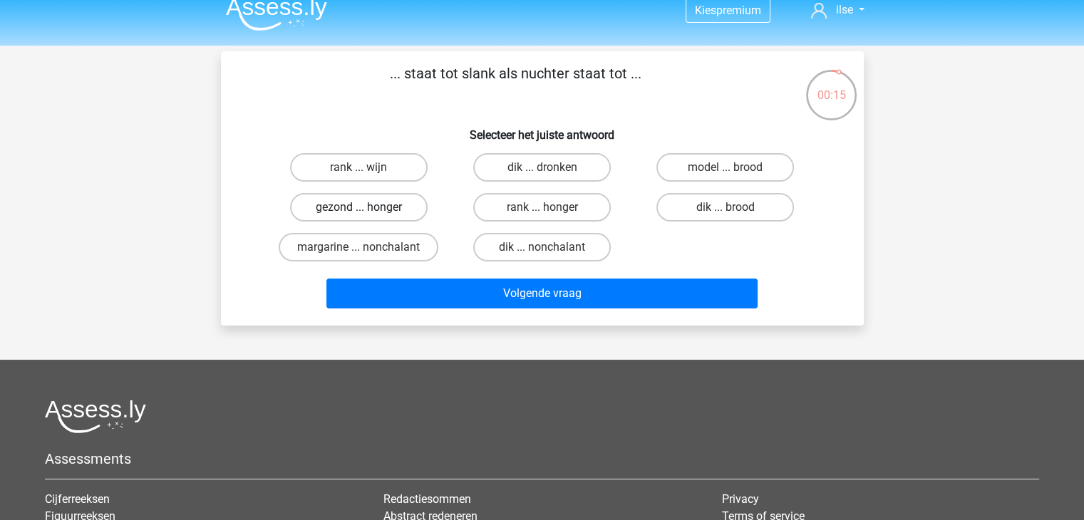
scroll to position [15, 0]
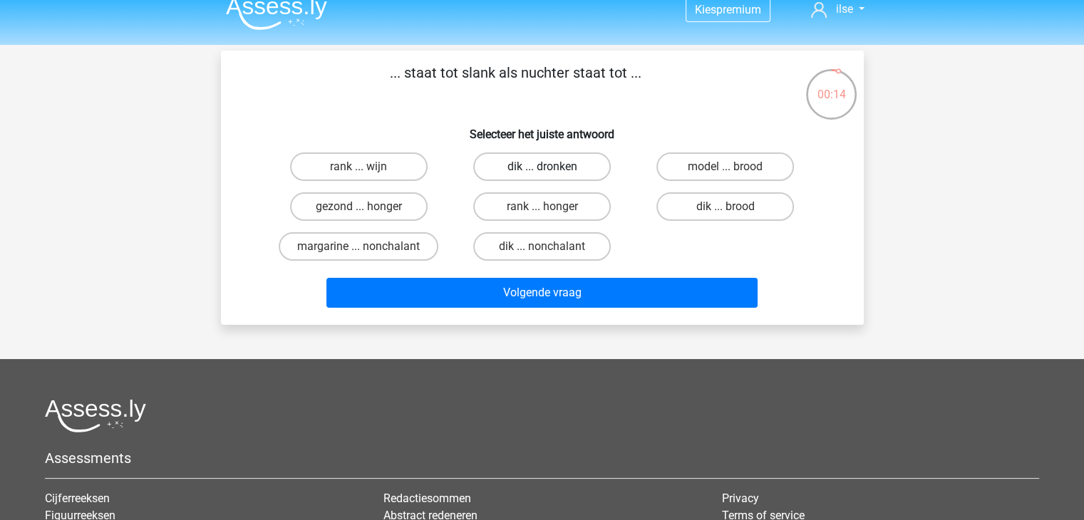
click at [522, 169] on label "dik ... dronken" at bounding box center [542, 167] width 138 height 29
click at [542, 169] on input "dik ... dronken" at bounding box center [546, 171] width 9 height 9
radio input "true"
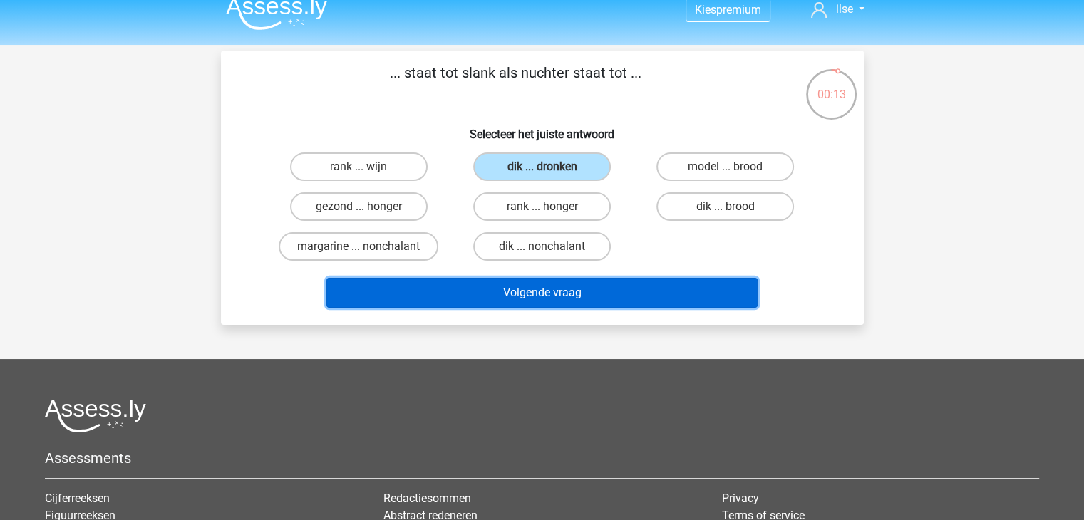
click at [513, 284] on button "Volgende vraag" at bounding box center [541, 293] width 431 height 30
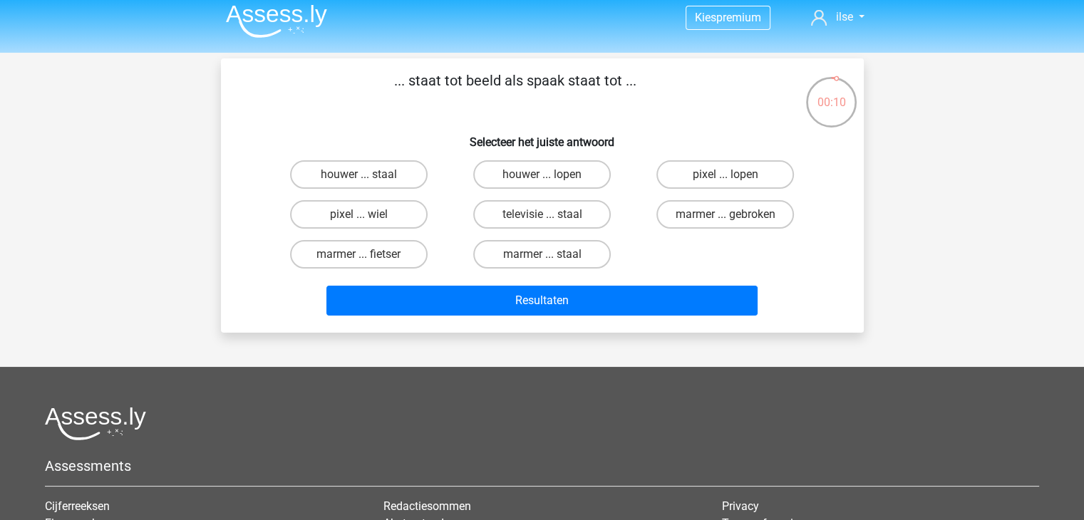
scroll to position [8, 0]
click at [508, 208] on label "televisie ... staal" at bounding box center [542, 214] width 138 height 29
click at [542, 214] on input "televisie ... staal" at bounding box center [546, 218] width 9 height 9
radio input "true"
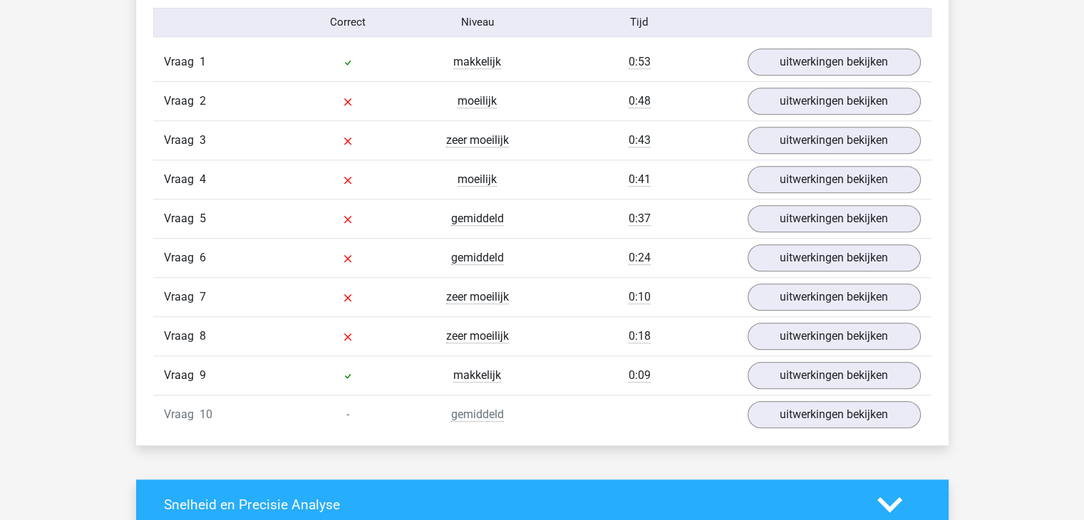
scroll to position [1188, 0]
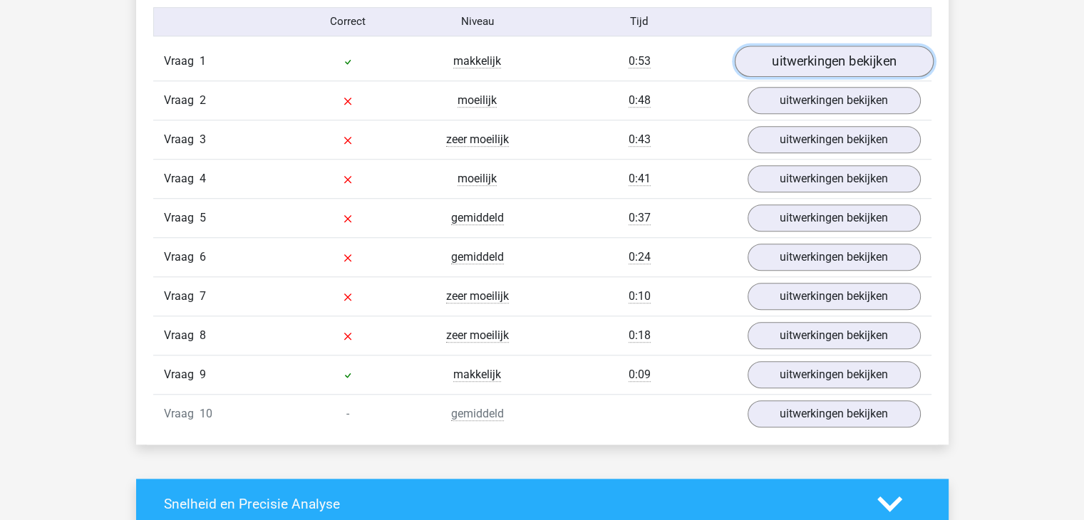
click at [803, 58] on link "uitwerkingen bekijken" at bounding box center [833, 61] width 199 height 31
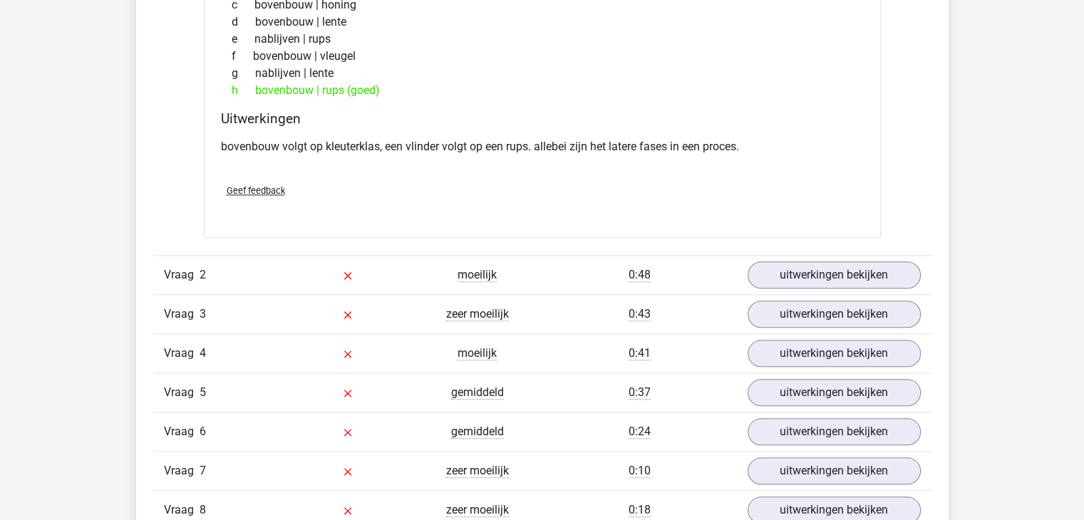
scroll to position [1376, 0]
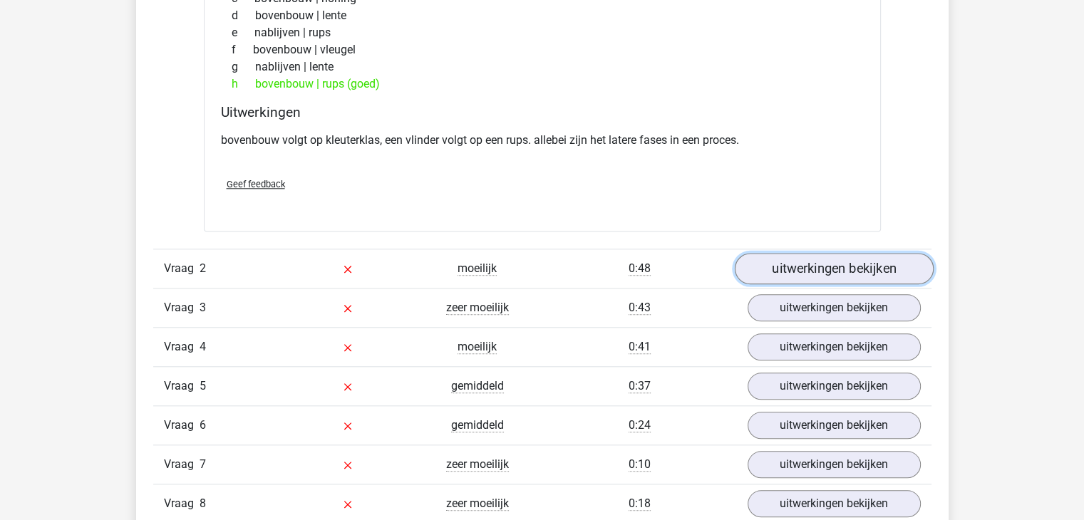
click at [858, 261] on link "uitwerkingen bekijken" at bounding box center [833, 268] width 199 height 31
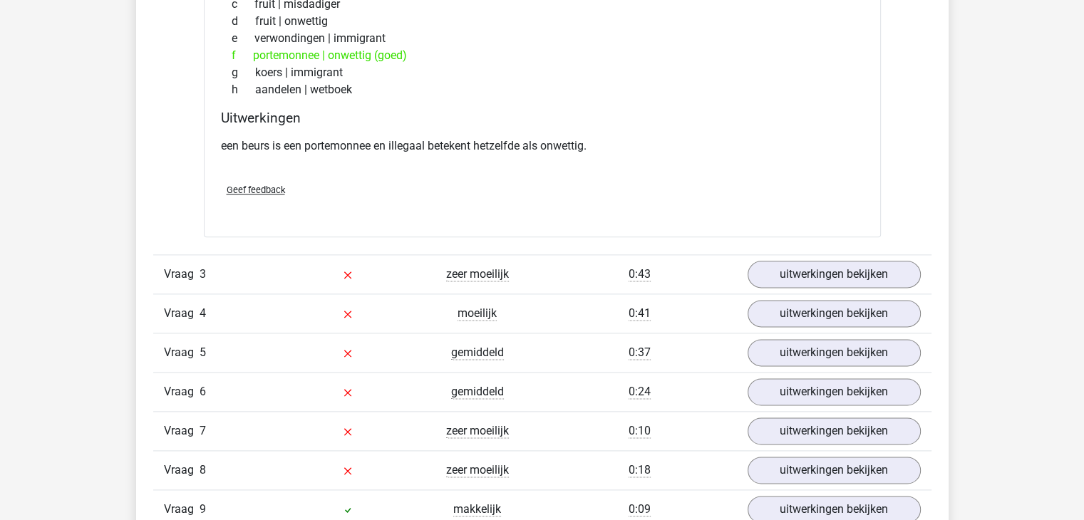
scroll to position [1785, 0]
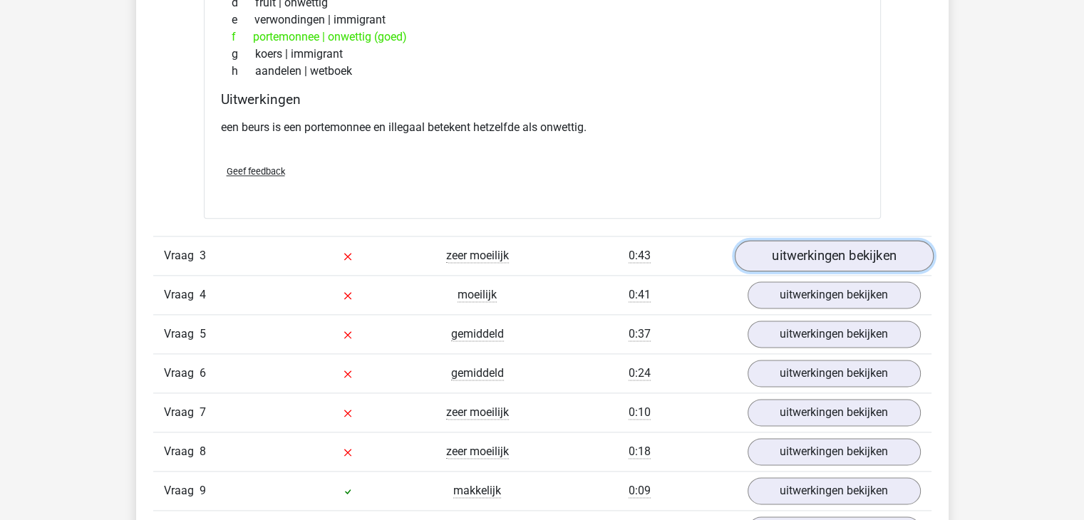
click at [830, 258] on link "uitwerkingen bekijken" at bounding box center [833, 256] width 199 height 31
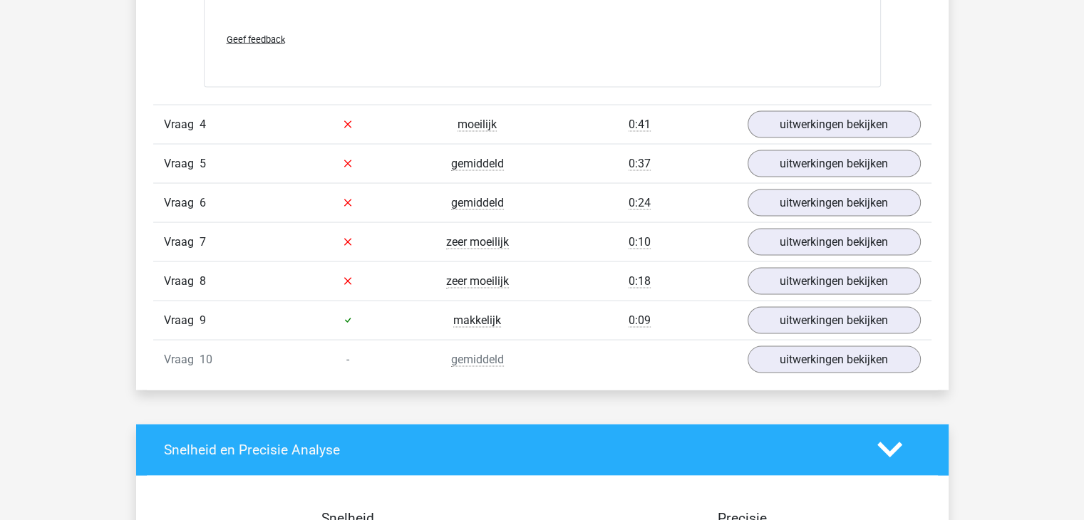
scroll to position [2717, 0]
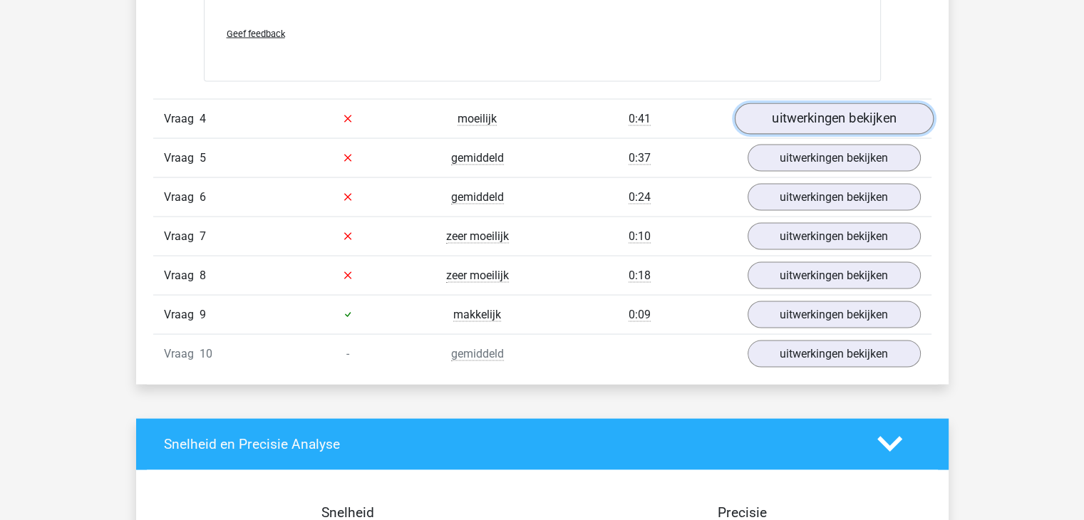
click at [816, 124] on link "uitwerkingen bekijken" at bounding box center [833, 118] width 199 height 31
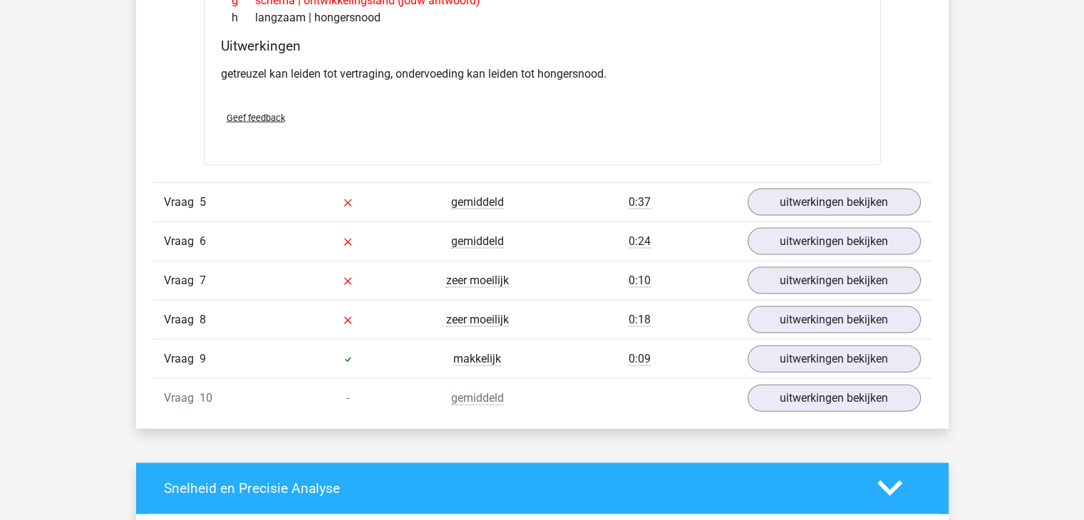
scroll to position [3047, 0]
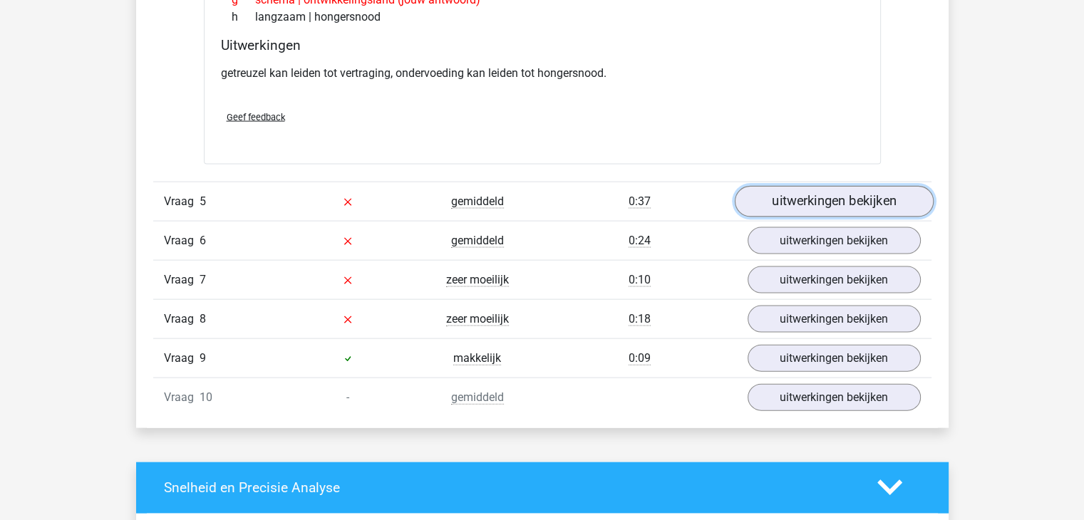
click at [849, 205] on link "uitwerkingen bekijken" at bounding box center [833, 201] width 199 height 31
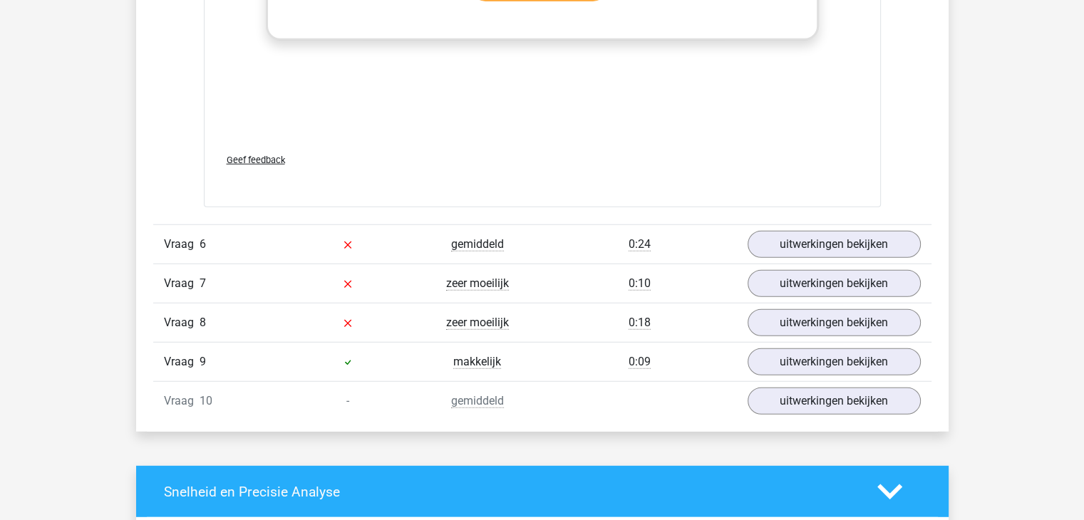
scroll to position [3800, 0]
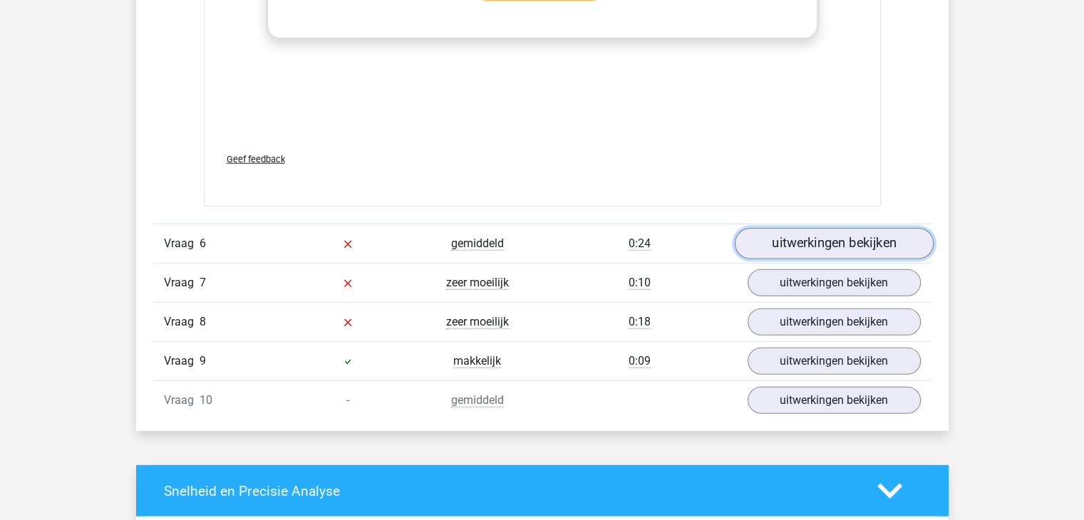
click at [807, 242] on link "uitwerkingen bekijken" at bounding box center [833, 243] width 199 height 31
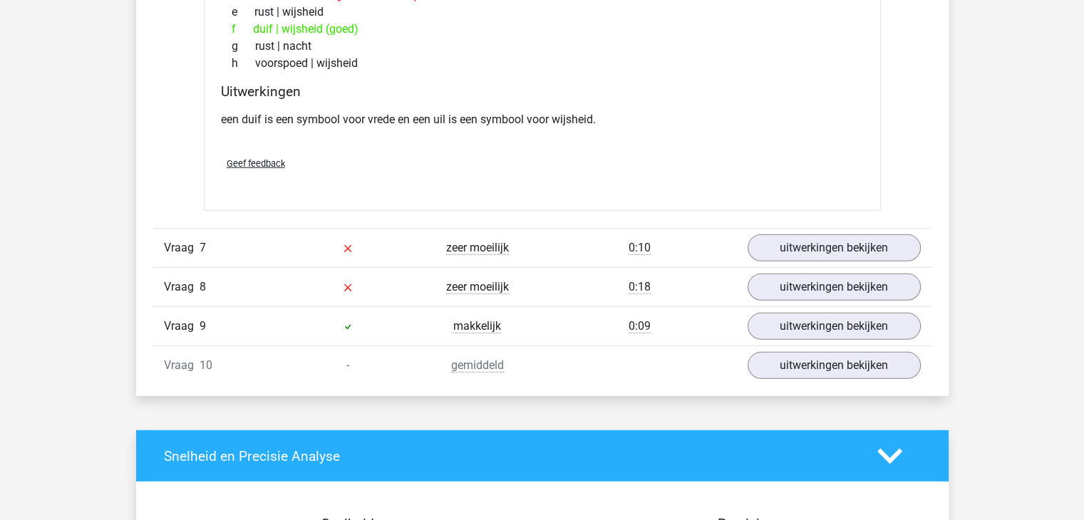
scroll to position [4194, 0]
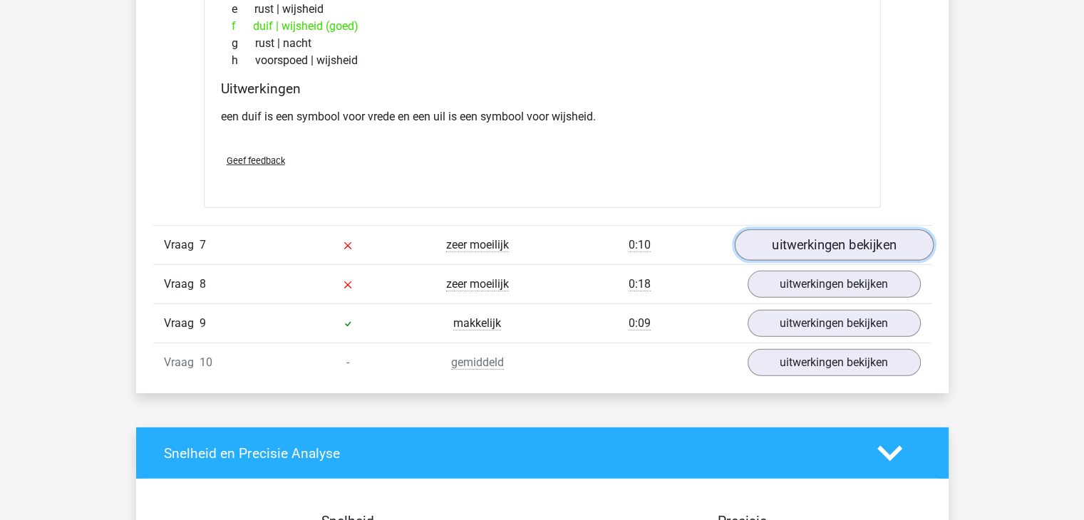
click at [783, 248] on link "uitwerkingen bekijken" at bounding box center [833, 245] width 199 height 31
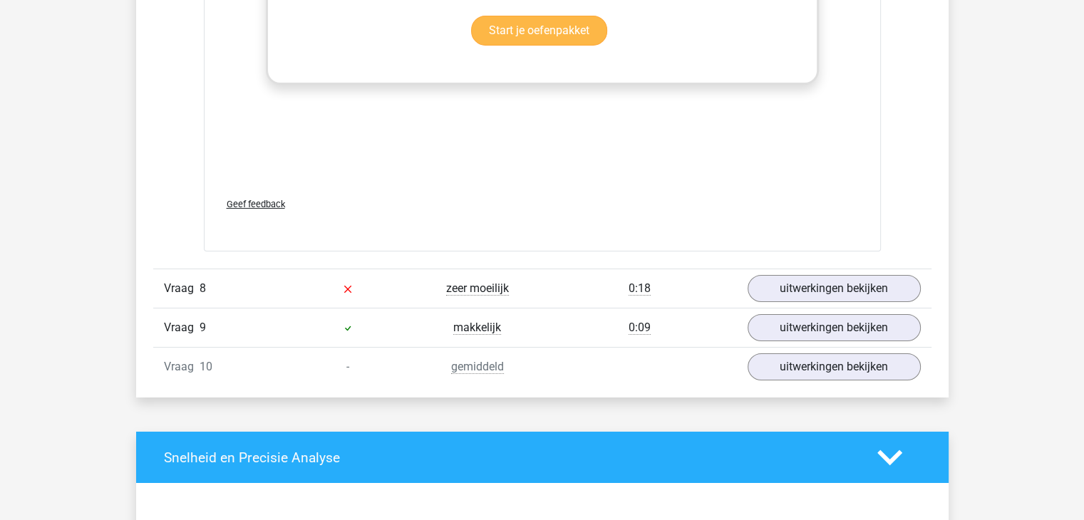
scroll to position [4944, 0]
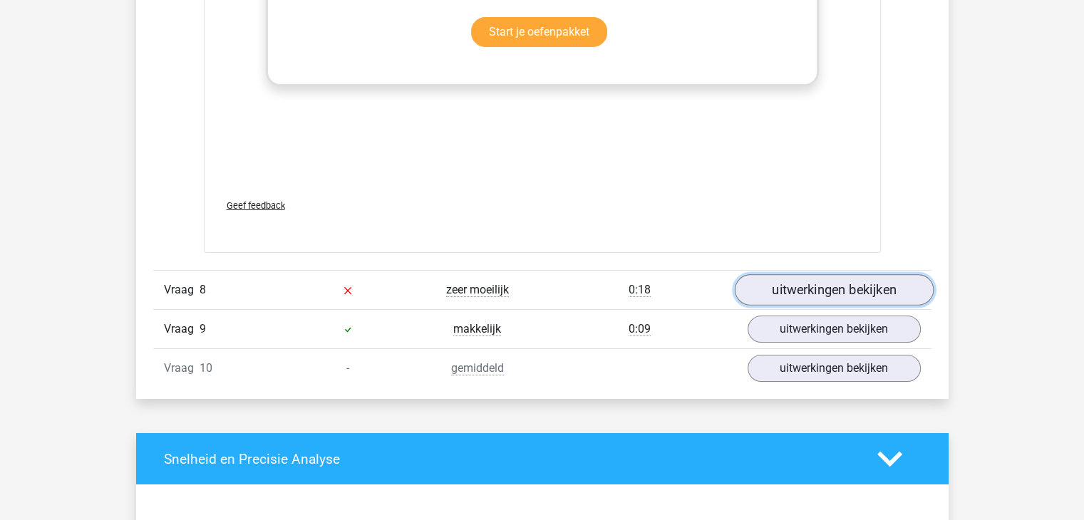
click at [868, 297] on link "uitwerkingen bekijken" at bounding box center [833, 290] width 199 height 31
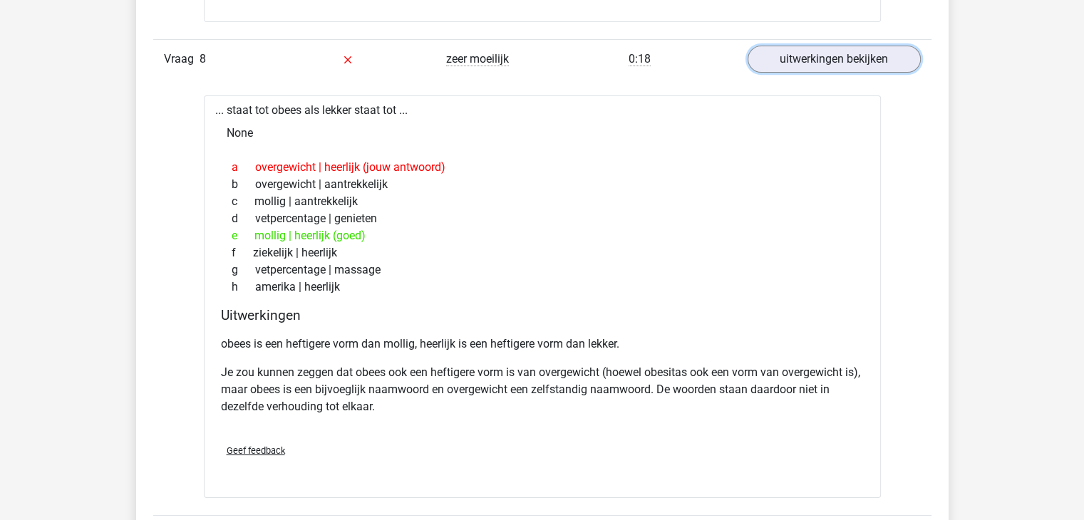
scroll to position [5176, 0]
click at [759, 378] on p "Je zou kunnen zeggen dat obees ook een heftigere vorm is van overgewicht (hoewe…" at bounding box center [542, 388] width 643 height 51
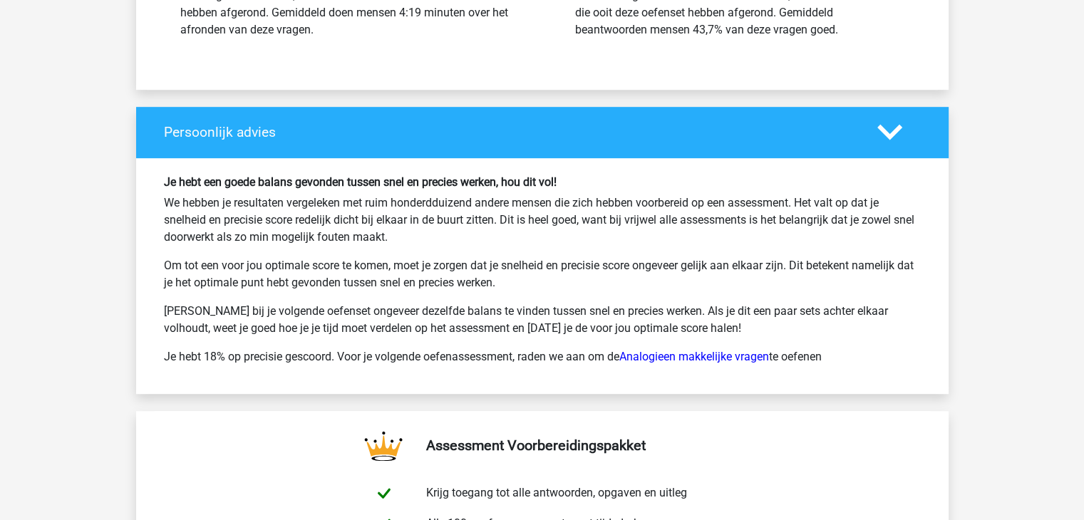
scroll to position [6187, 0]
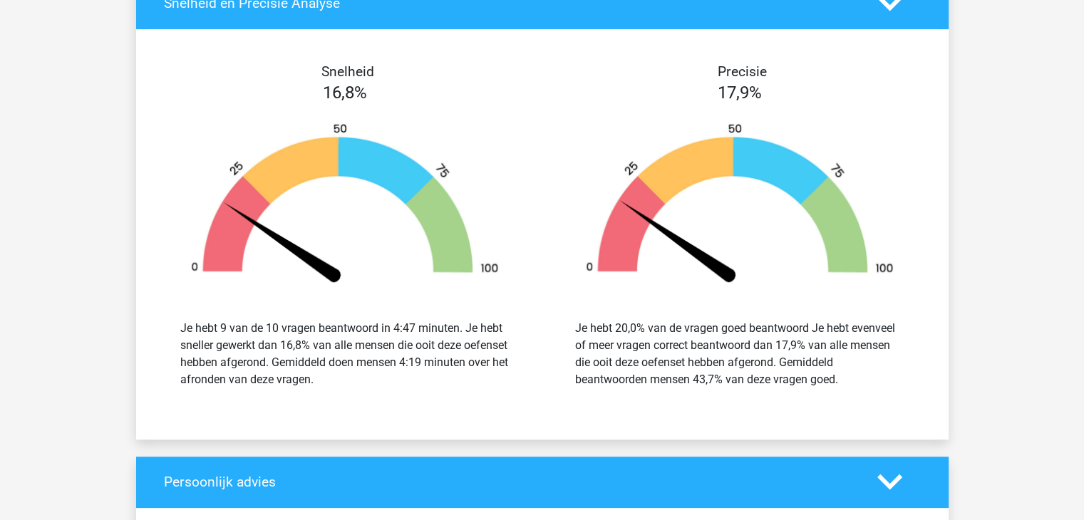
scroll to position [5892, 0]
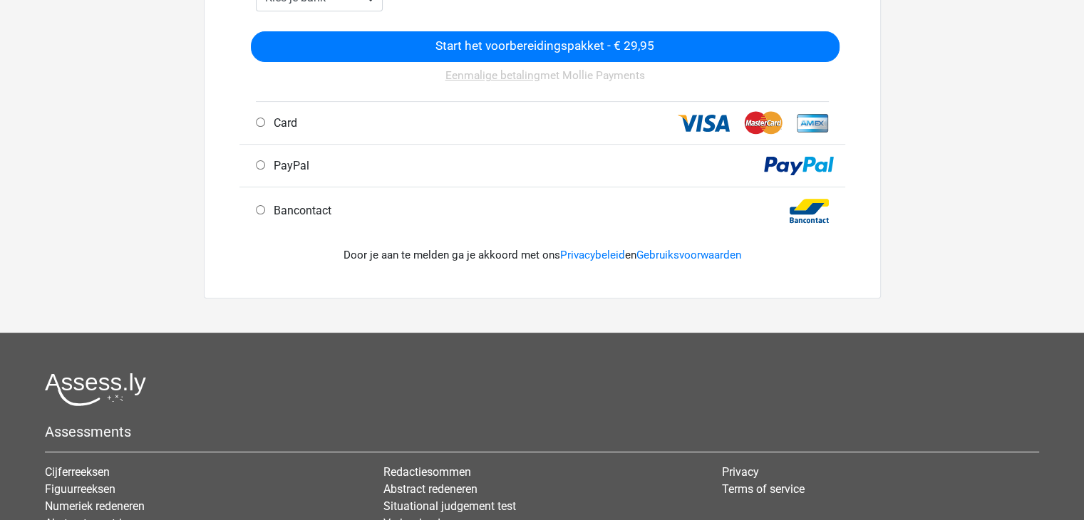
scroll to position [433, 0]
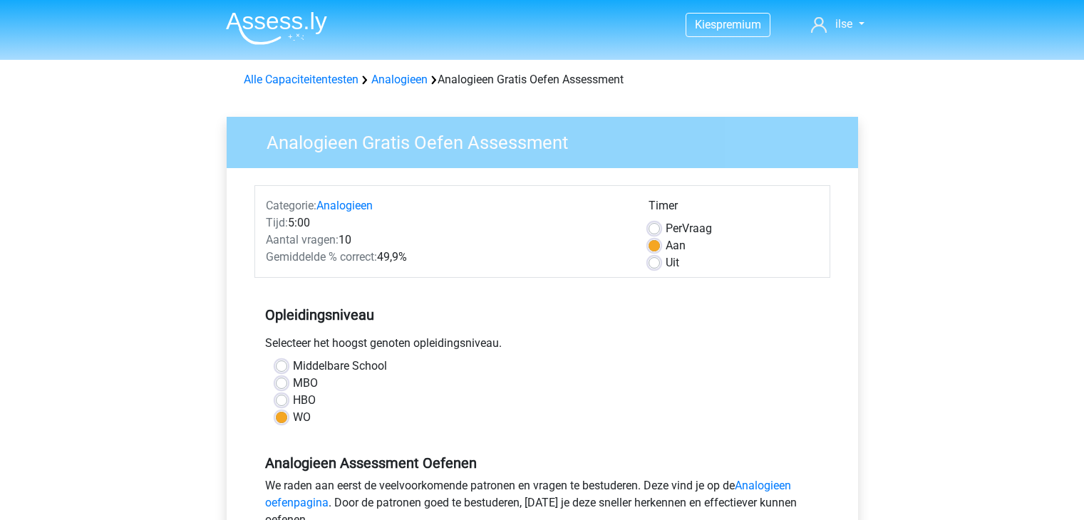
scroll to position [356, 0]
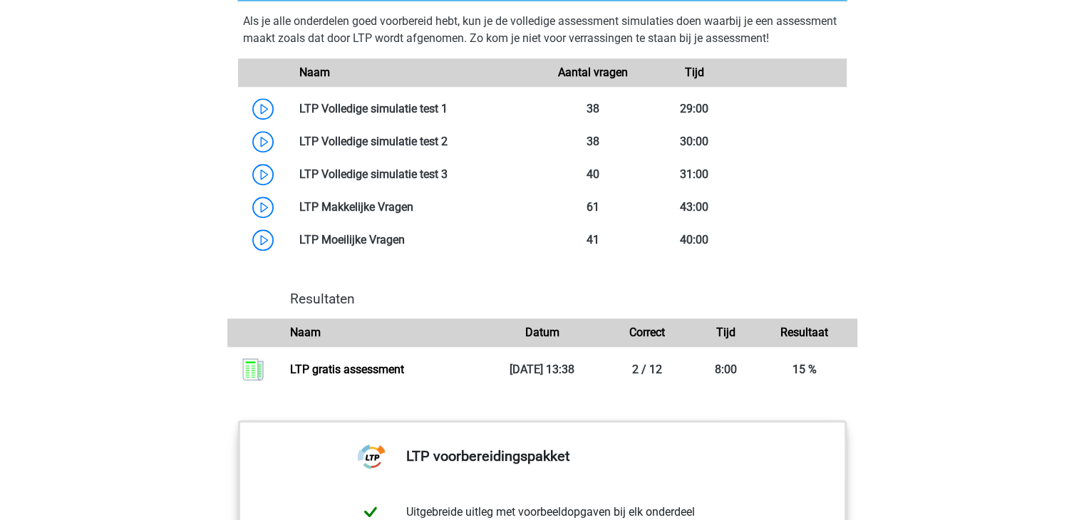
scroll to position [1179, 0]
